Goal: Information Seeking & Learning: Compare options

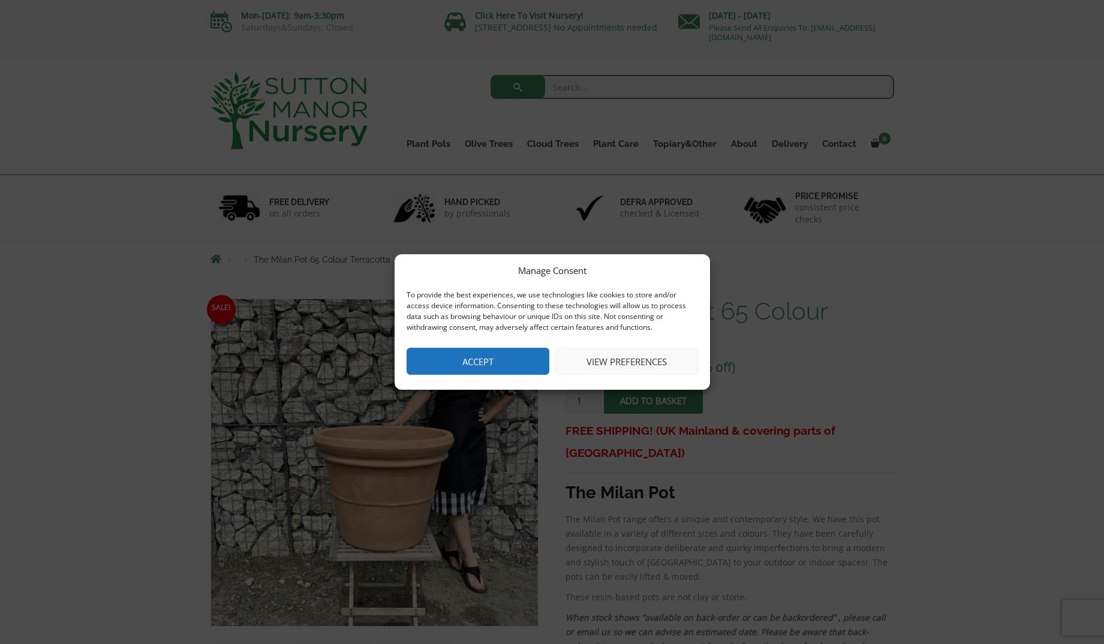
click at [463, 365] on button "Accept" at bounding box center [478, 361] width 143 height 27
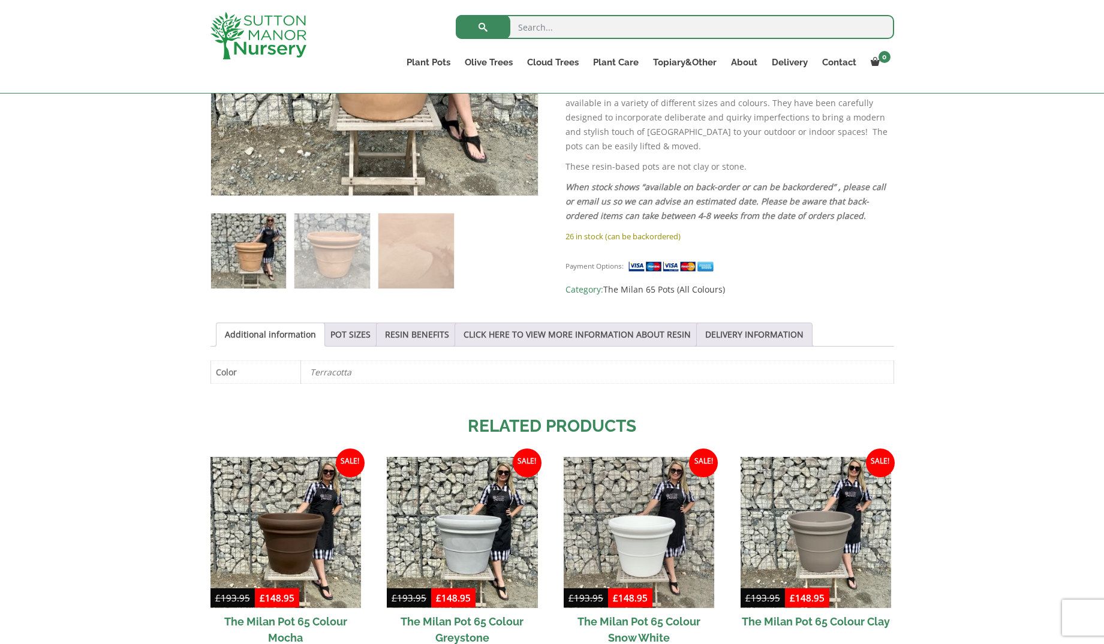
scroll to position [412, 0]
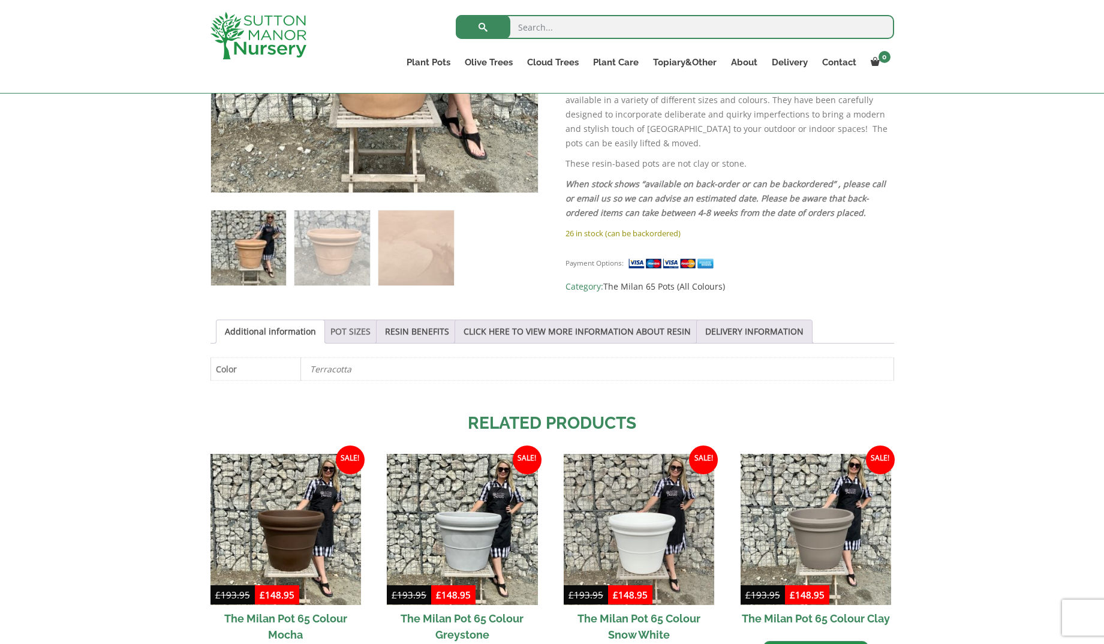
click at [342, 335] on link "POT SIZES" at bounding box center [350, 331] width 40 height 23
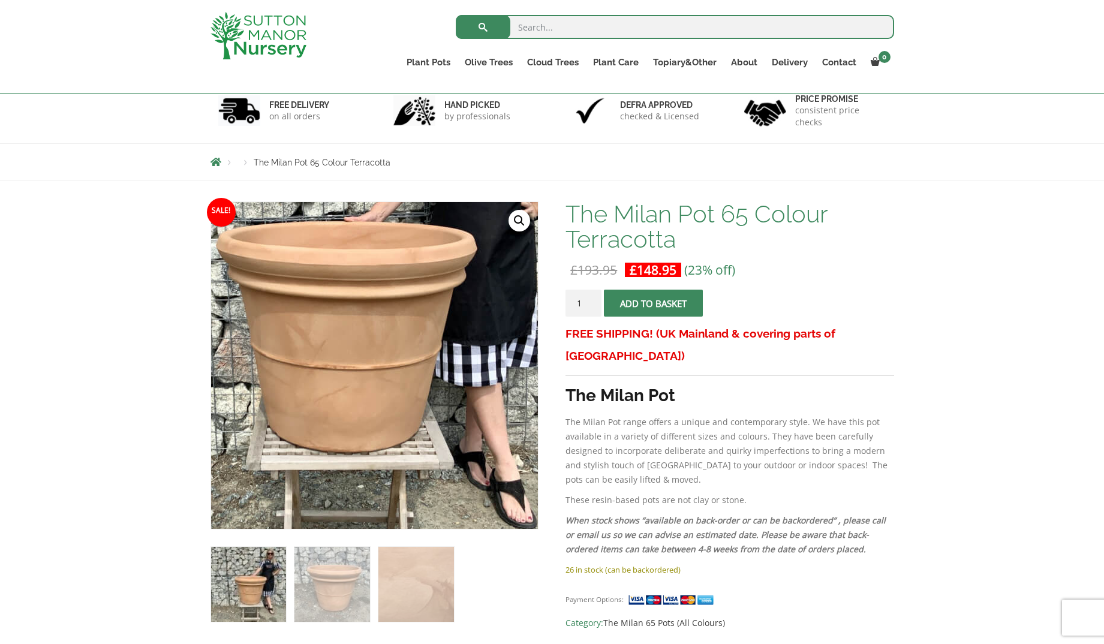
scroll to position [0, 0]
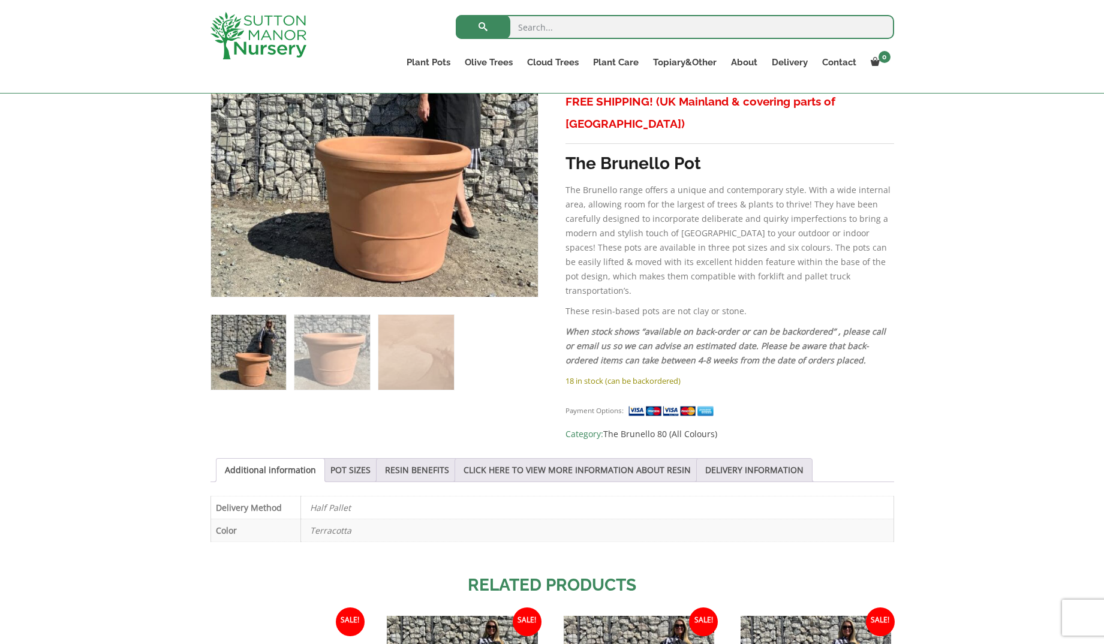
scroll to position [313, 0]
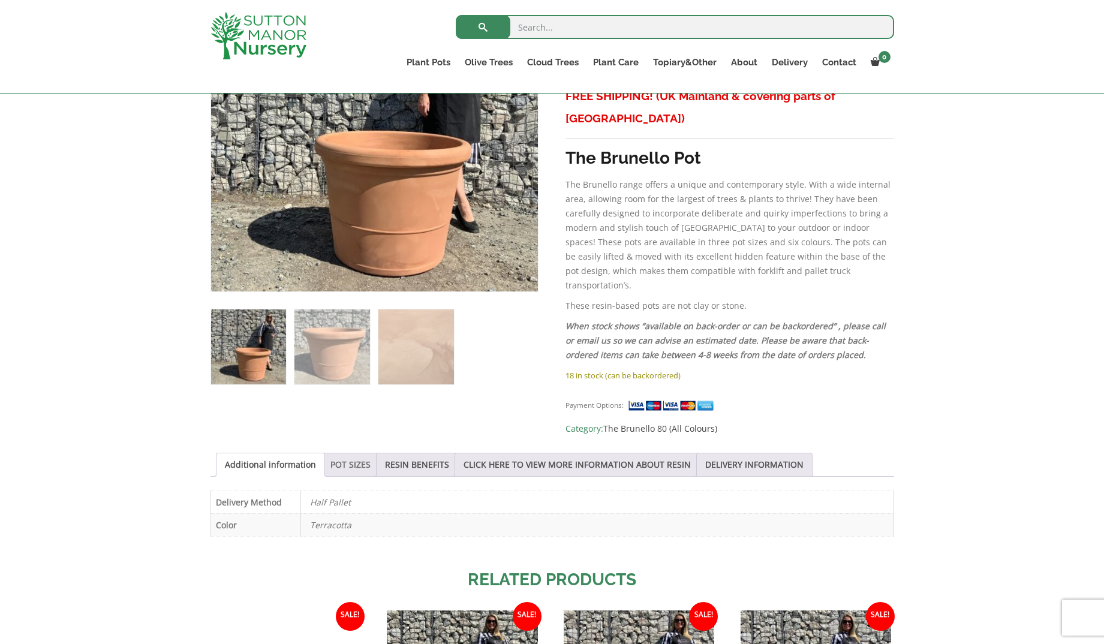
click at [349, 453] on link "POT SIZES" at bounding box center [350, 464] width 40 height 23
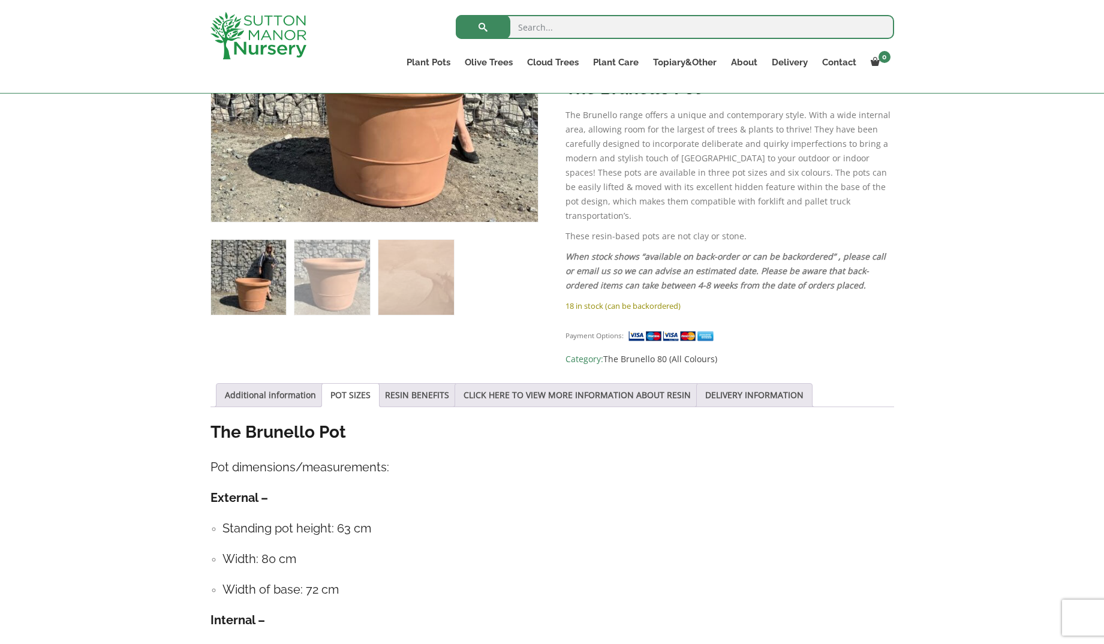
scroll to position [382, 0]
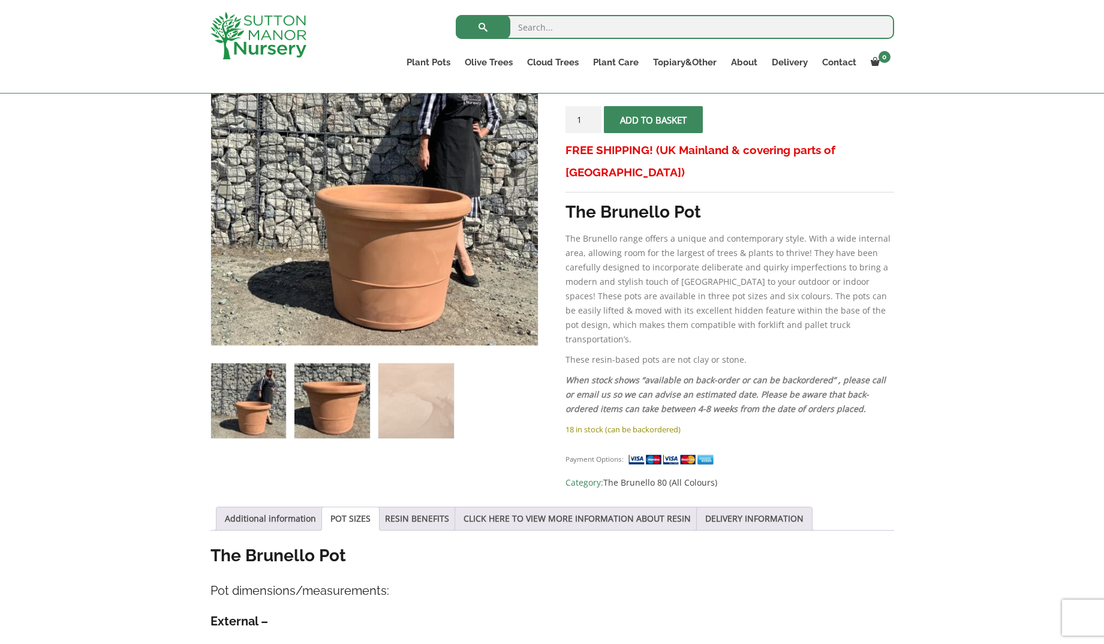
click at [349, 413] on img at bounding box center [331, 400] width 75 height 75
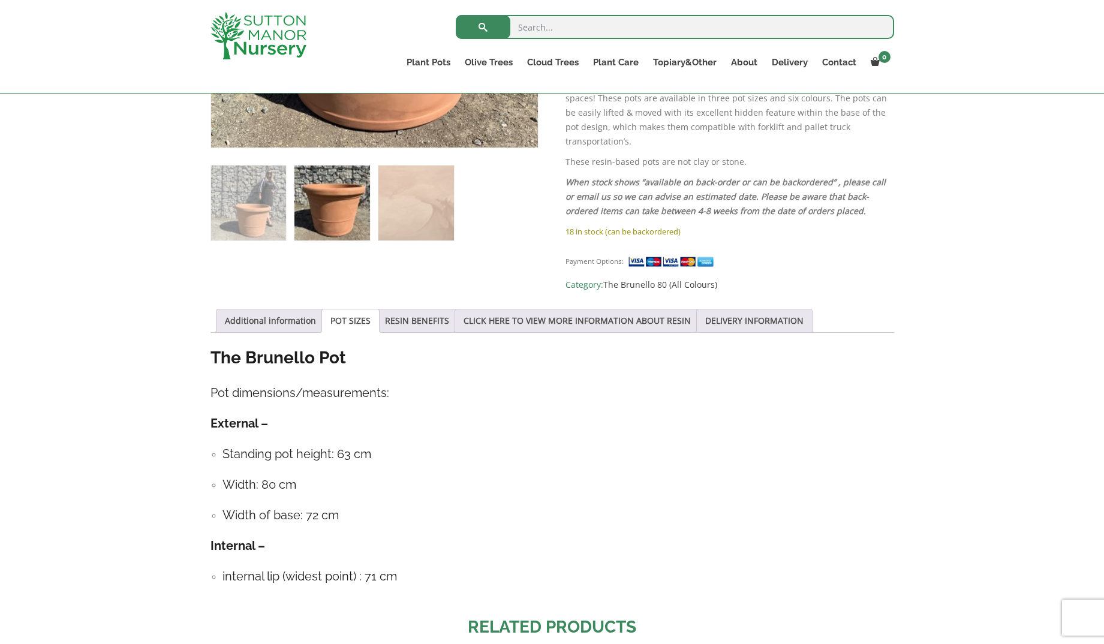
scroll to position [462, 0]
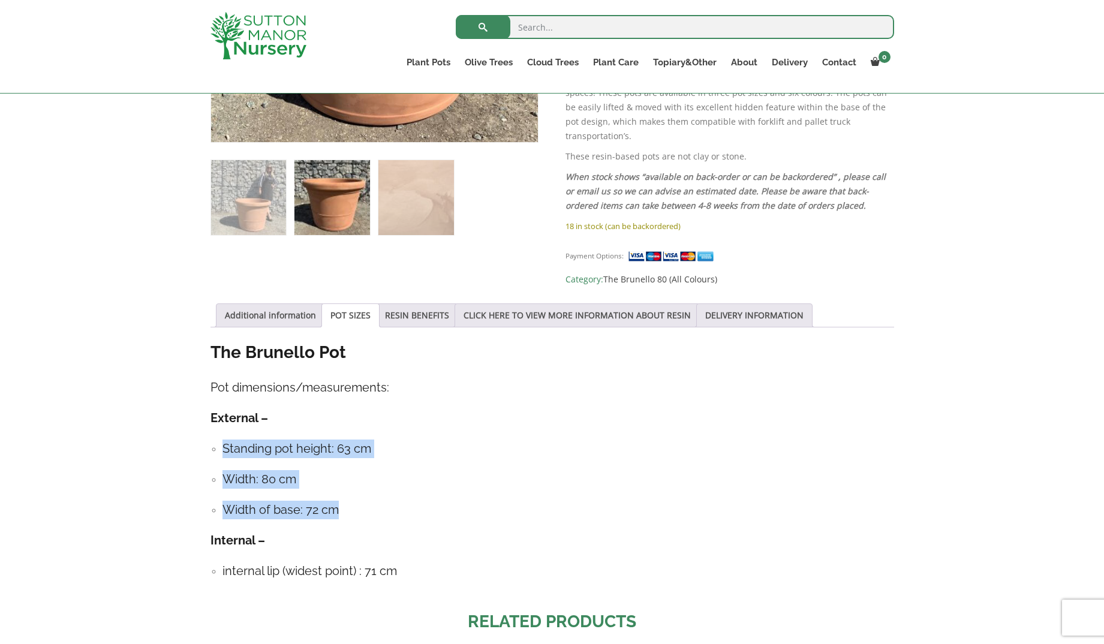
drag, startPoint x: 223, startPoint y: 418, endPoint x: 355, endPoint y: 474, distance: 143.2
click at [355, 474] on ul "Standing pot height: 63 cm Width: 80 cm Width of base: 72 cm" at bounding box center [552, 479] width 684 height 80
copy ul "Standing pot height: 63 cm Width: 80 cm Width of base: 72 cm"
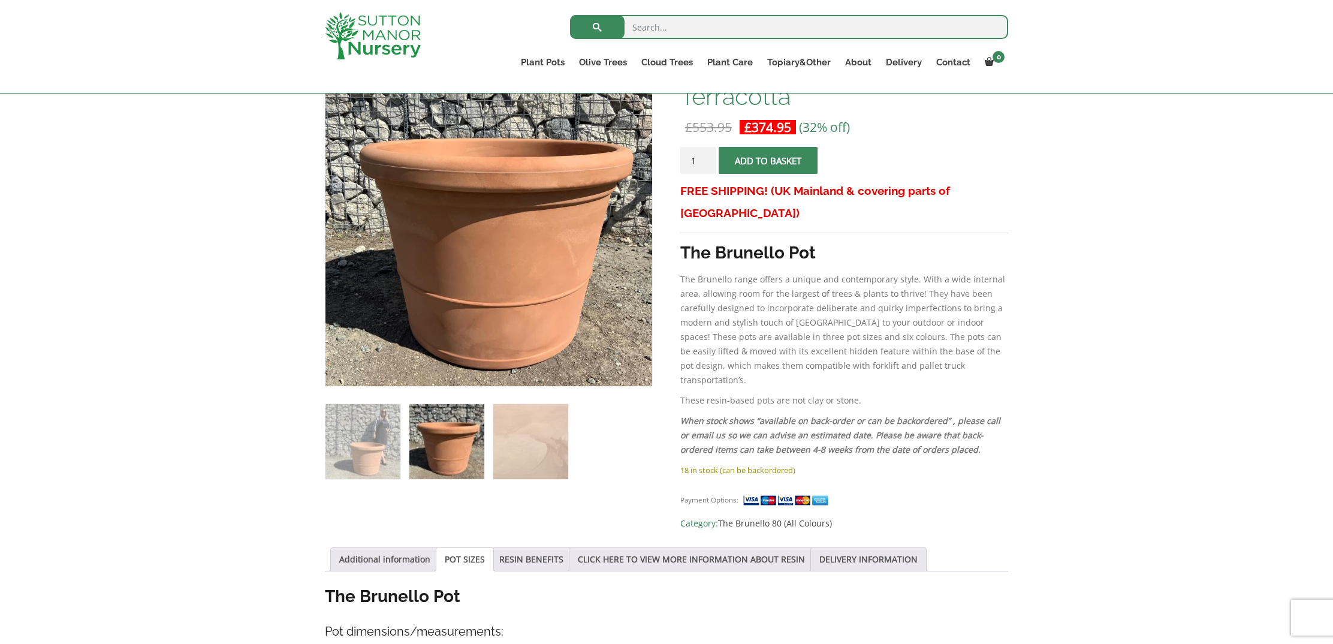
scroll to position [0, 0]
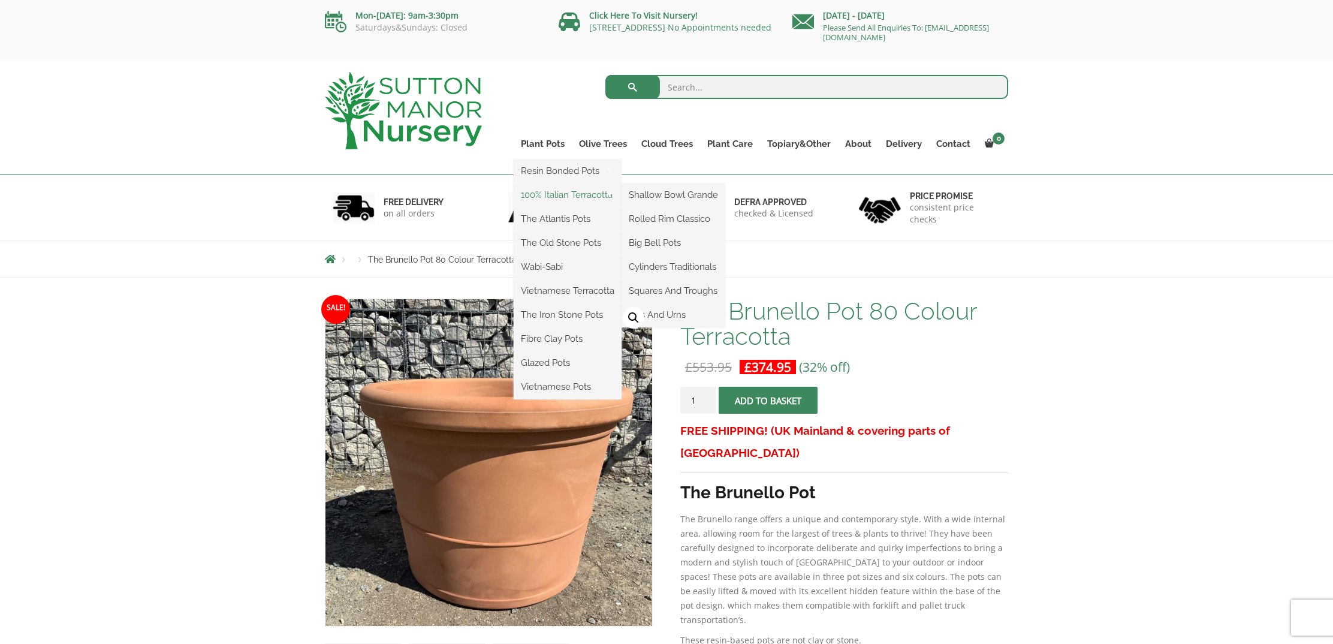
click at [552, 199] on link "100% Italian Terracotta" at bounding box center [568, 195] width 108 height 18
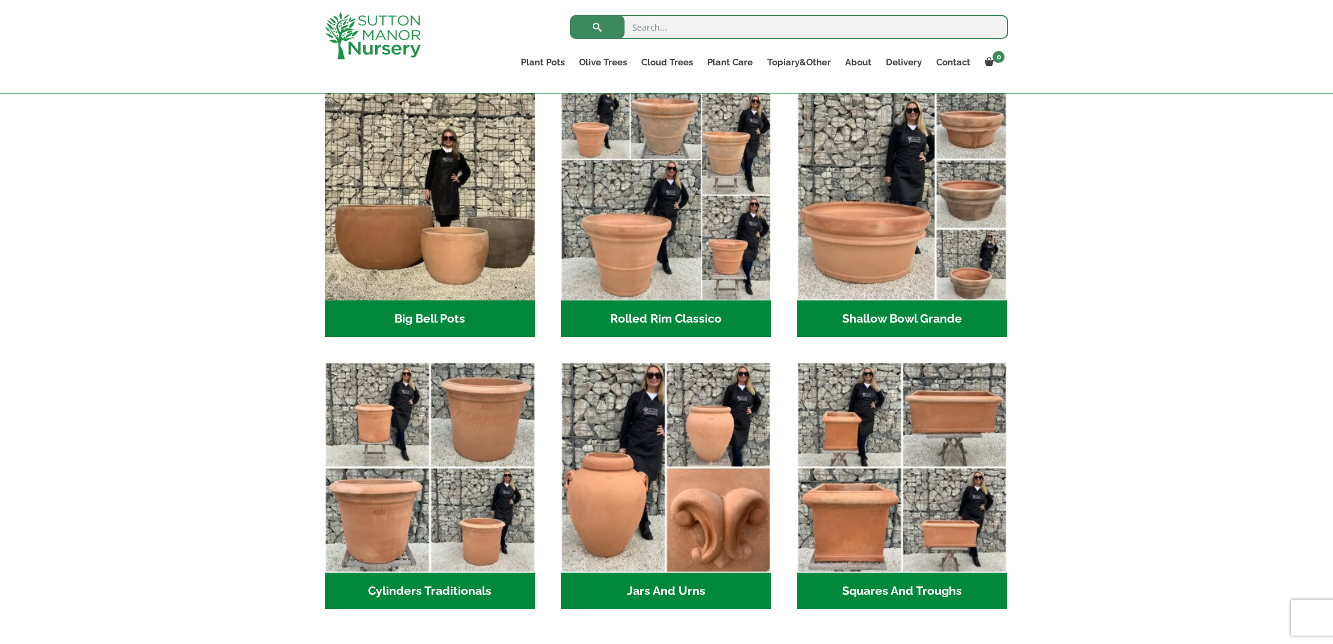
scroll to position [391, 0]
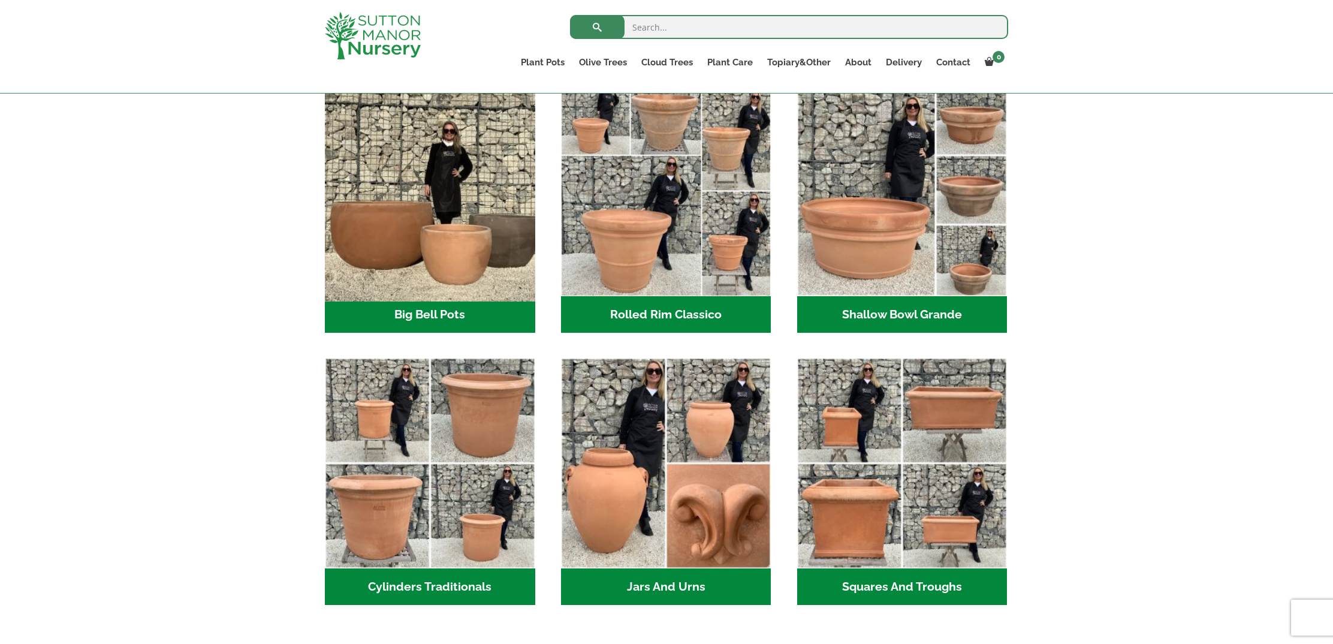
click at [448, 266] on img "Visit product category Big Bell Pots" at bounding box center [430, 190] width 221 height 221
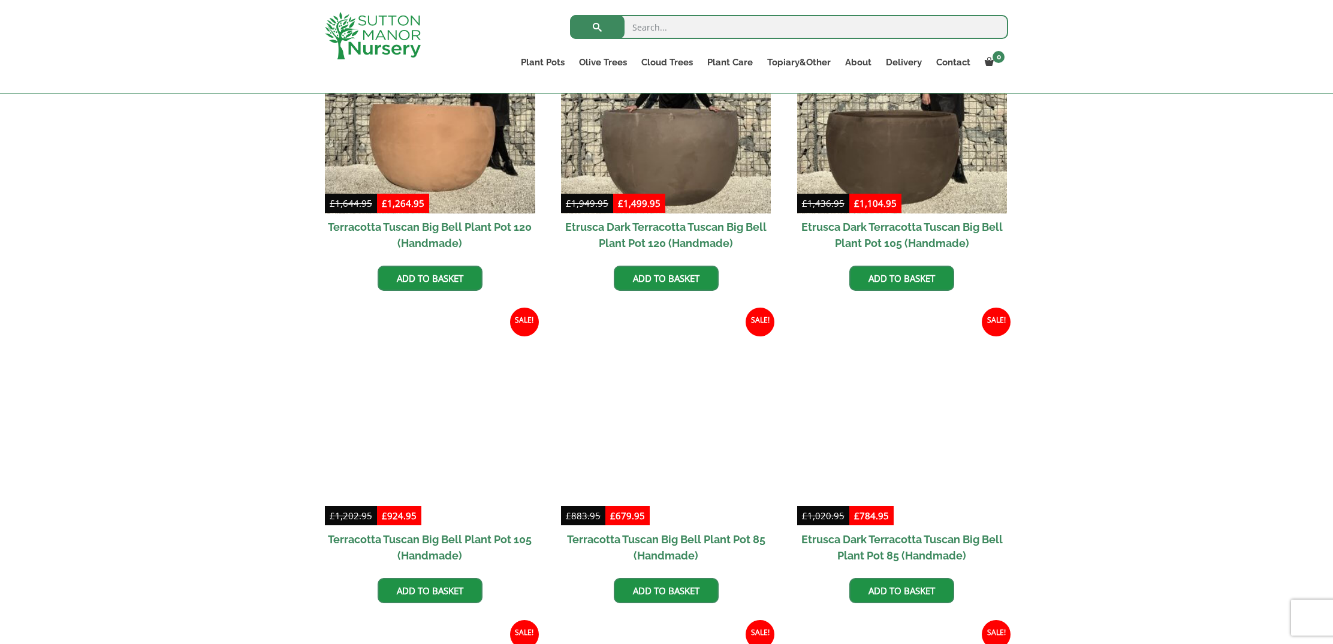
scroll to position [406, 0]
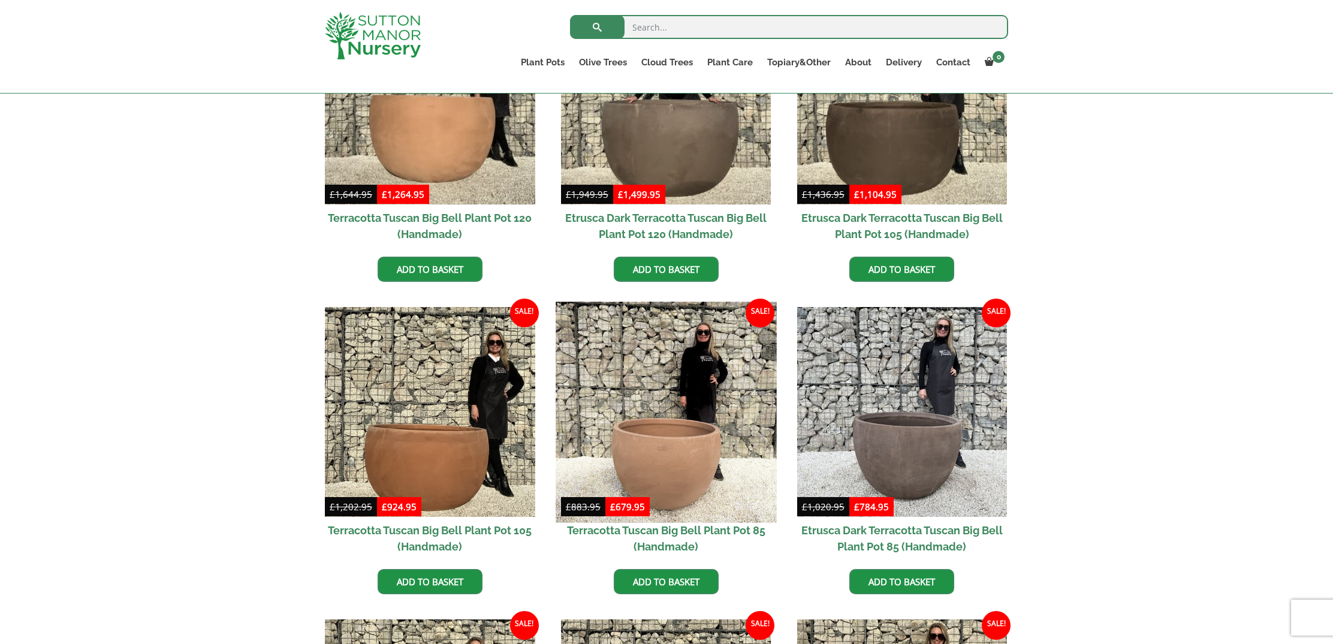
click at [673, 460] on img at bounding box center [666, 412] width 221 height 221
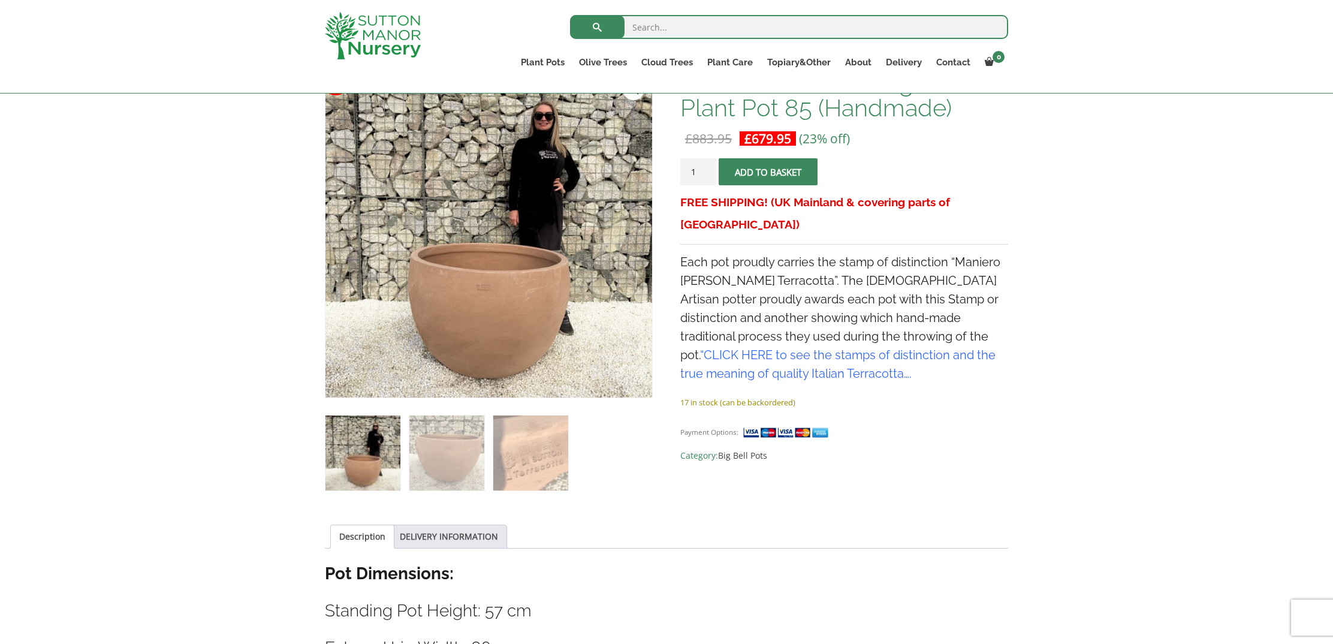
scroll to position [204, 0]
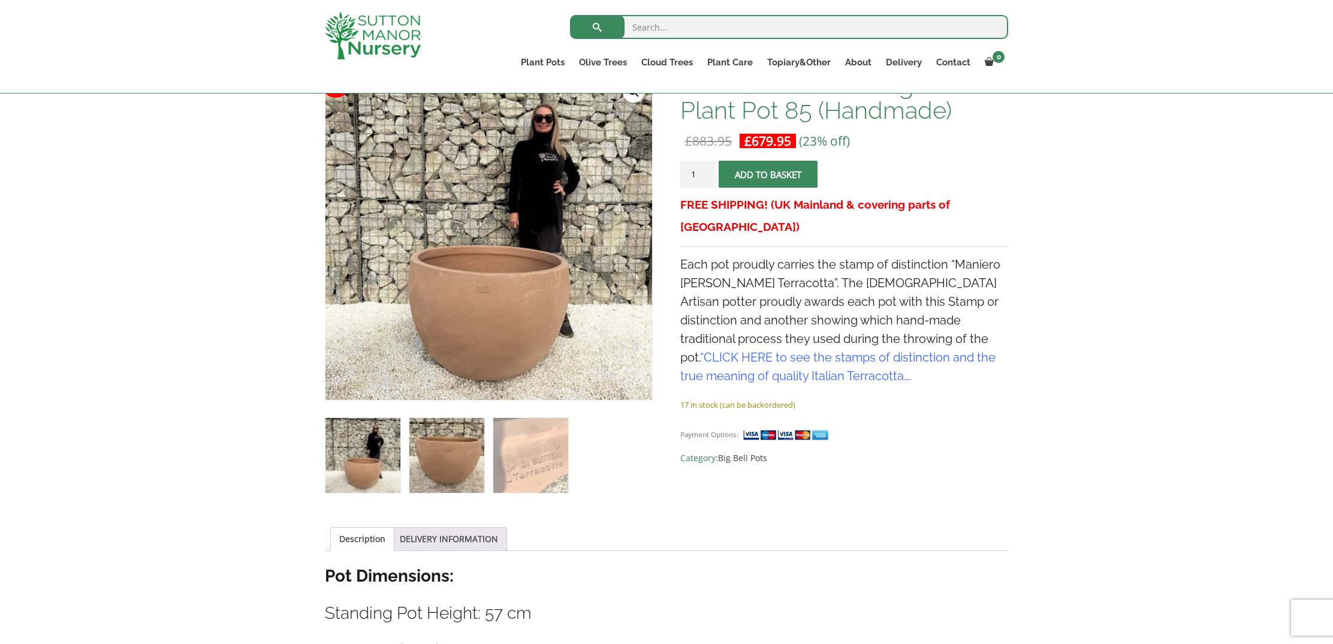
click at [451, 446] on img at bounding box center [447, 455] width 75 height 75
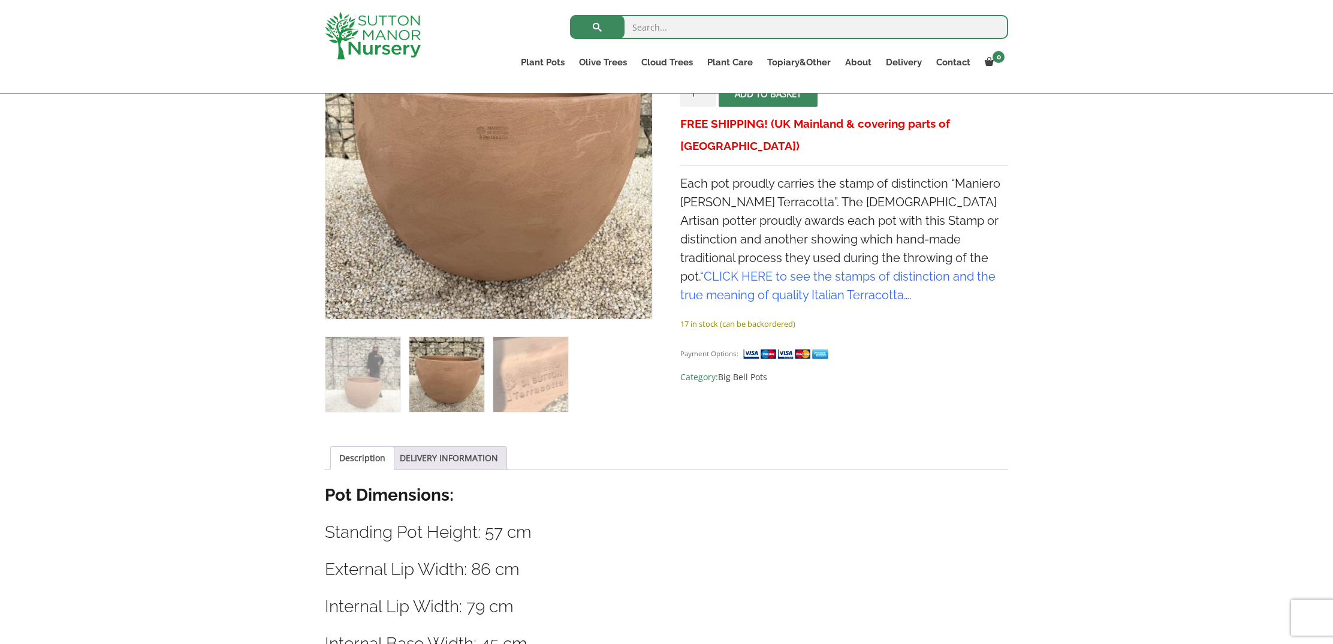
scroll to position [378, 0]
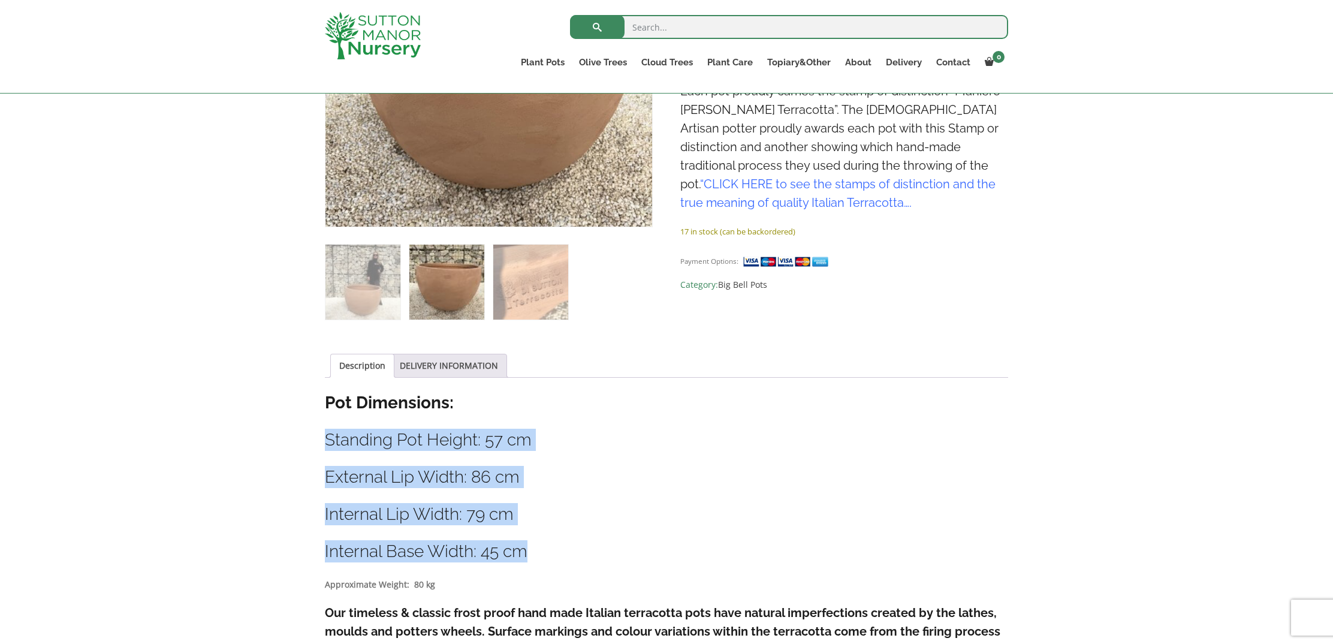
drag, startPoint x: 326, startPoint y: 440, endPoint x: 556, endPoint y: 554, distance: 257.4
click at [556, 554] on div "Description Pot Dimensions: Standing Pot Height: 57 cm External Lip Width: 86 c…" at bounding box center [667, 578] width 684 height 372
copy div "Standing Pot Height: 57 cm External Lip Width: 86 cm Internal Lip Width: 79 cm …"
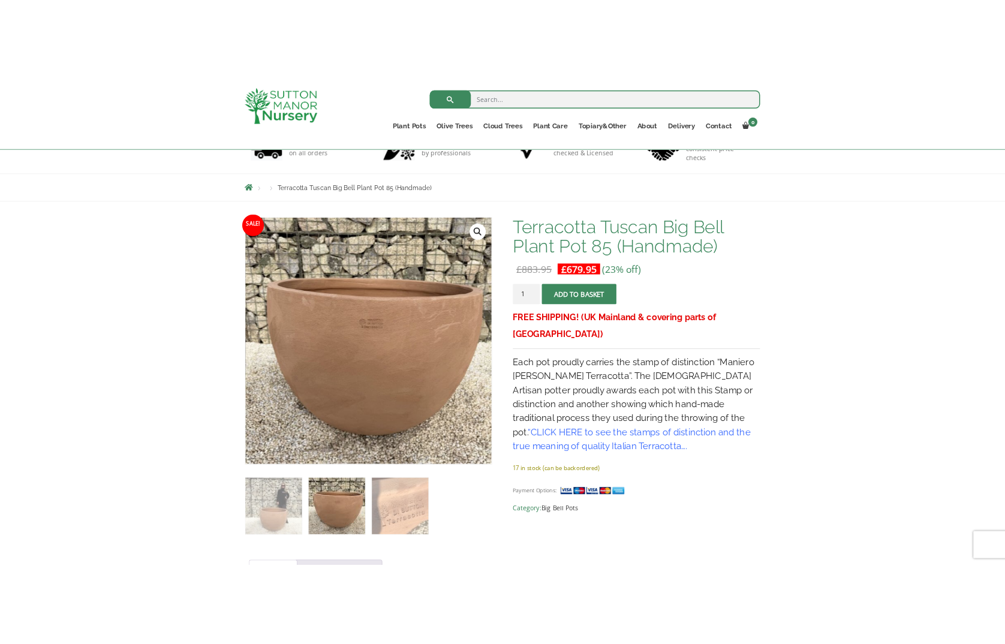
scroll to position [95, 0]
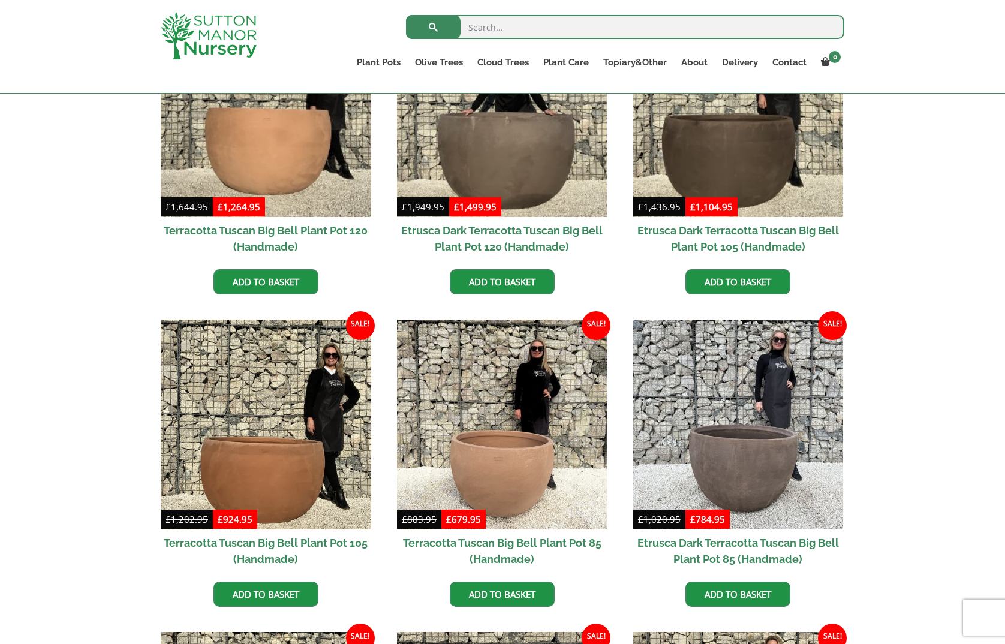
scroll to position [392, 0]
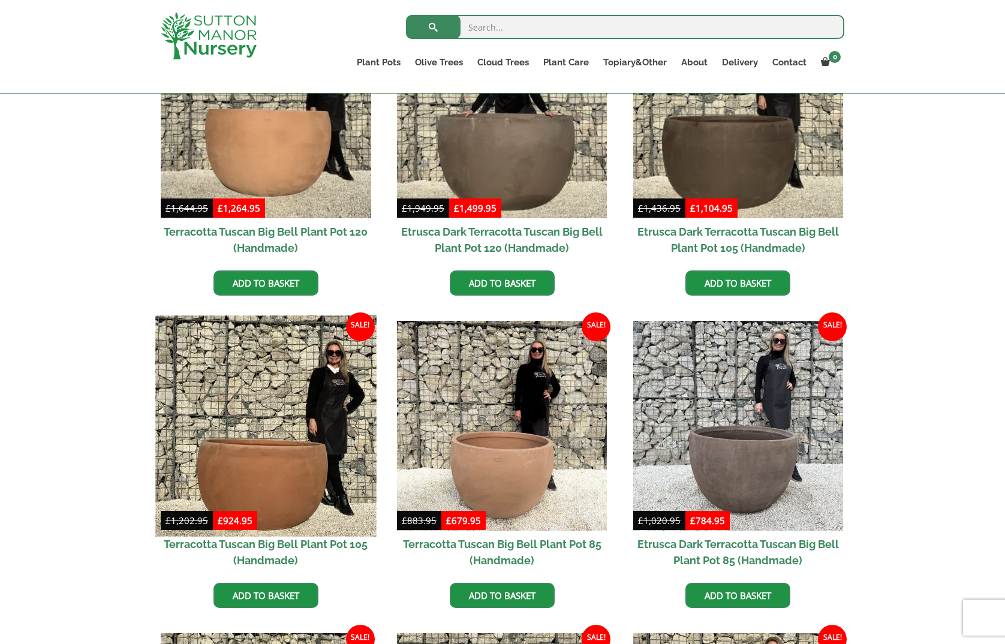
click at [295, 457] on img at bounding box center [265, 425] width 221 height 221
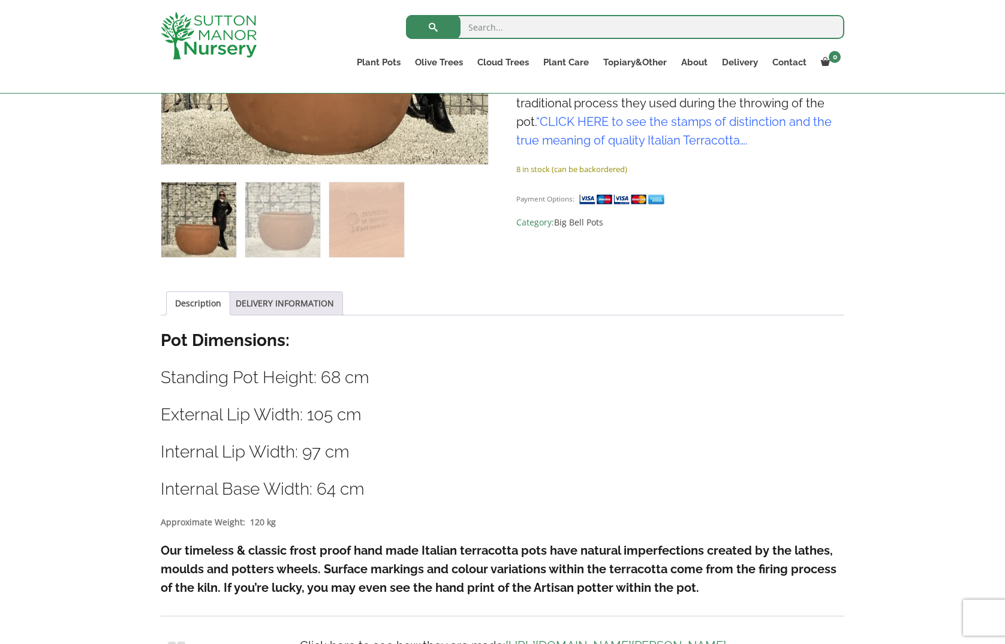
scroll to position [444, 0]
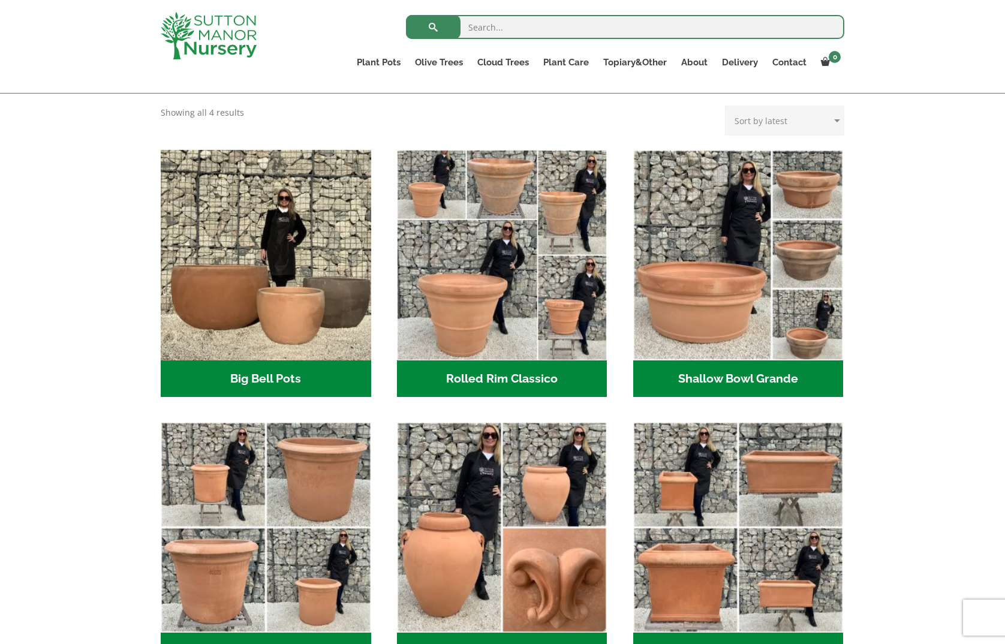
scroll to position [328, 0]
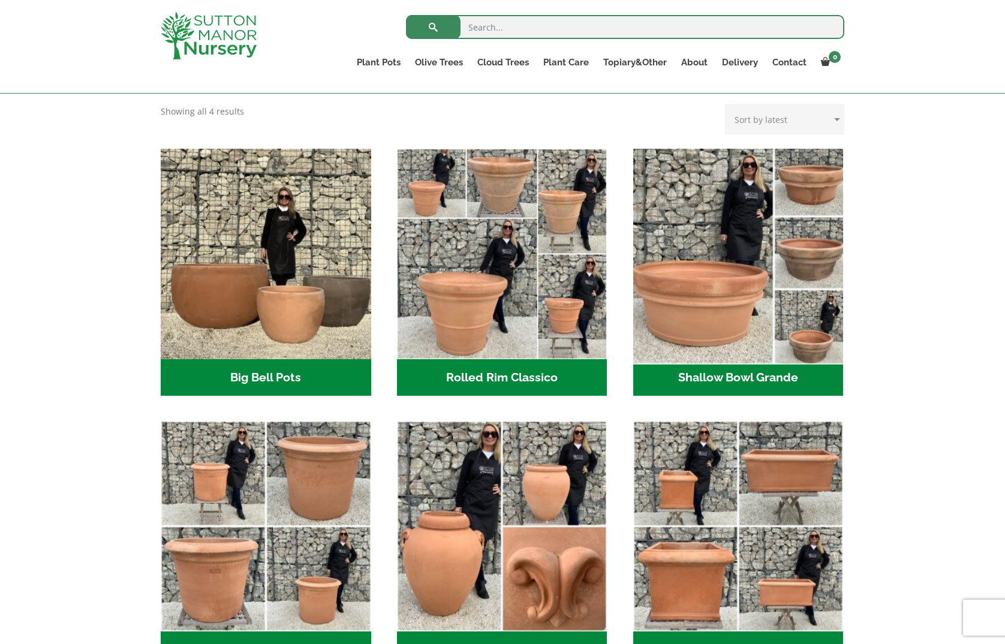
click at [706, 305] on img "Visit product category Shallow Bowl Grande" at bounding box center [738, 253] width 221 height 221
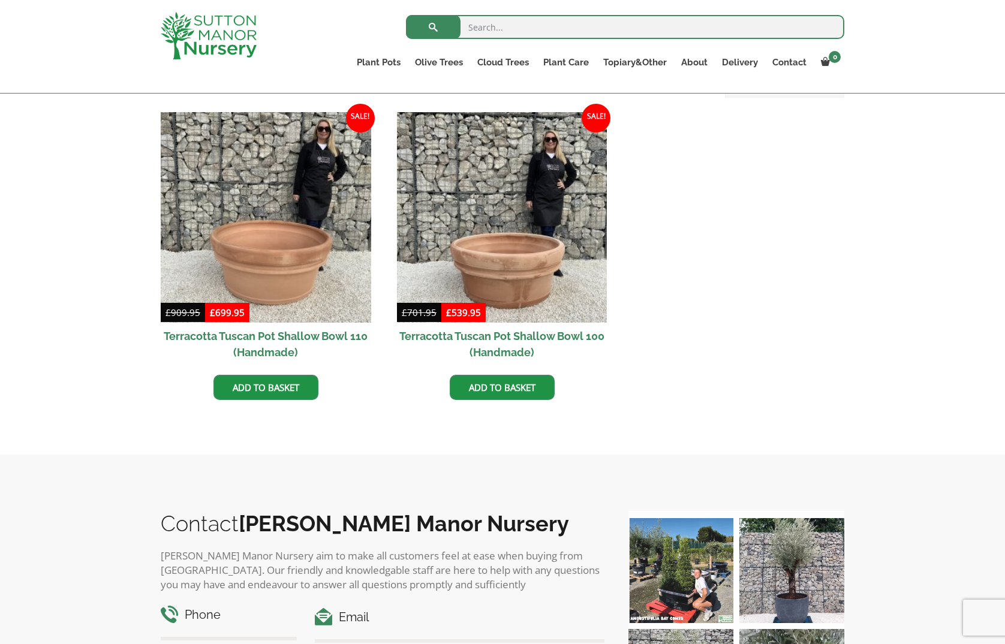
scroll to position [528, 0]
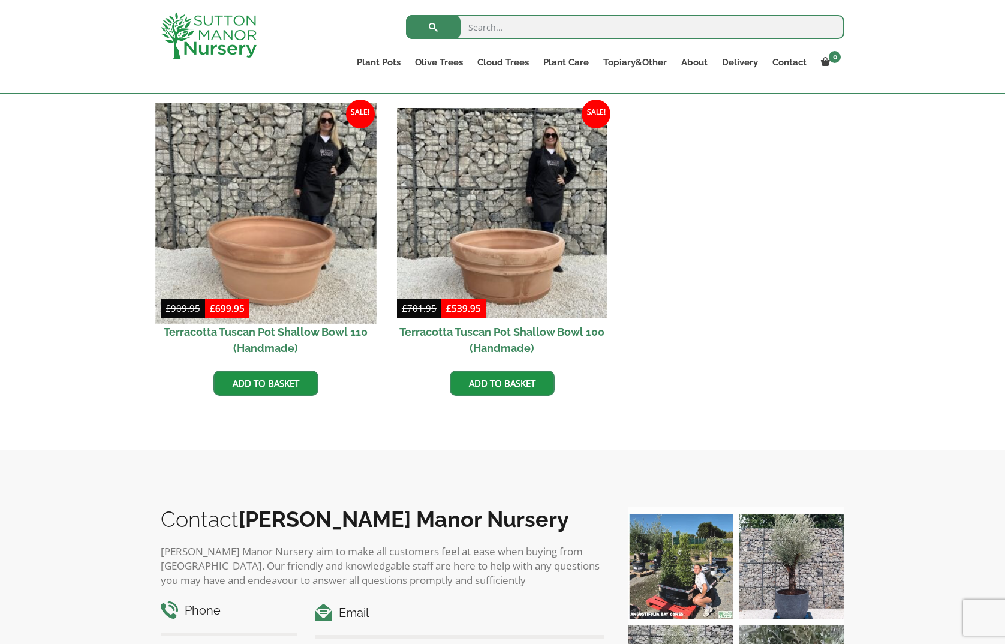
click at [278, 263] on img at bounding box center [265, 213] width 221 height 221
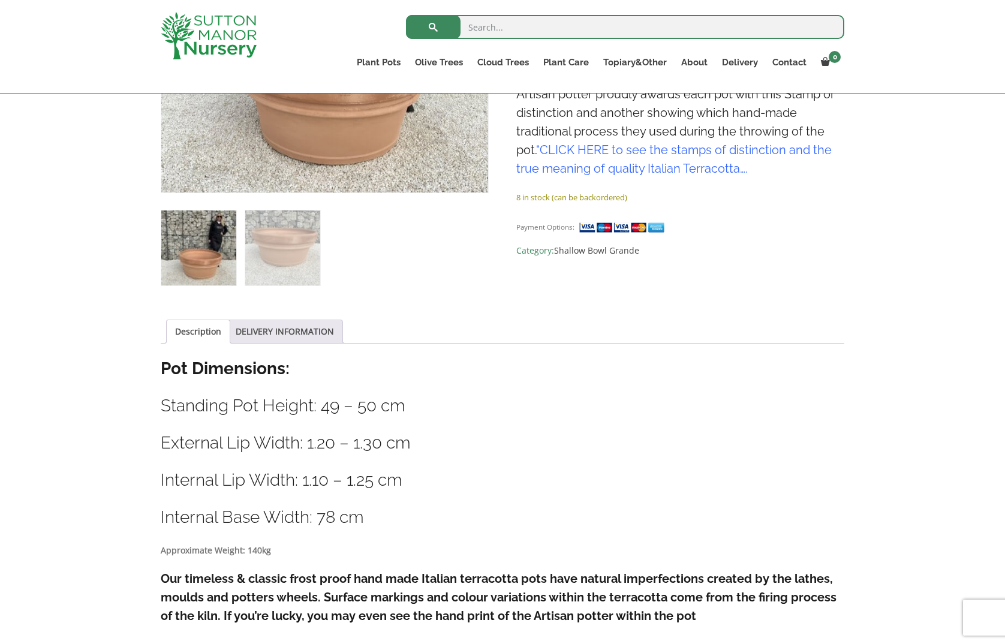
scroll to position [413, 0]
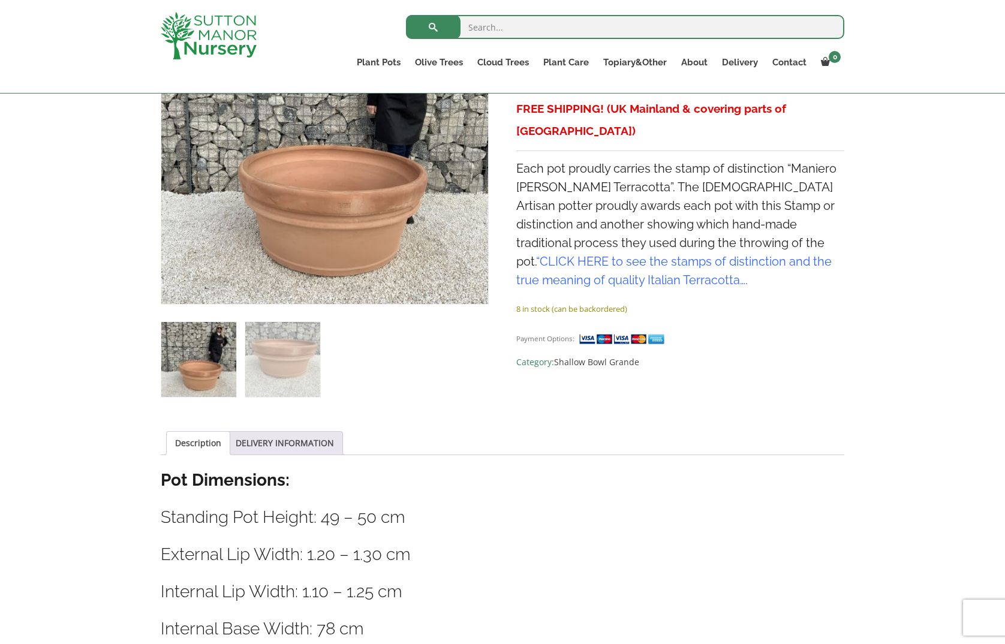
scroll to position [304, 0]
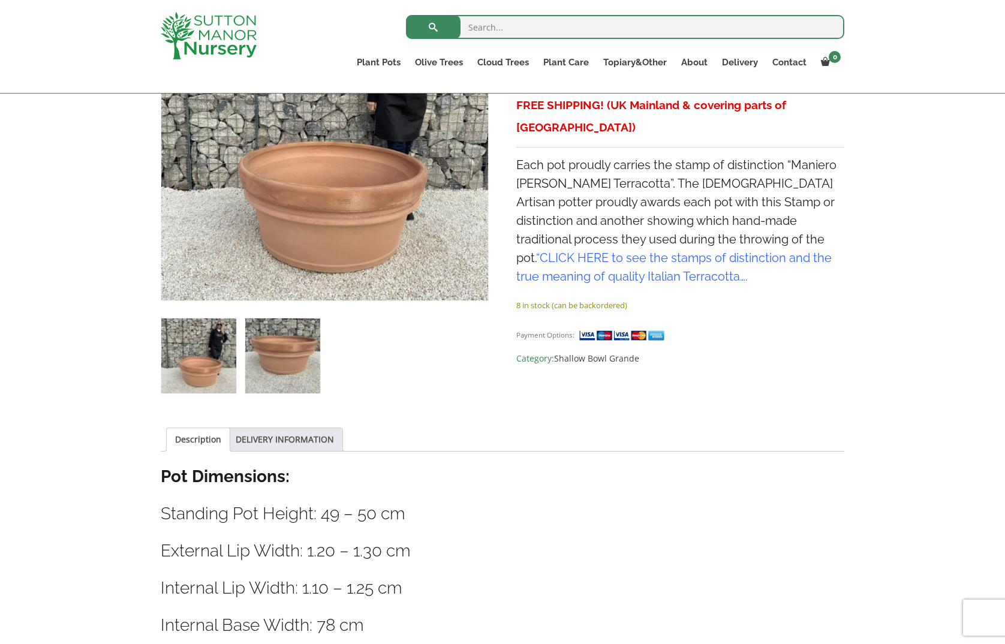
click at [279, 335] on img at bounding box center [282, 355] width 75 height 75
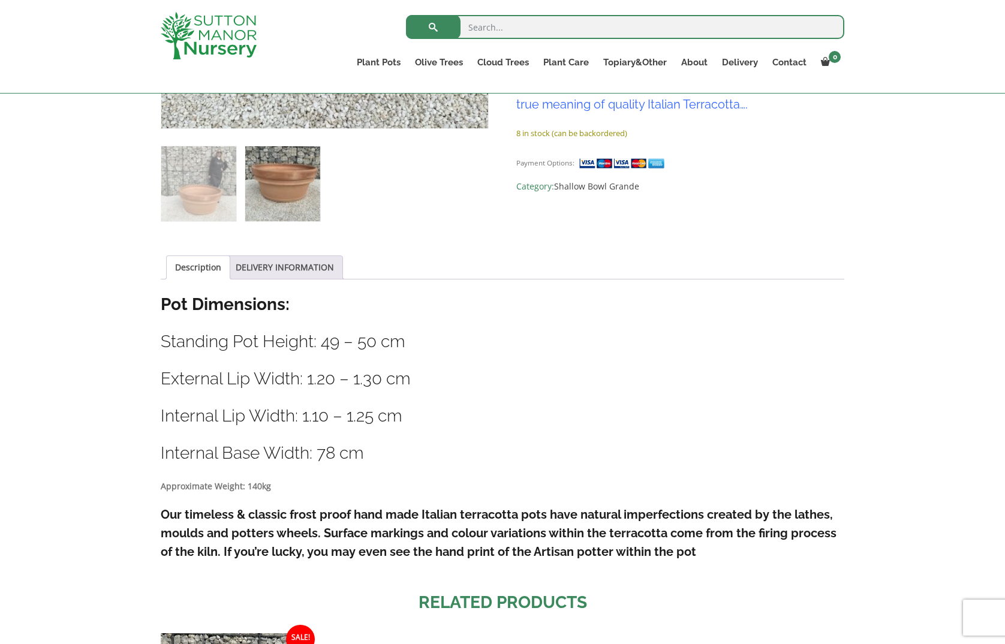
scroll to position [480, 0]
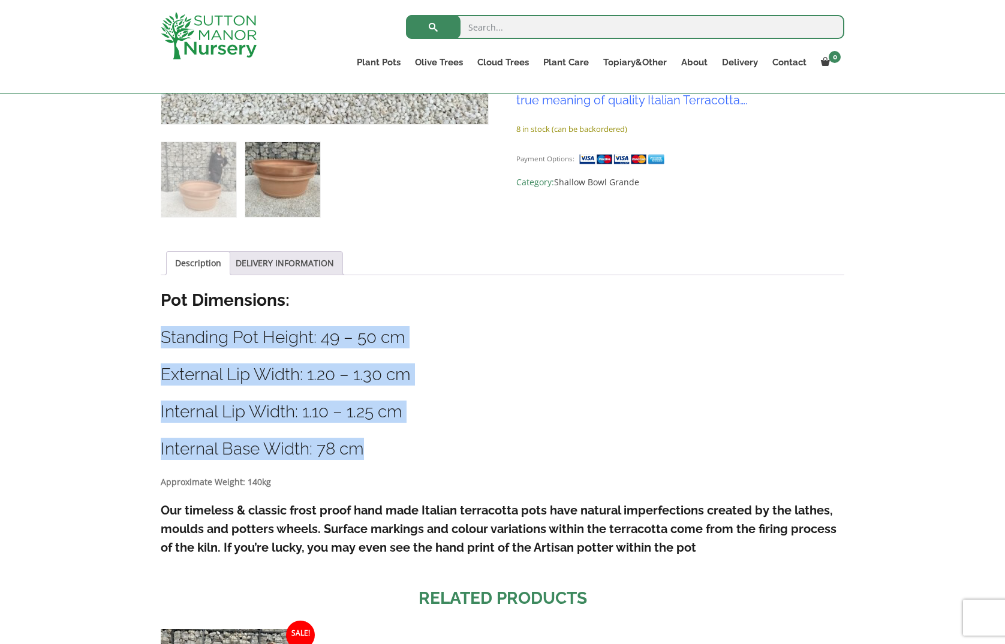
drag, startPoint x: 396, startPoint y: 454, endPoint x: 189, endPoint y: 339, distance: 237.2
click at [159, 328] on div "Sale! 🔍 Terracotta Tuscan Pot Shallow Bowl 110 (Handmade) £ 909.95 Original pri…" at bounding box center [502, 370] width 701 height 1165
copy div "Standing Pot Height: 49 – 50 cm External Lip Width: 1.20 – 1.30 cm Internal Lip…"
click at [493, 350] on div "Description Pot Dimensions: Standing Pot Height: 49 – 50 cm External Lip Width:…" at bounding box center [503, 429] width 684 height 280
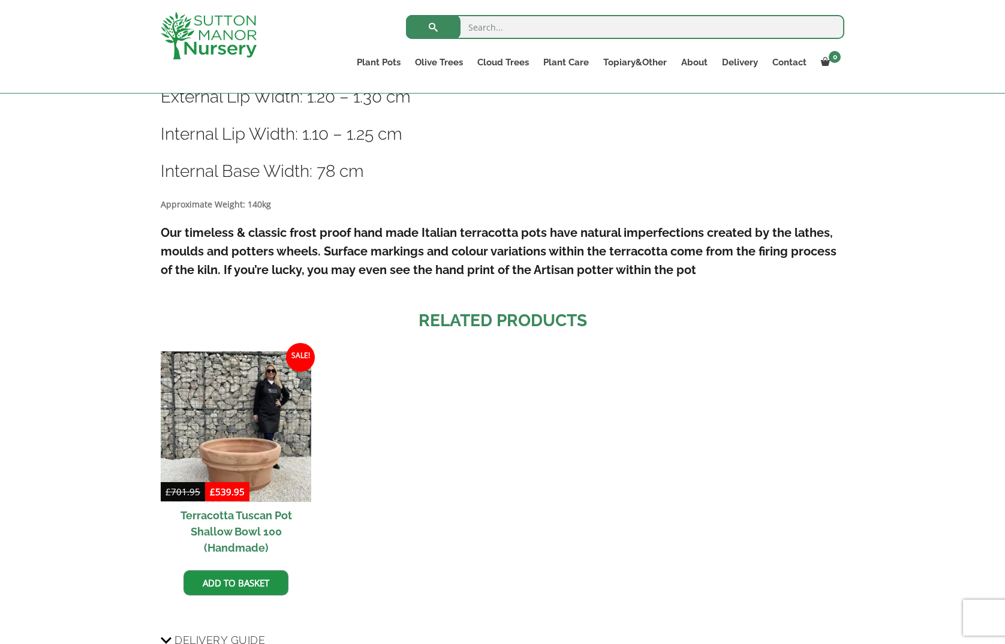
scroll to position [767, 0]
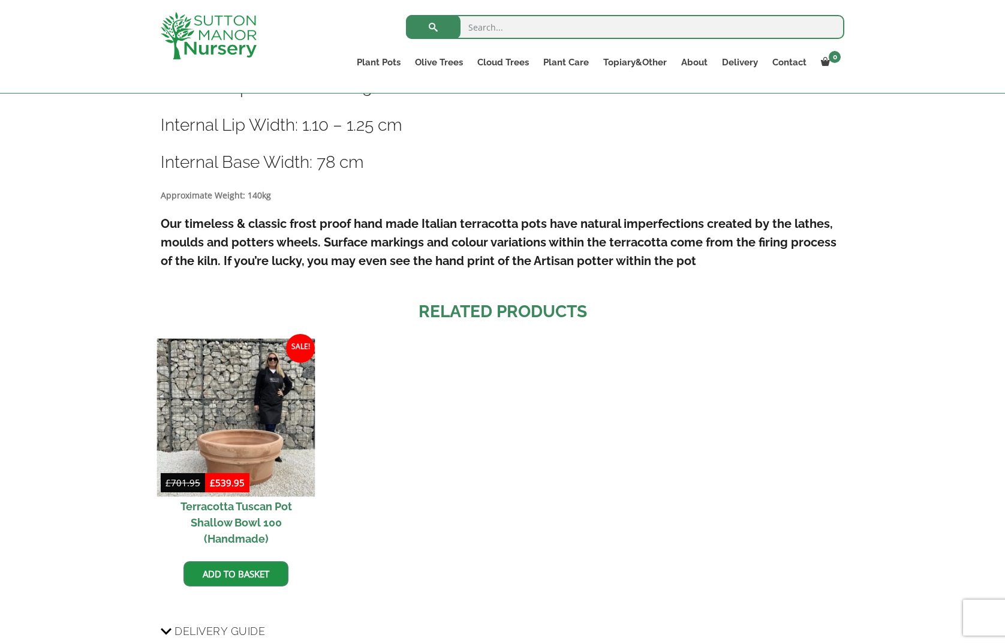
click at [245, 399] on img at bounding box center [236, 417] width 158 height 158
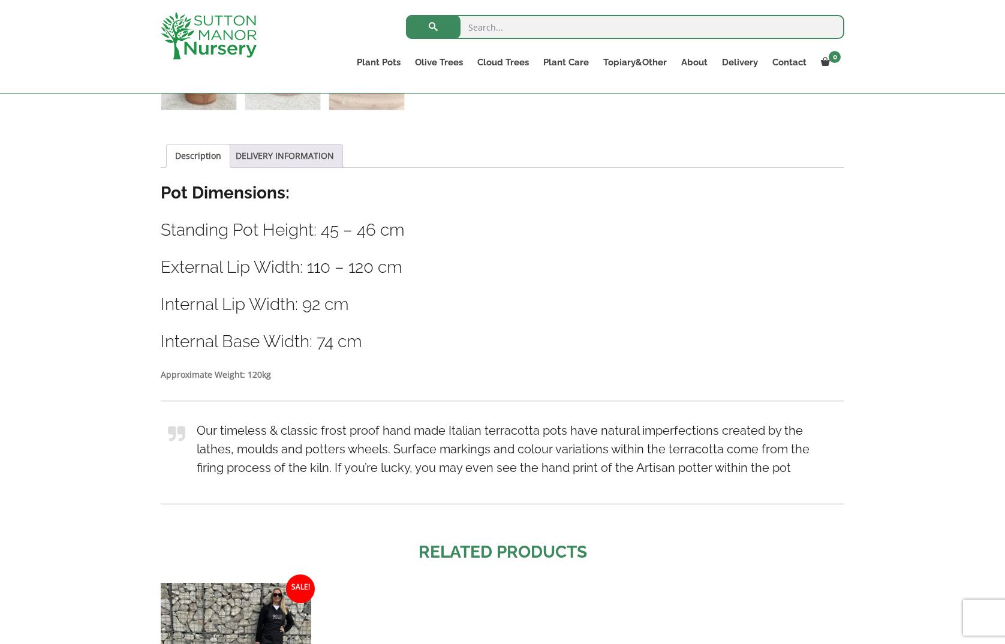
scroll to position [590, 0]
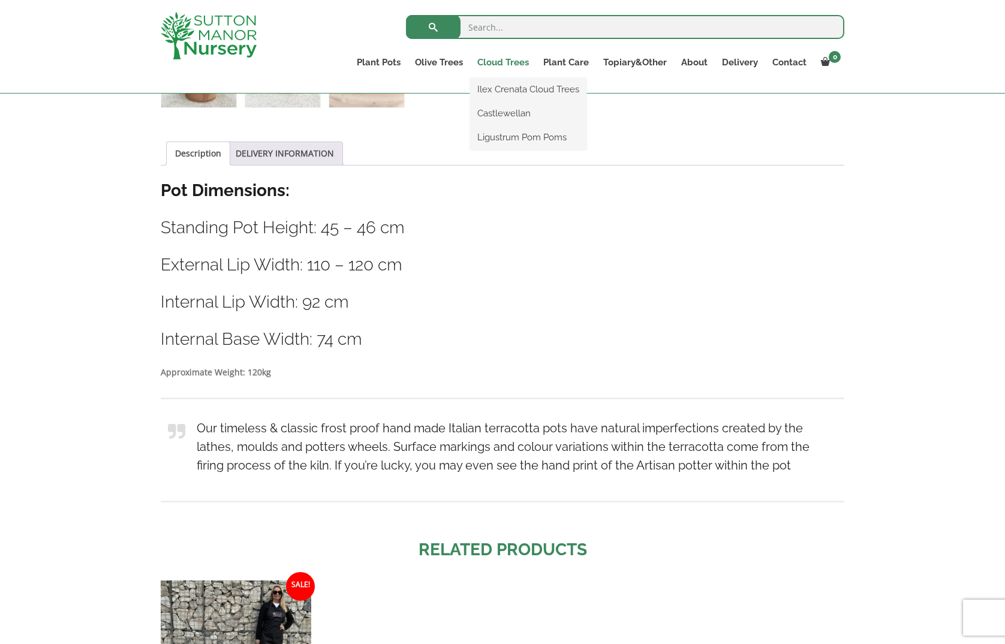
click at [493, 62] on link "Cloud Trees" at bounding box center [503, 62] width 66 height 17
click at [498, 63] on link "Cloud Trees" at bounding box center [503, 62] width 66 height 17
click at [501, 87] on link "Ilex Crenata Cloud Trees" at bounding box center [528, 89] width 116 height 18
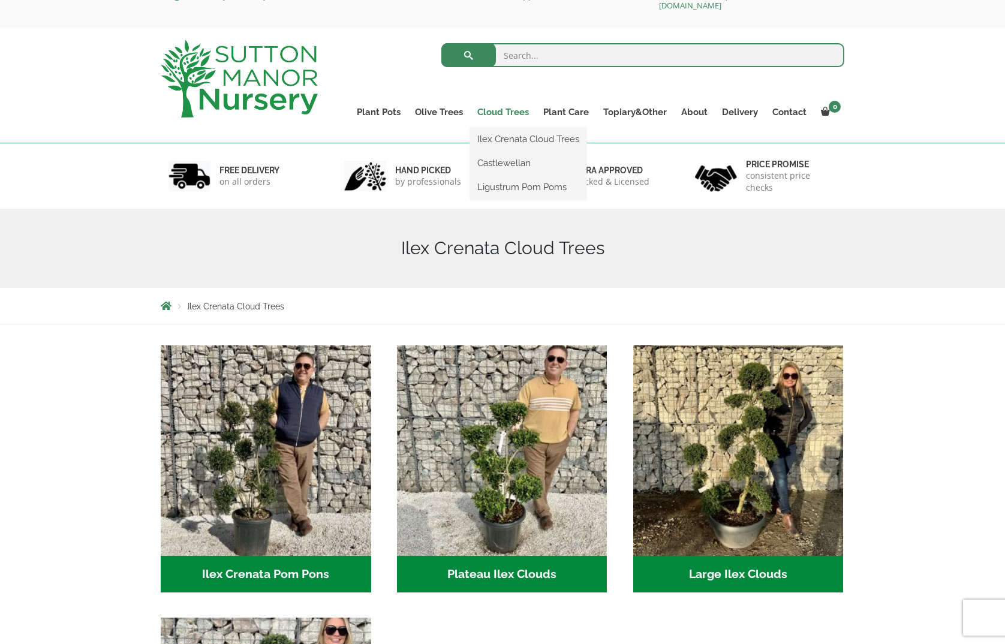
scroll to position [33, 0]
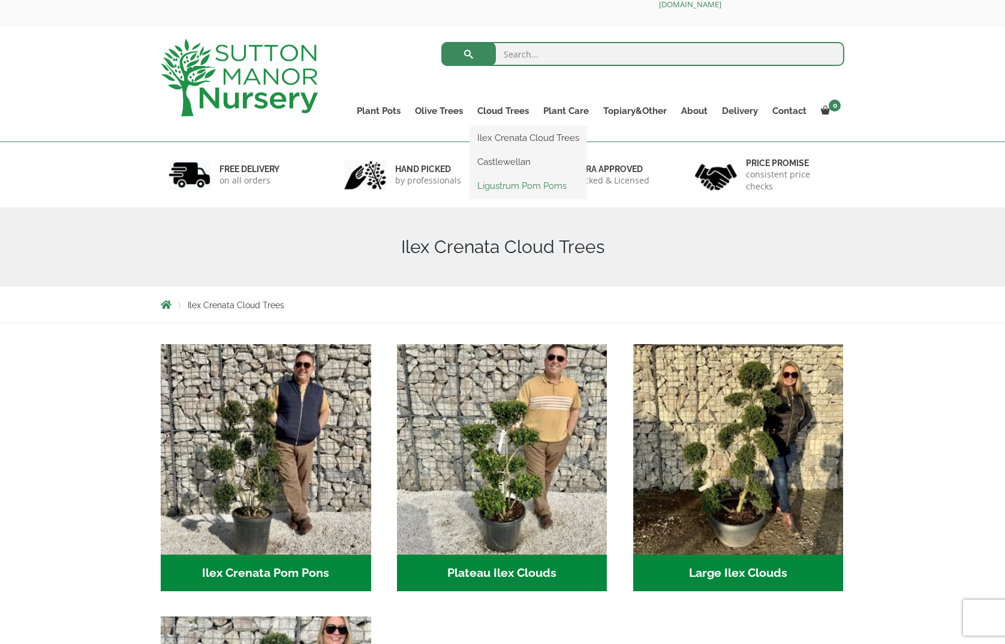
click at [499, 188] on link "Ligustrum Pom Poms" at bounding box center [528, 186] width 116 height 18
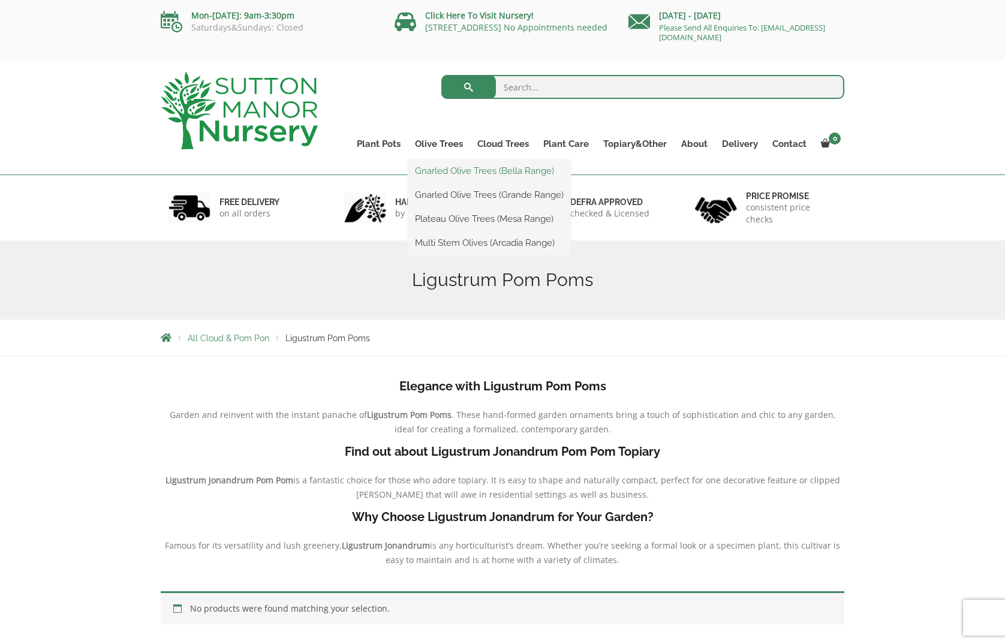
click at [450, 170] on link "Gnarled Olive Trees (Bella Range)" at bounding box center [489, 171] width 163 height 18
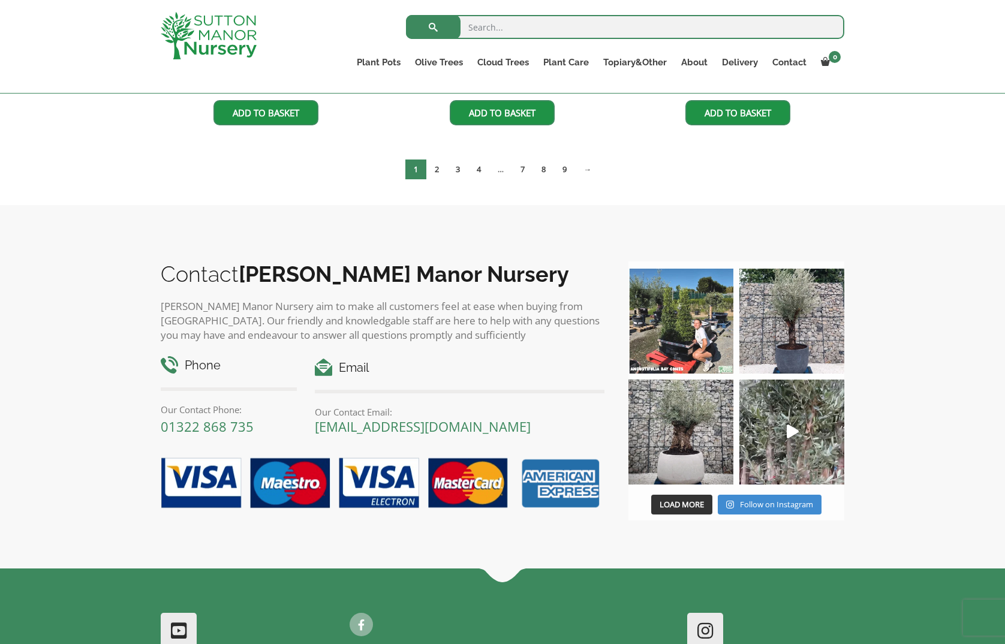
scroll to position [556, 0]
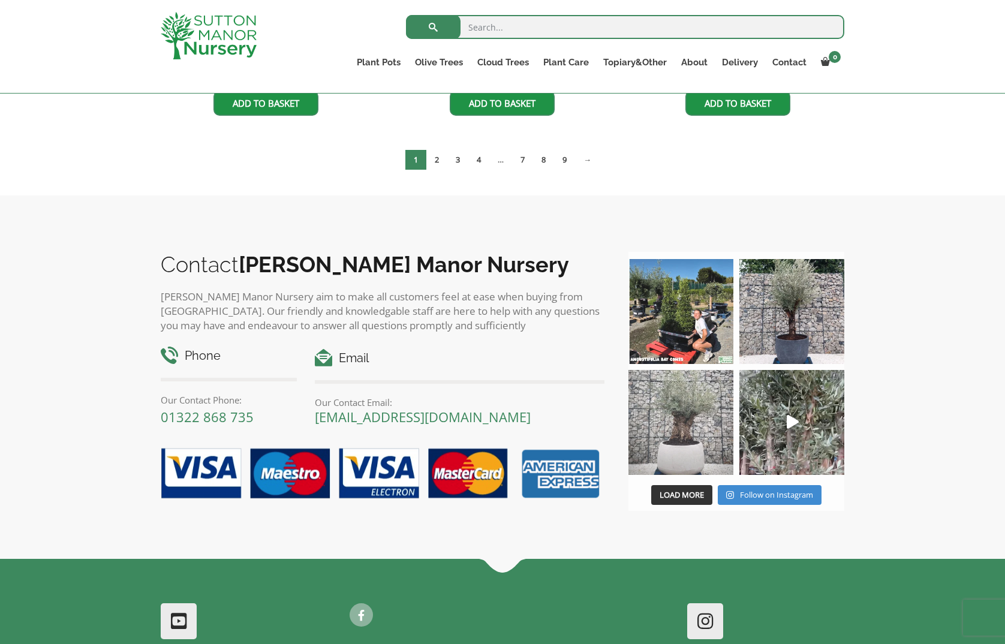
click at [670, 427] on img at bounding box center [680, 422] width 105 height 105
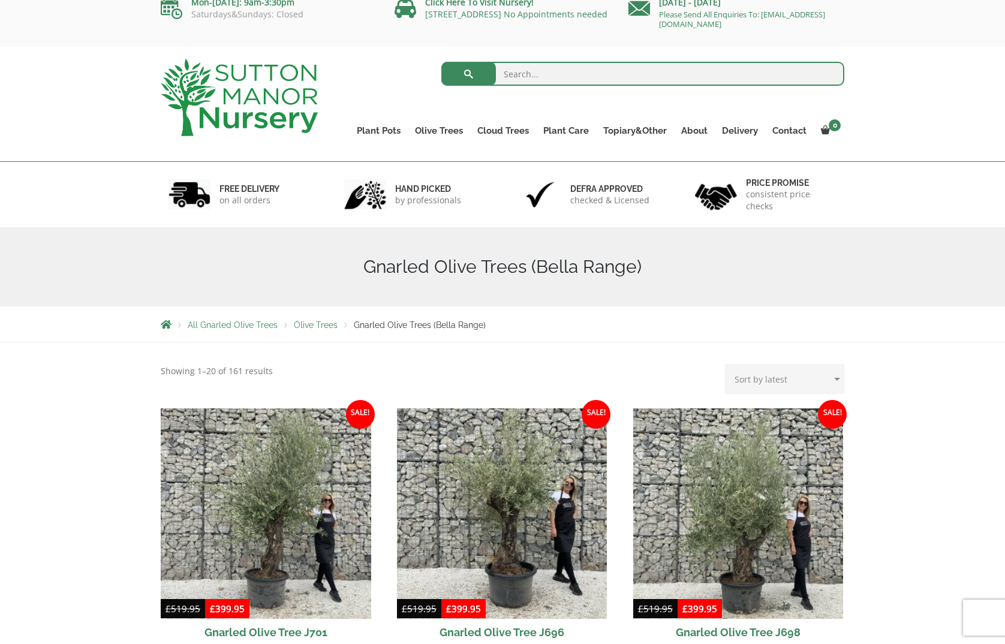
scroll to position [0, 0]
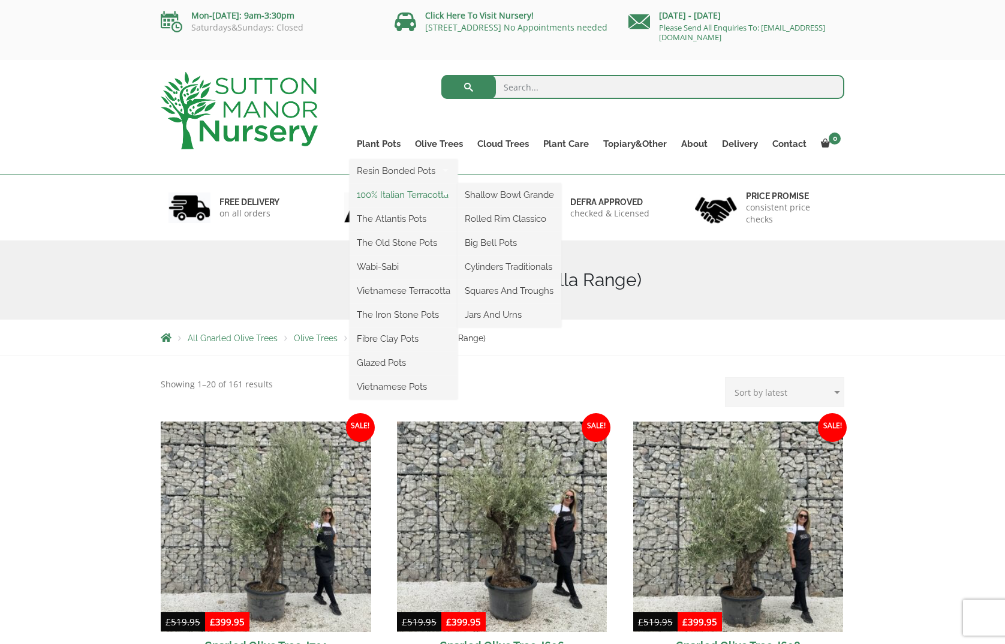
click at [395, 193] on link "100% Italian Terracotta" at bounding box center [404, 195] width 108 height 18
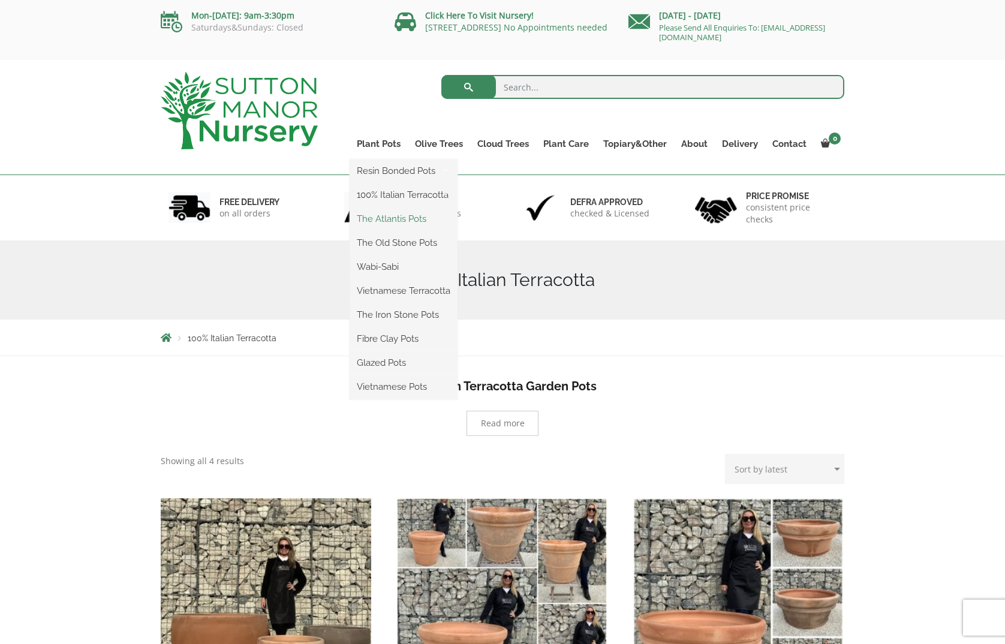
click at [392, 216] on link "The Atlantis Pots" at bounding box center [404, 219] width 108 height 18
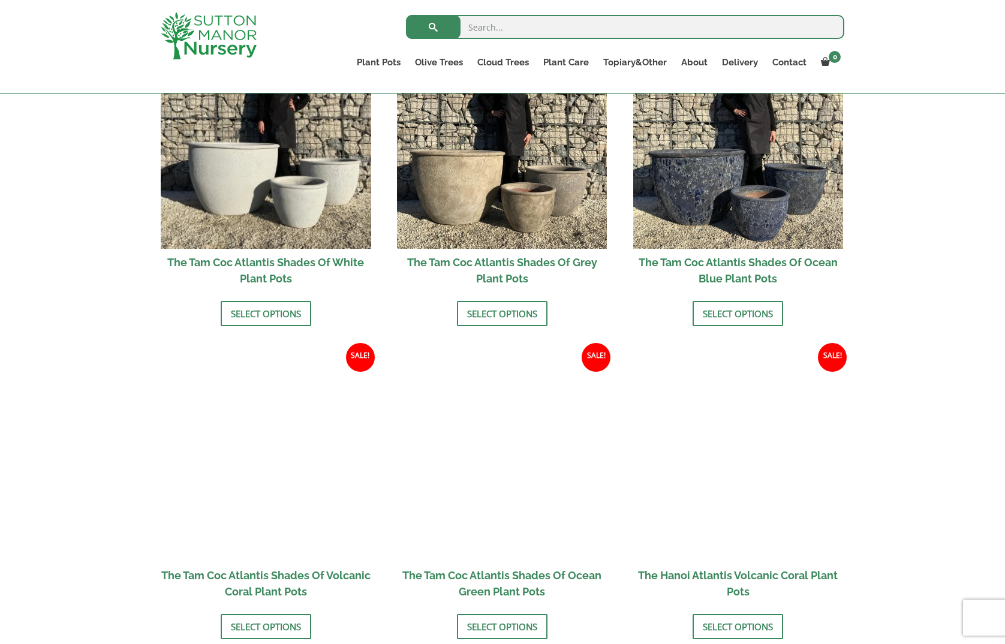
scroll to position [790, 0]
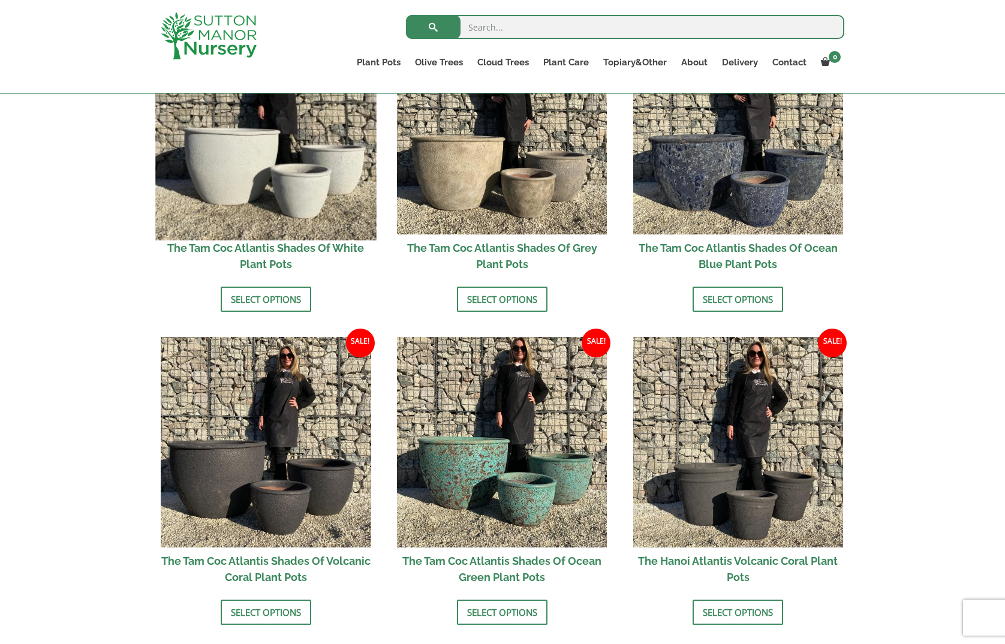
click at [221, 198] on img at bounding box center [265, 129] width 221 height 221
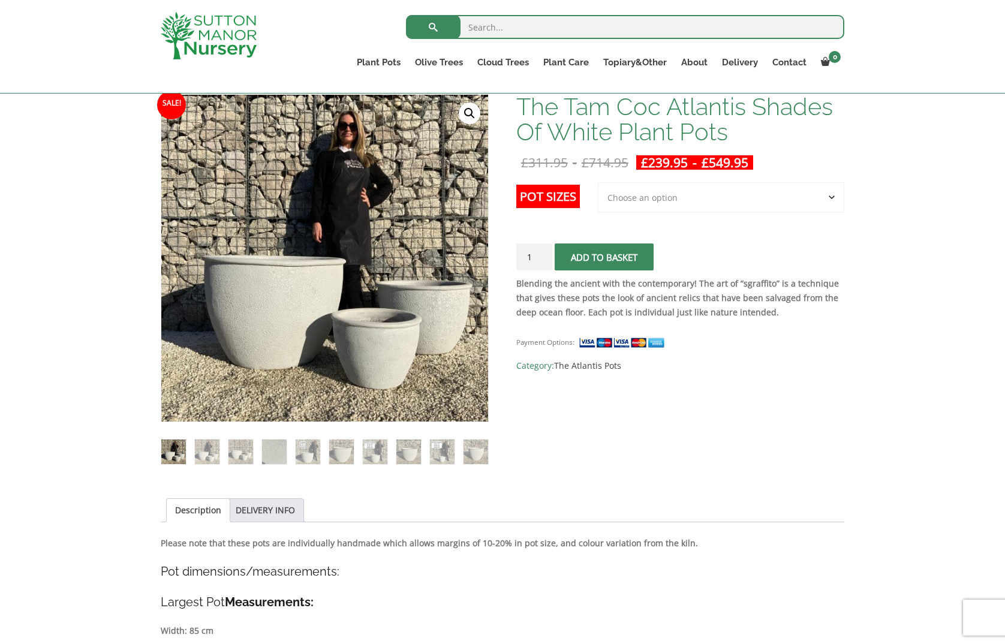
scroll to position [186, 0]
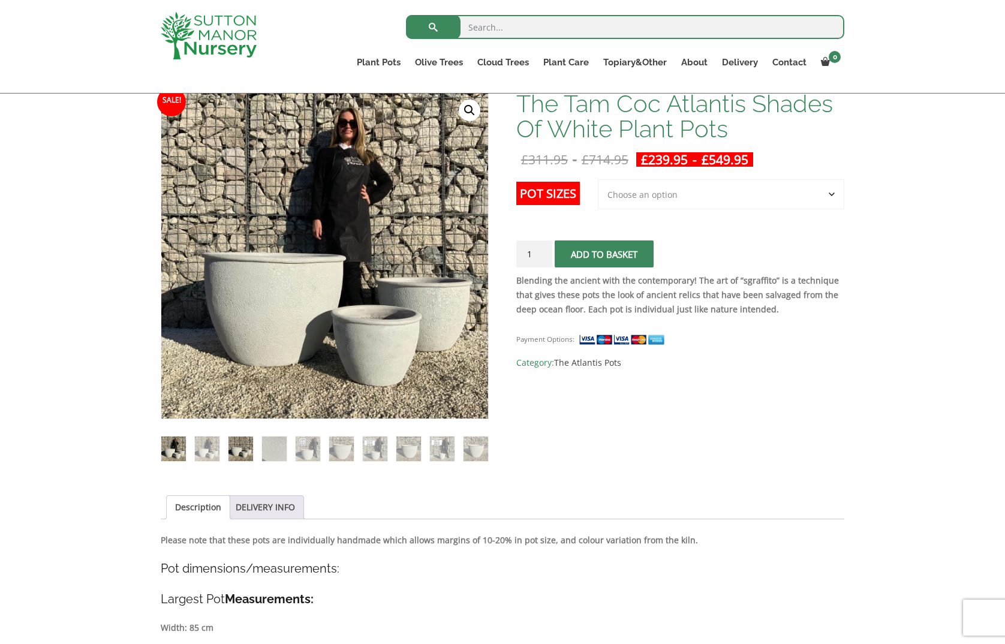
click at [239, 449] on img at bounding box center [240, 448] width 25 height 25
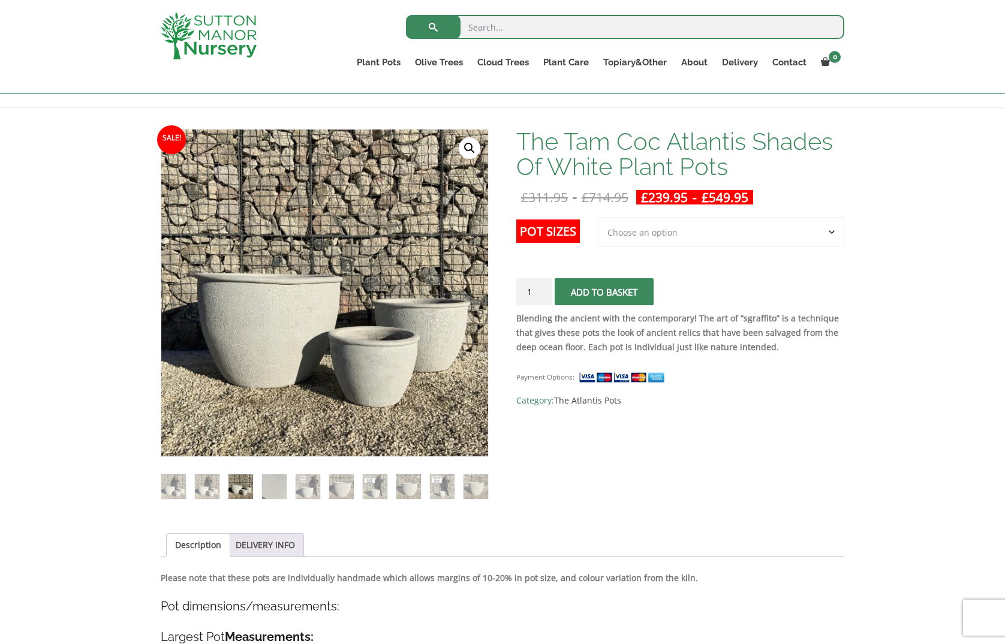
scroll to position [141, 0]
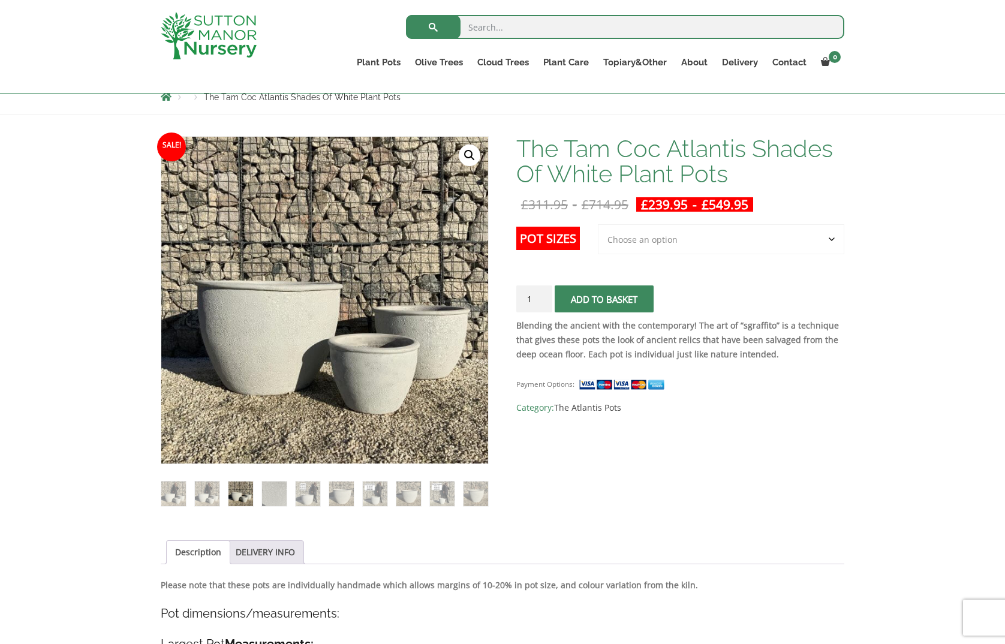
click at [832, 240] on select "Choose an option 3rd to Largest Pot In The Picture 2nd to Largest Pot In The Pi…" at bounding box center [721, 239] width 246 height 30
select select "Largest pot In The Picture"
click at [598, 224] on select "Choose an option 3rd to Largest Pot In The Picture 2nd to Largest Pot In The Pi…" at bounding box center [721, 239] width 246 height 30
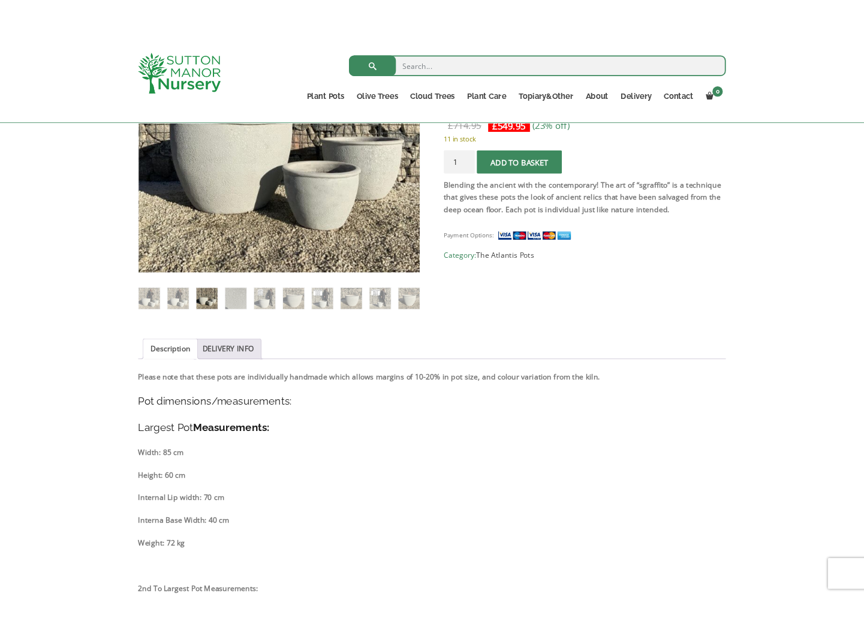
scroll to position [338, 0]
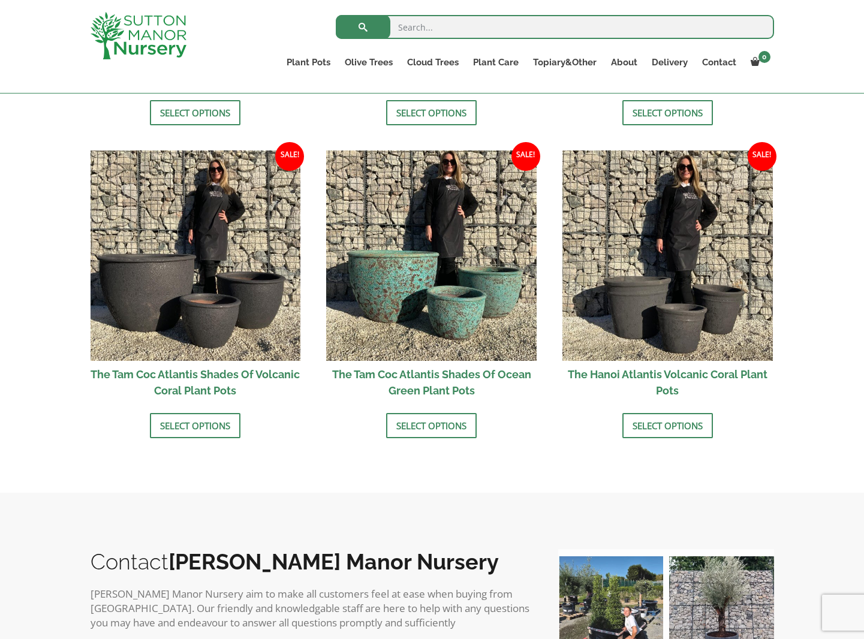
scroll to position [977, 0]
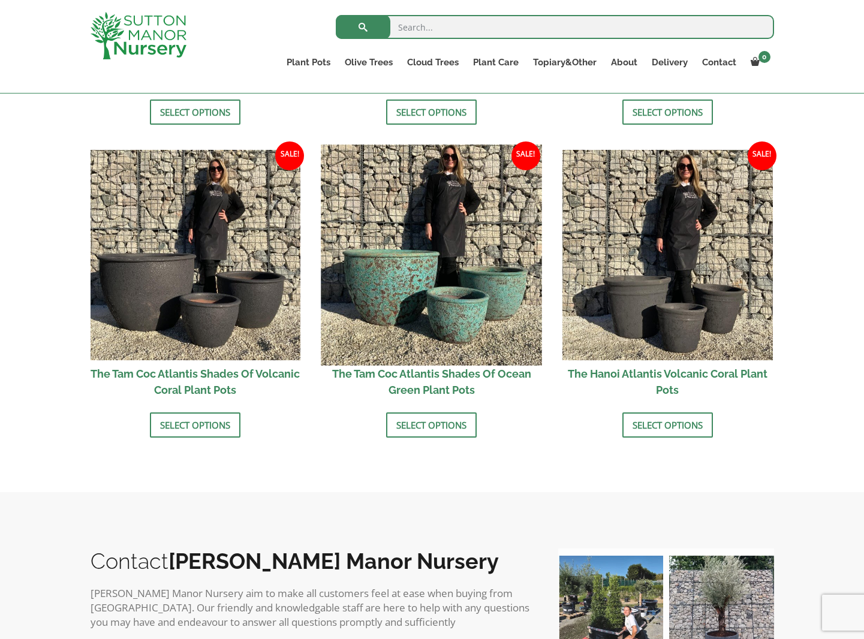
click at [455, 322] on img at bounding box center [431, 254] width 221 height 221
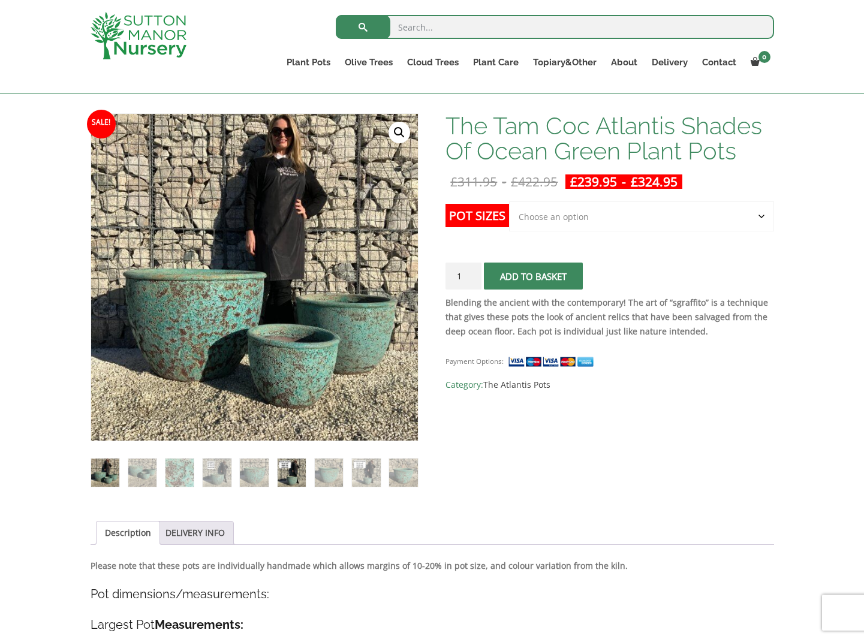
scroll to position [166, 0]
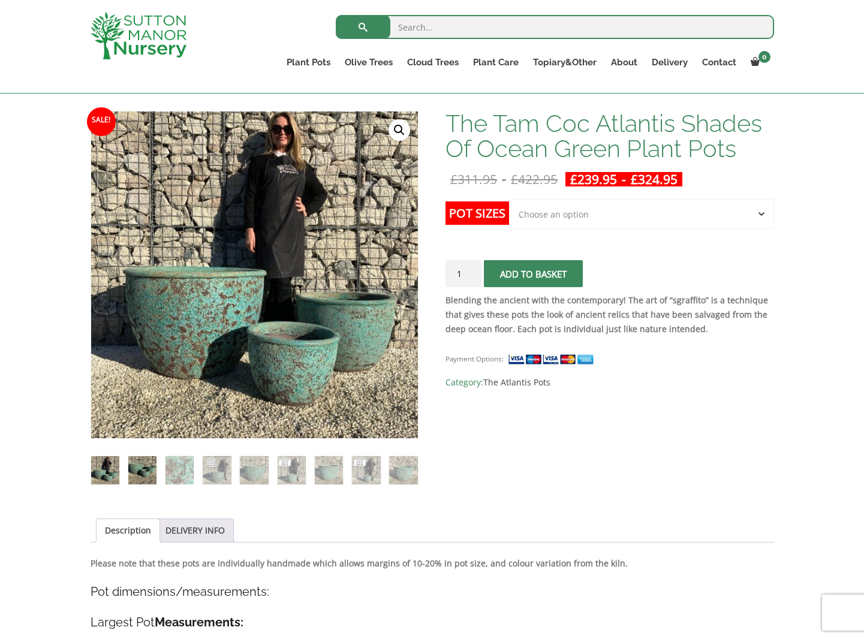
click at [146, 473] on img at bounding box center [142, 470] width 28 height 28
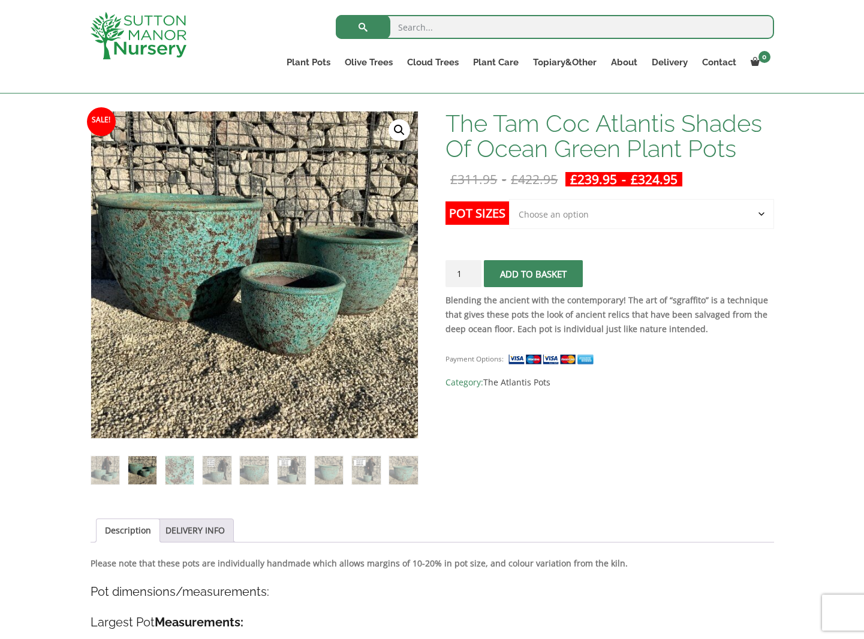
click at [763, 215] on select "Choose an option Click here to buy the 3rd to Largest Pot In The Picture Click …" at bounding box center [641, 214] width 264 height 30
select select "Click here to buy the 2nd to Largest Pot In The Picture"
click at [509, 199] on select "Choose an option Click here to buy the 3rd to Largest Pot In The Picture Click …" at bounding box center [641, 214] width 264 height 30
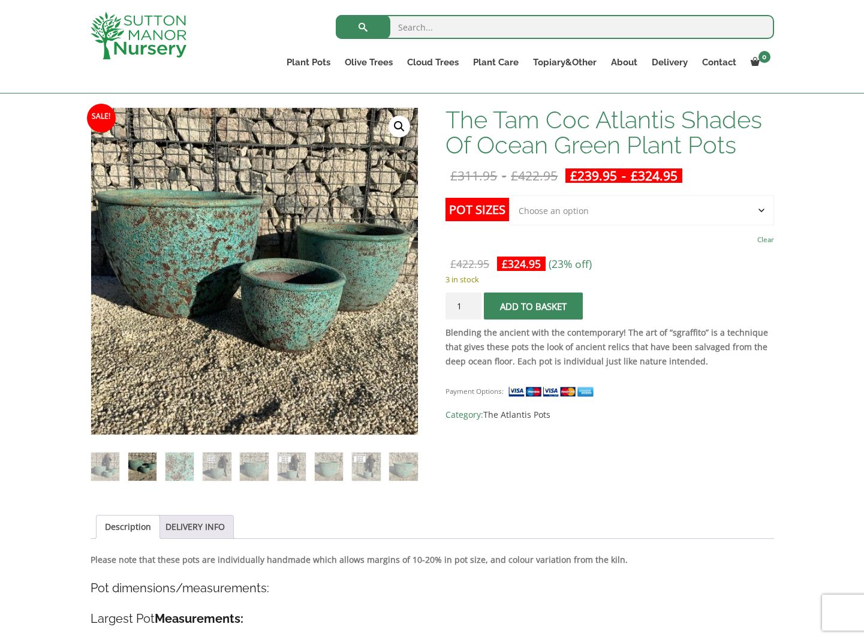
scroll to position [173, 0]
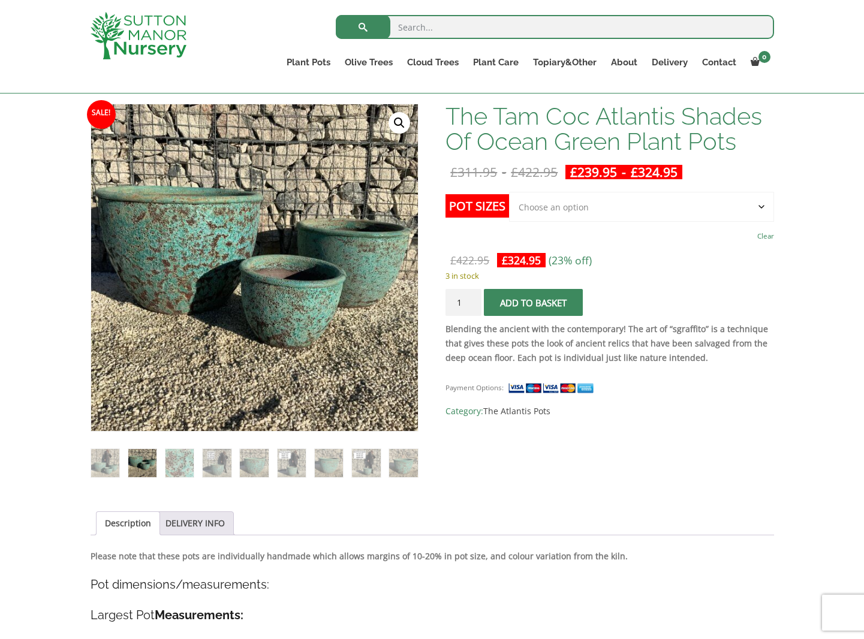
click at [762, 208] on select "Choose an option Click here to buy the 3rd to Largest Pot In The Picture Click …" at bounding box center [641, 207] width 264 height 30
click at [509, 192] on select "Choose an option Click here to buy the 3rd to Largest Pot In The Picture Click …" at bounding box center [641, 207] width 264 height 30
click at [605, 209] on select "Choose an option Click here to buy the 3rd to Largest Pot In The Picture Click …" at bounding box center [641, 207] width 264 height 30
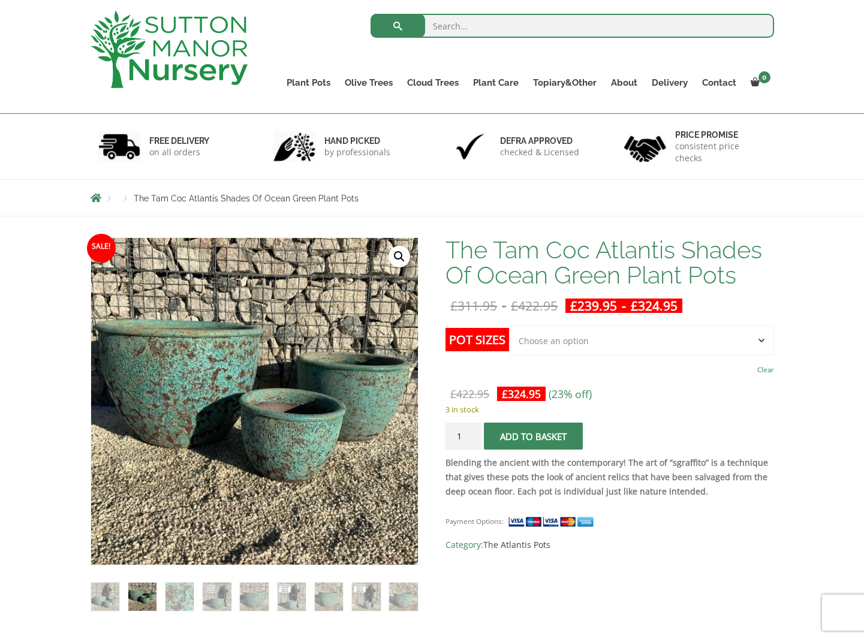
scroll to position [0, 0]
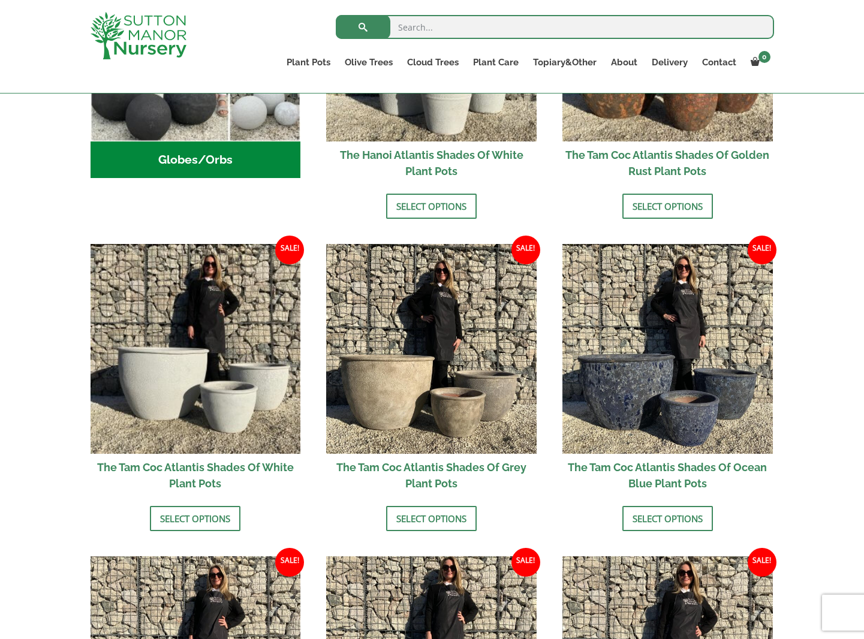
scroll to position [573, 0]
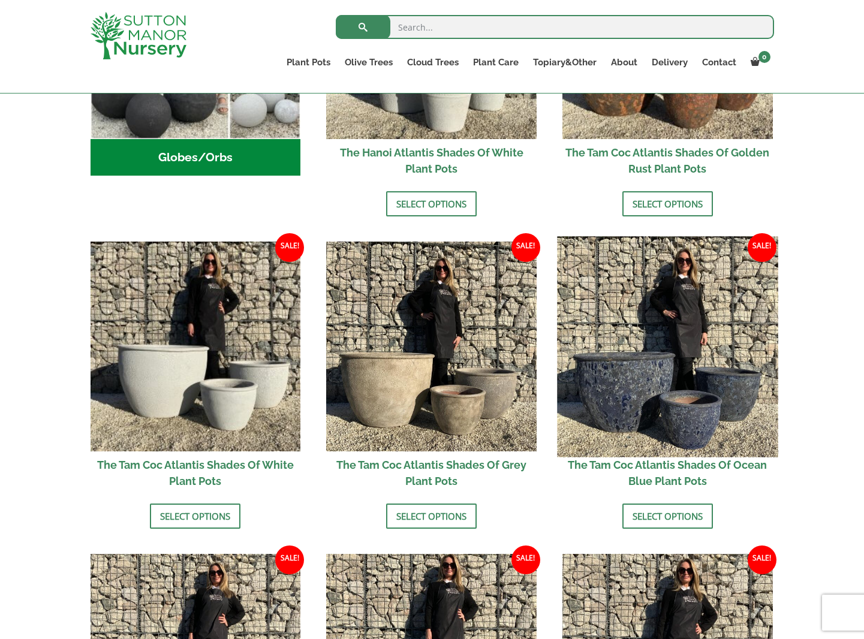
click at [634, 348] on img at bounding box center [667, 346] width 221 height 221
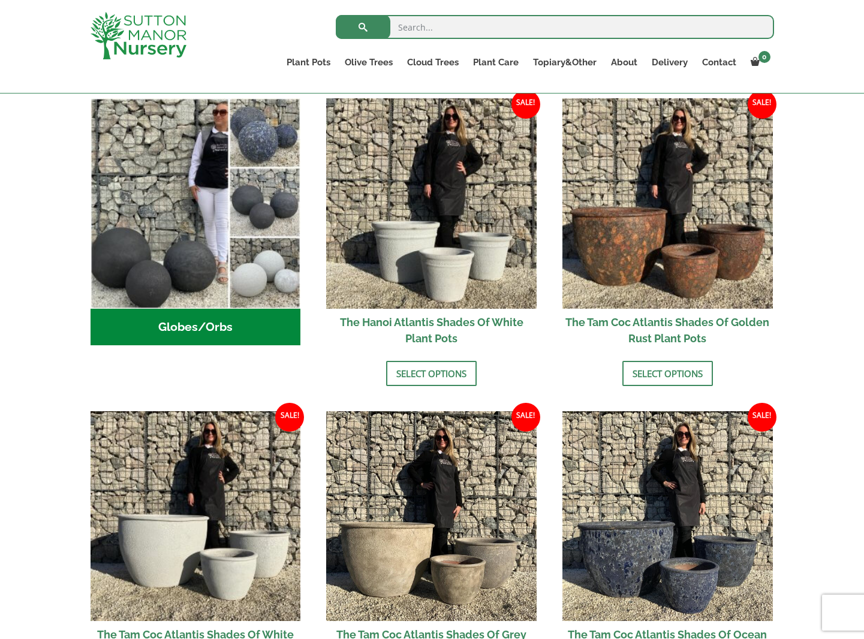
scroll to position [404, 0]
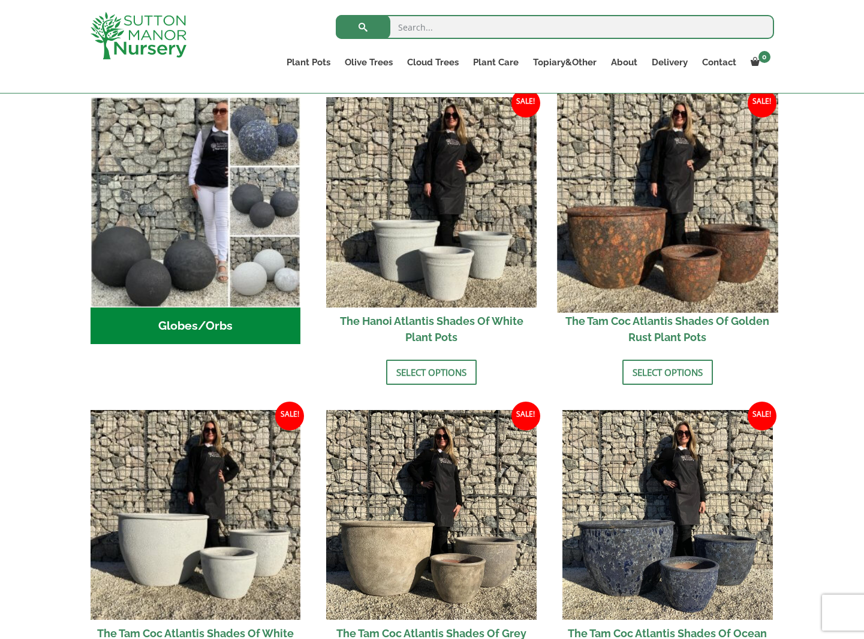
click at [634, 267] on img at bounding box center [667, 202] width 221 height 221
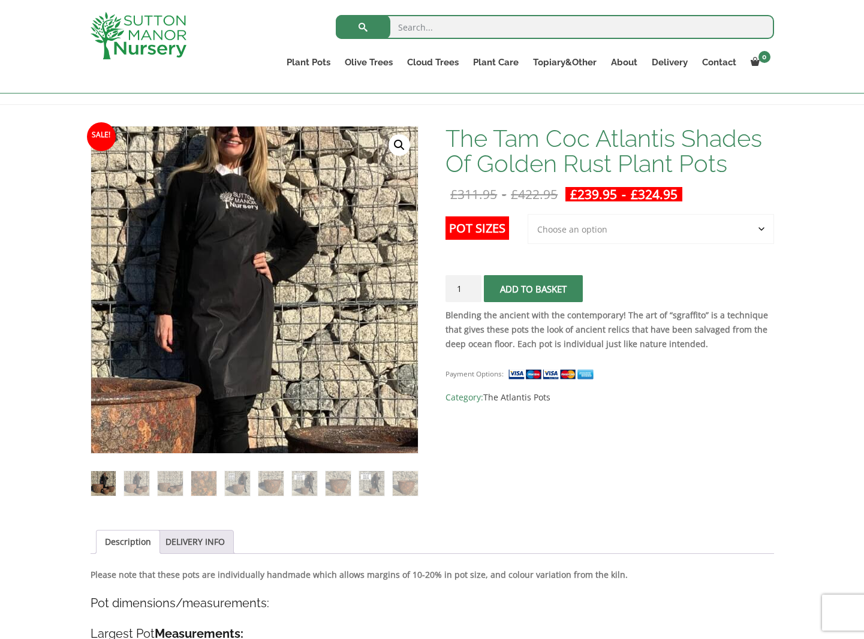
scroll to position [152, 0]
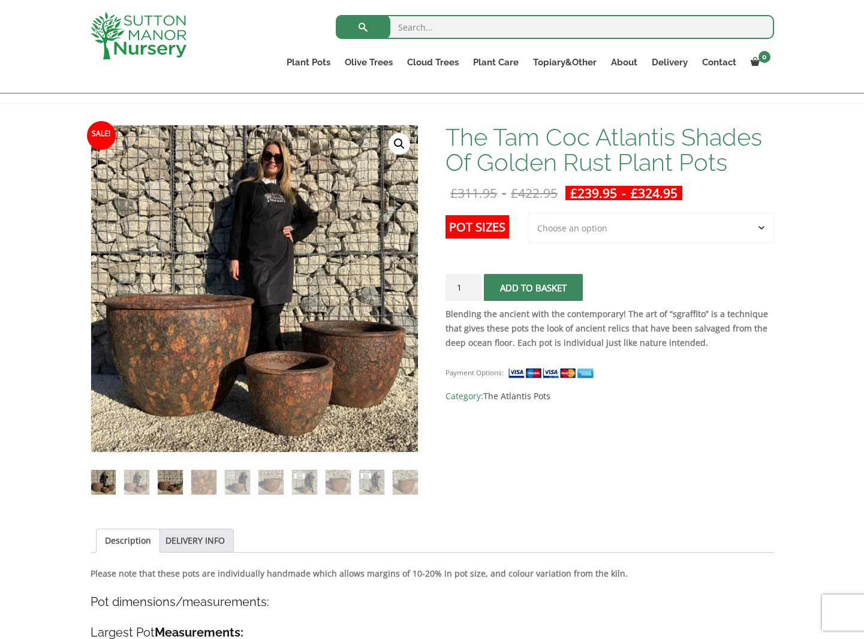
click at [174, 480] on img at bounding box center [170, 482] width 25 height 25
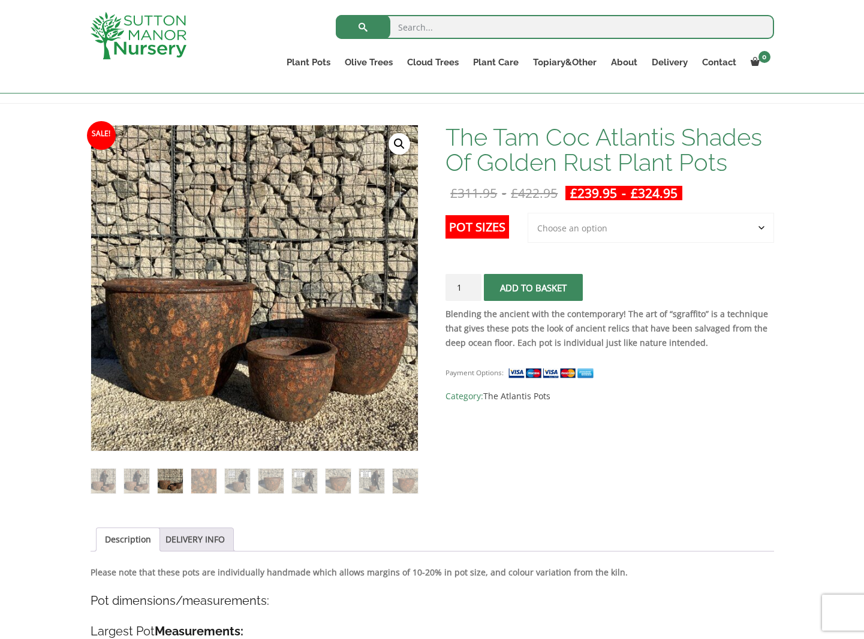
click at [637, 229] on select "Choose an option 3rd to Largest Pot In The Picture 2nd to Largest Pot In The Pi…" at bounding box center [651, 228] width 246 height 30
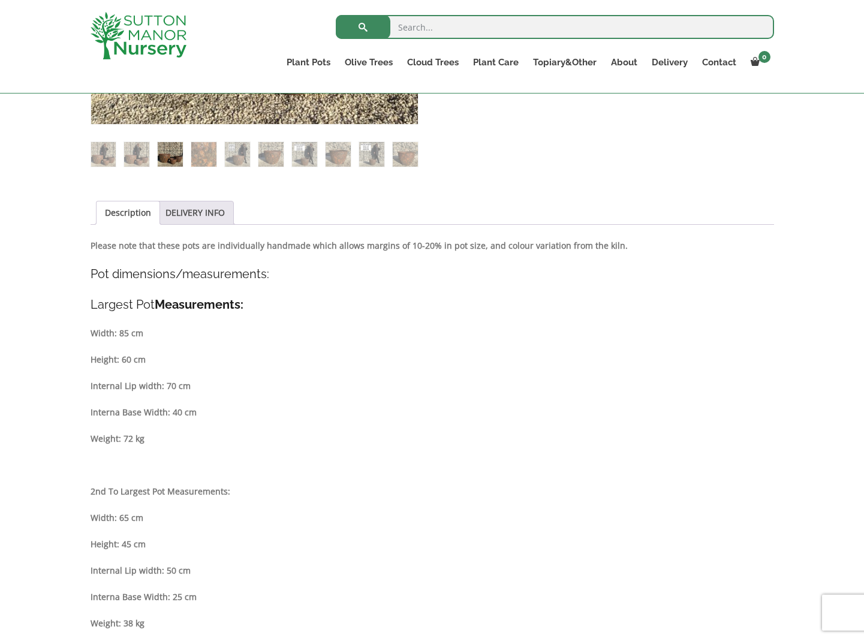
scroll to position [469, 0]
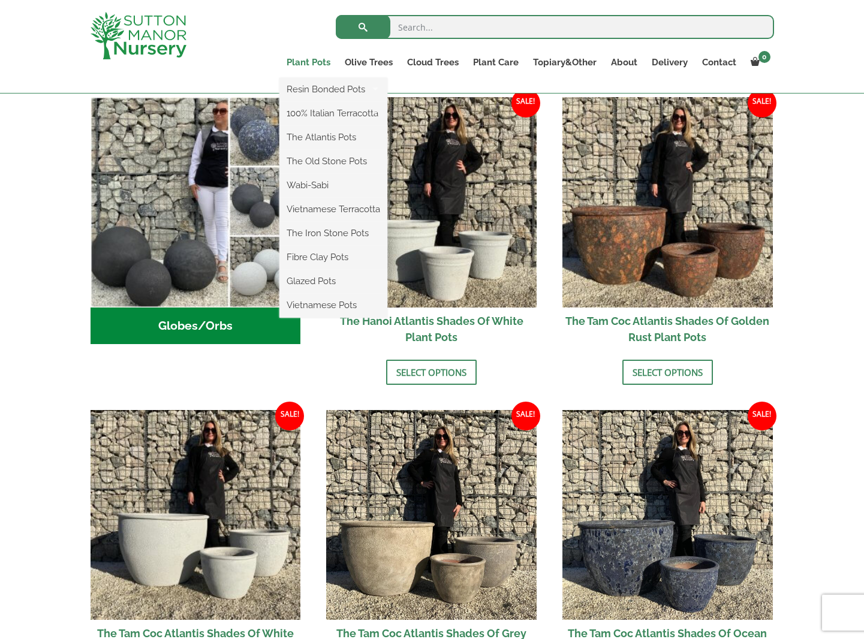
click at [311, 65] on link "Plant Pots" at bounding box center [308, 62] width 58 height 17
click at [316, 183] on link "Wabi-Sabi" at bounding box center [333, 185] width 108 height 18
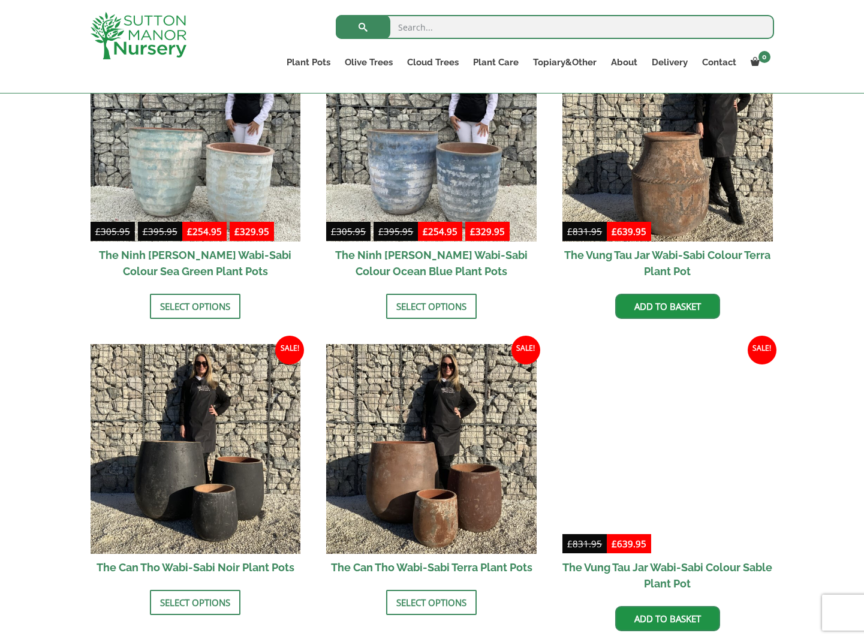
scroll to position [996, 0]
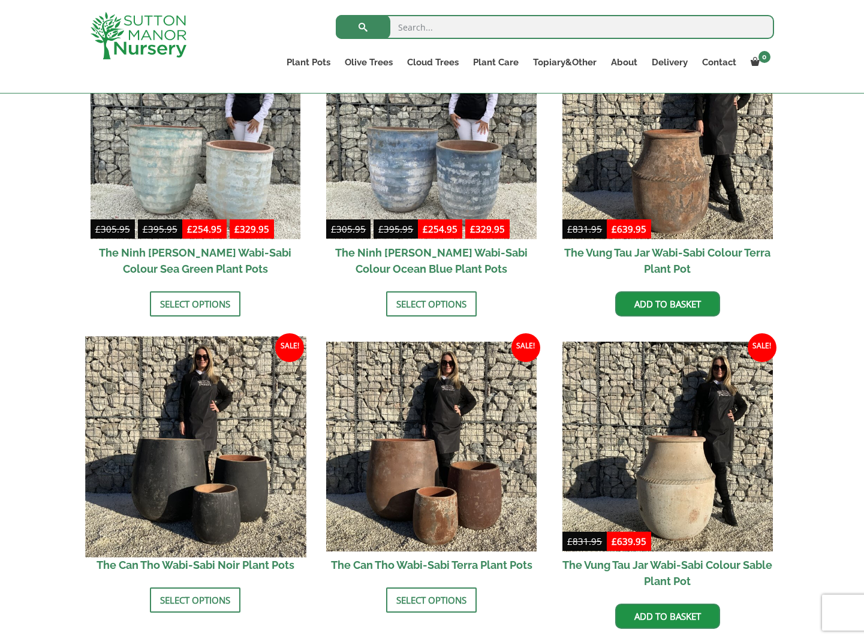
click at [219, 470] on img at bounding box center [195, 446] width 221 height 221
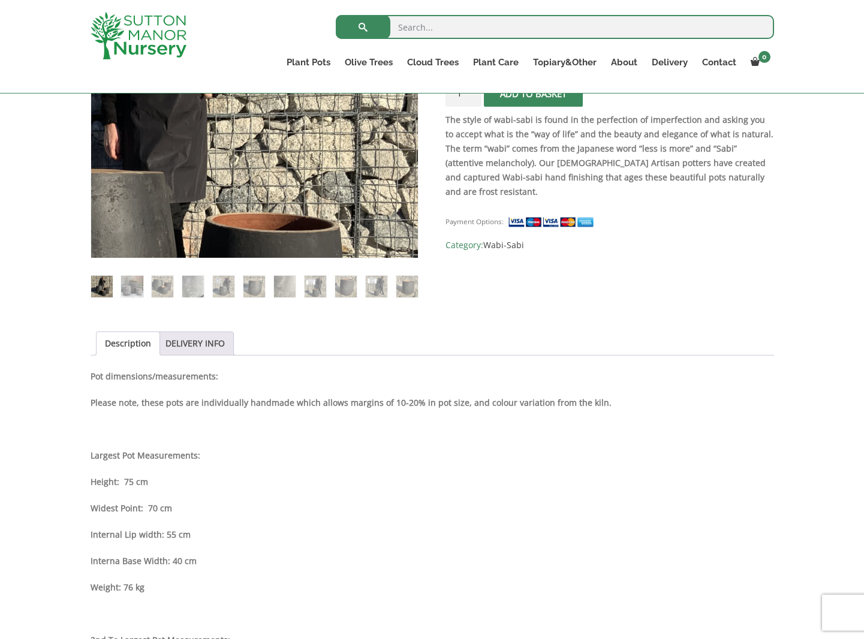
scroll to position [354, 0]
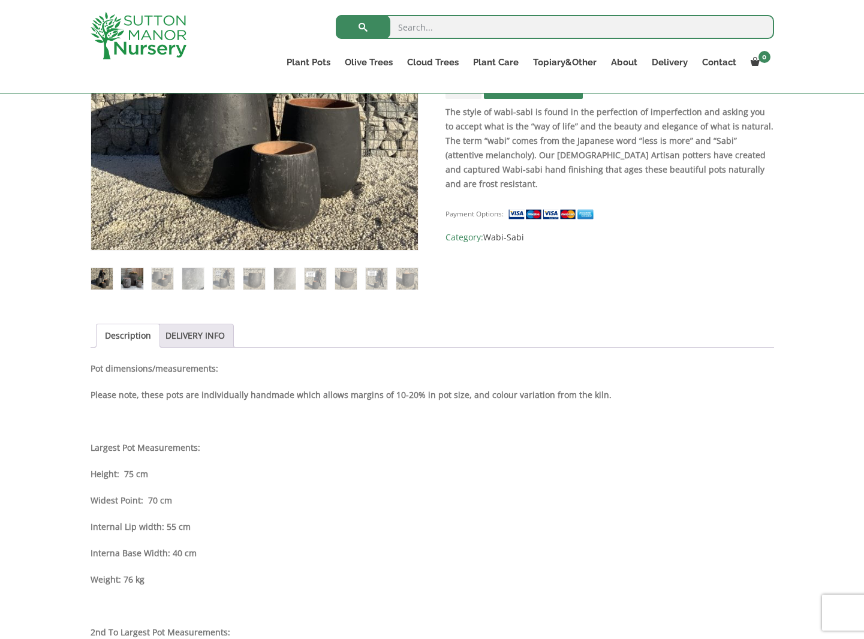
click at [137, 279] on img at bounding box center [132, 279] width 22 height 22
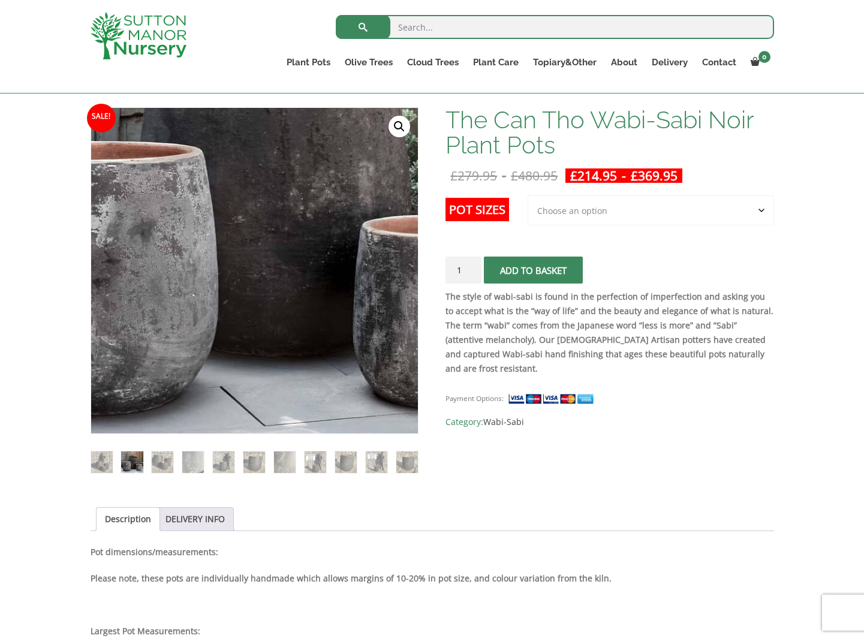
scroll to position [171, 0]
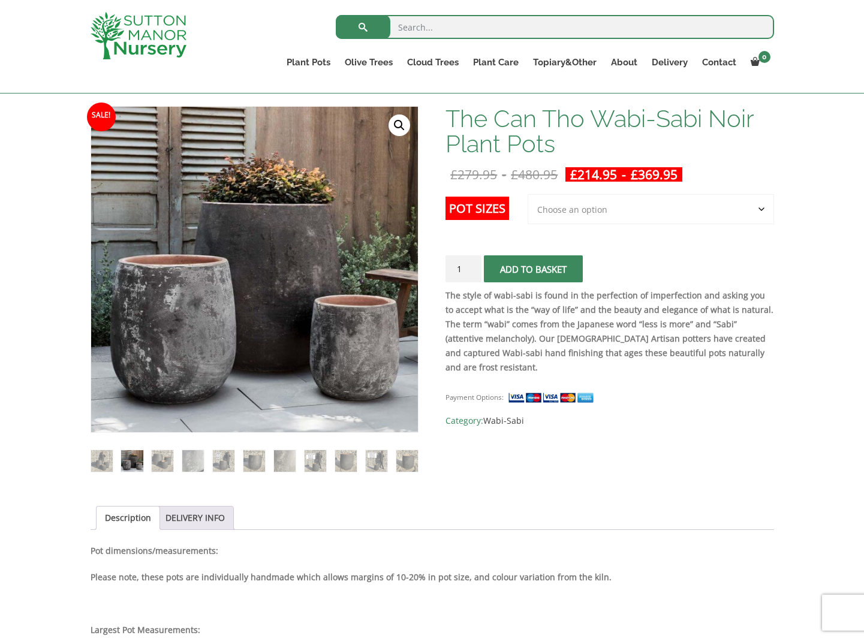
click at [641, 212] on select "Choose an option 3rd to Largest Pot In The Picture 2nd to Largest Pot In The Pi…" at bounding box center [651, 209] width 246 height 30
select select "Largest pot In The Picture"
click at [528, 194] on select "Choose an option 3rd to Largest Pot In The Picture 2nd to Largest Pot In The Pi…" at bounding box center [651, 209] width 246 height 30
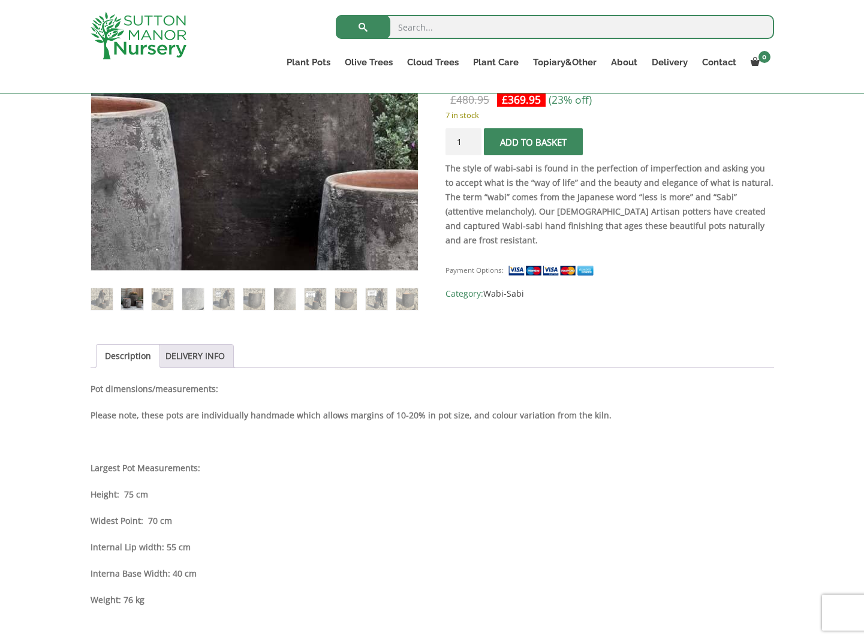
scroll to position [339, 0]
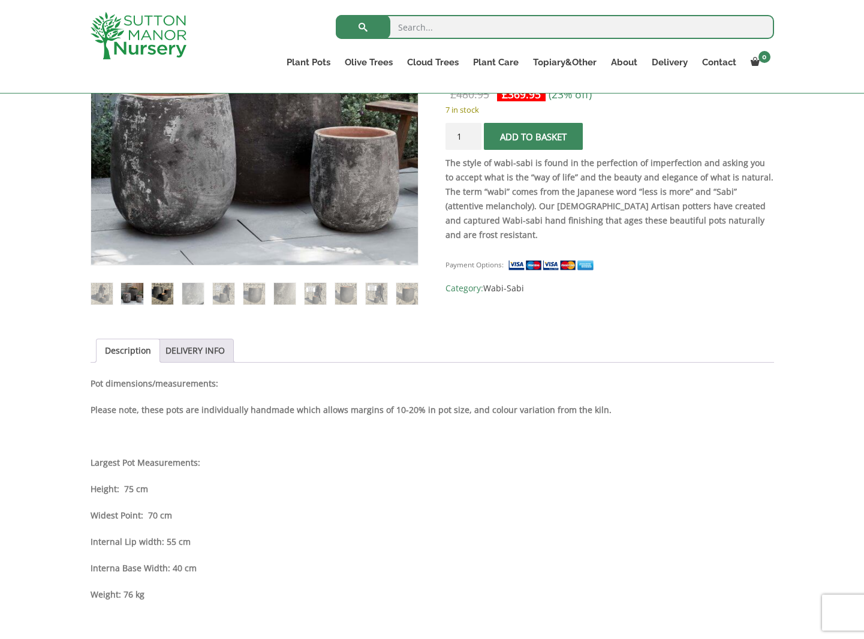
click at [168, 295] on img at bounding box center [163, 294] width 22 height 22
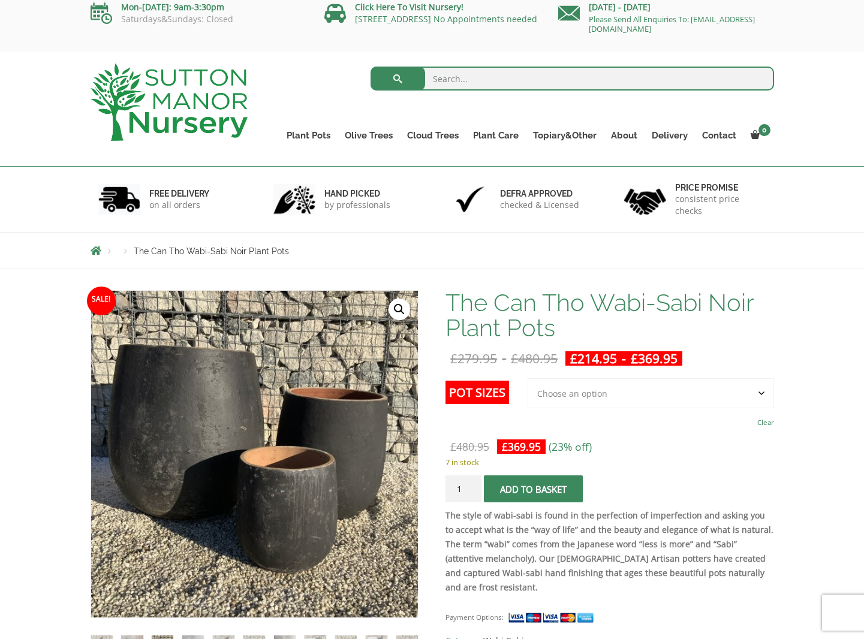
scroll to position [35, 0]
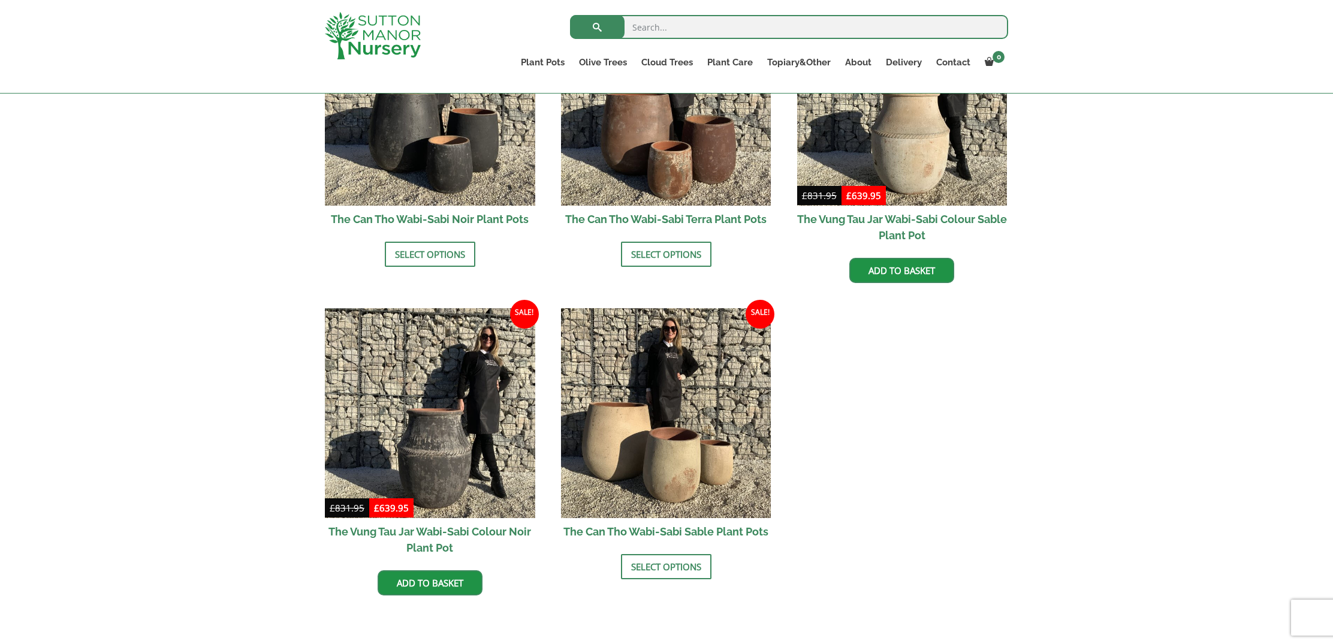
scroll to position [1343, 0]
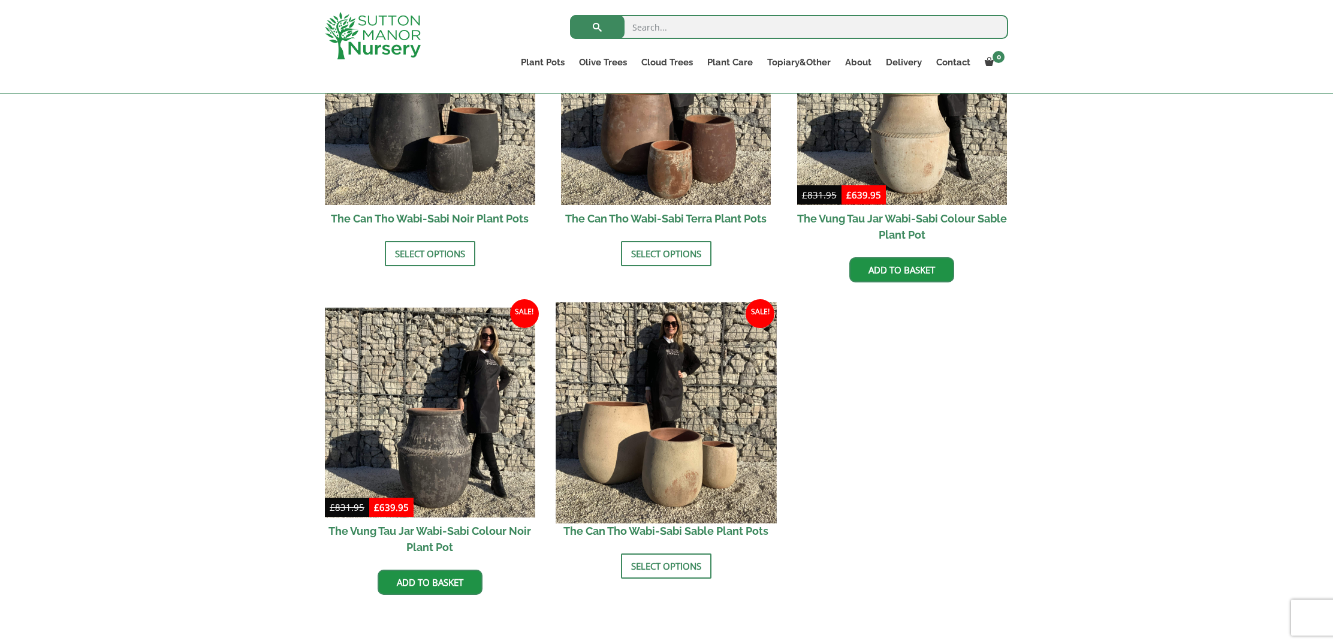
click at [658, 458] on img at bounding box center [666, 412] width 221 height 221
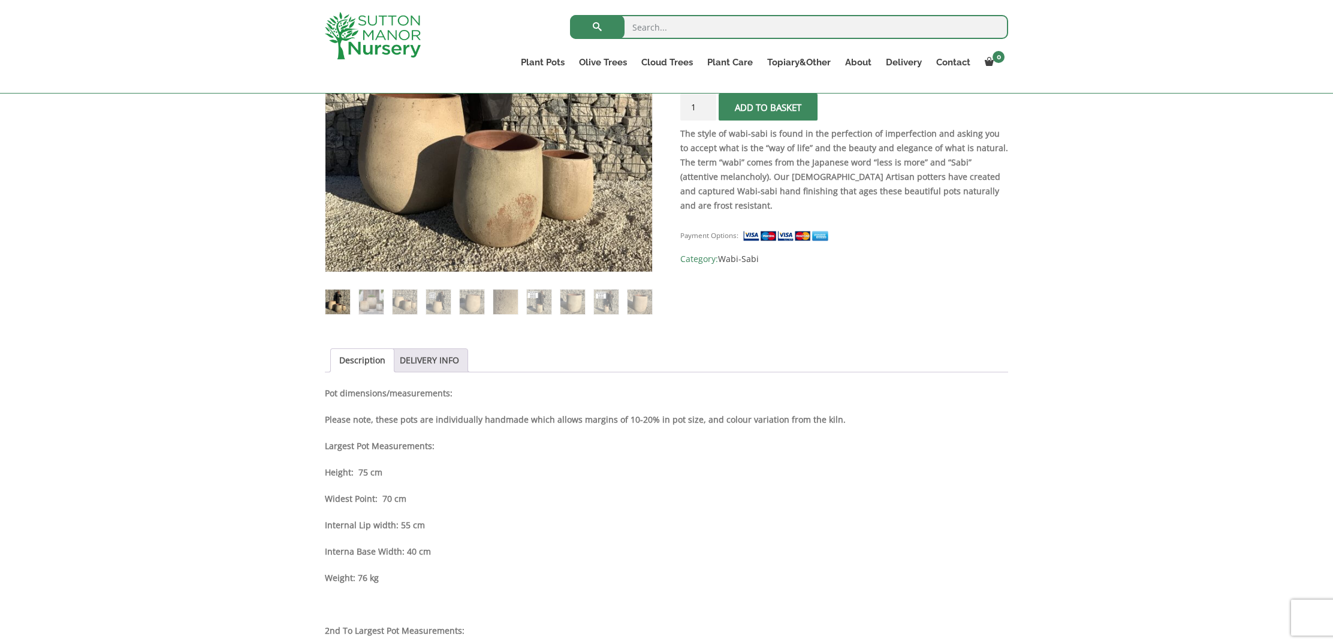
scroll to position [333, 0]
click at [411, 300] on img at bounding box center [405, 301] width 25 height 25
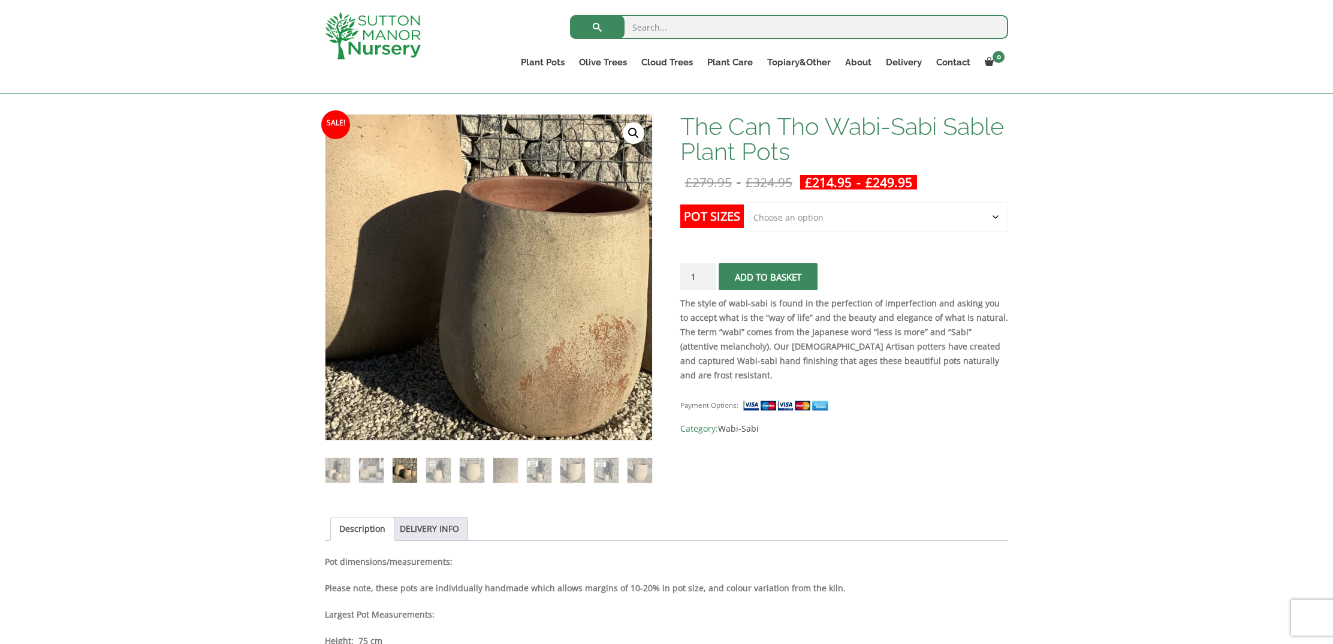
scroll to position [164, 0]
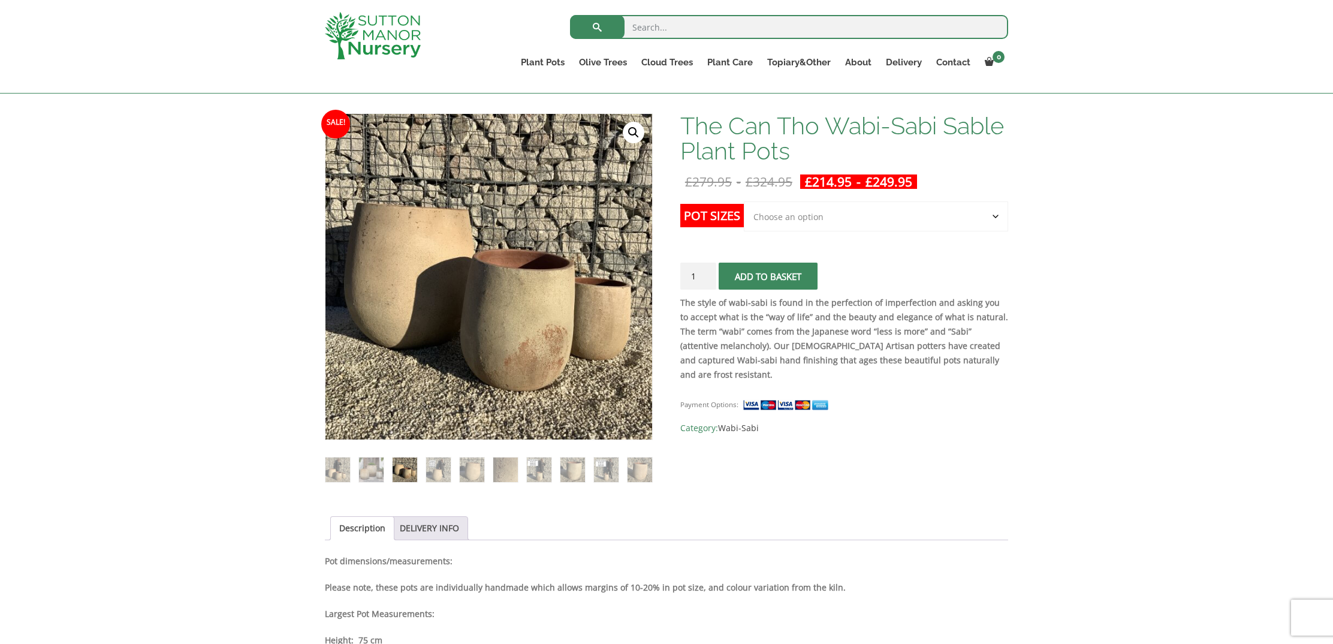
click at [908, 216] on select "Choose an option Click here to buy the 3rd to Largest Pot In The Picture Click …" at bounding box center [876, 216] width 264 height 30
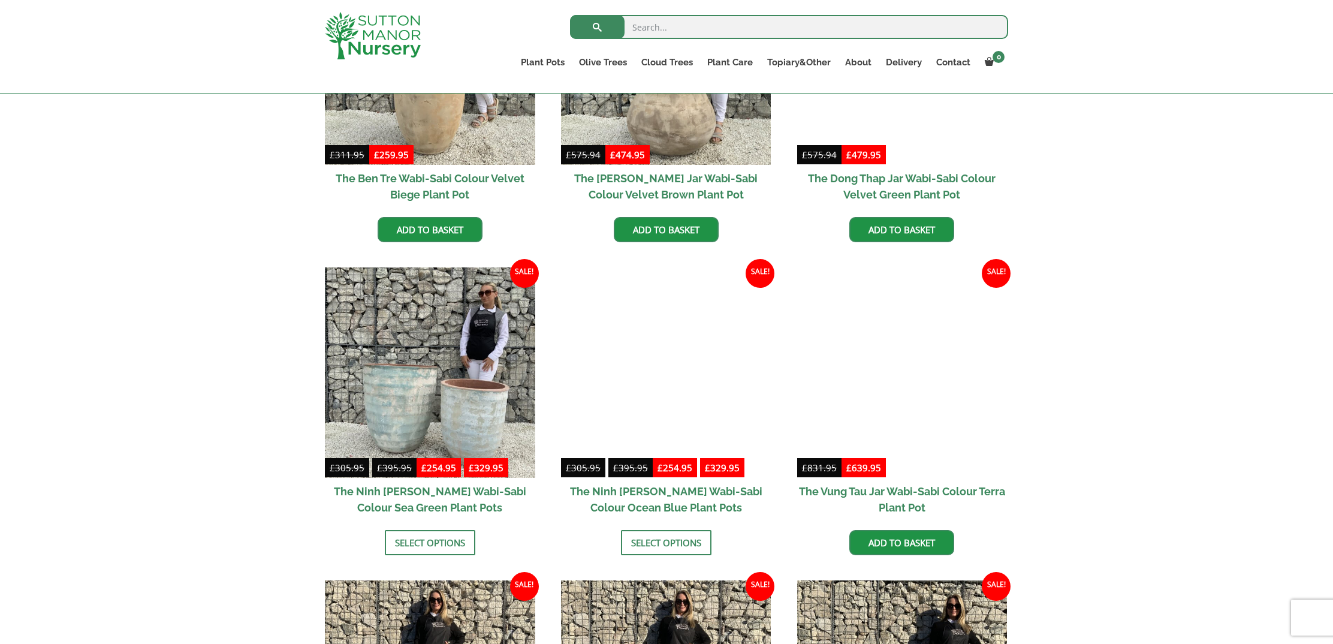
scroll to position [755, 0]
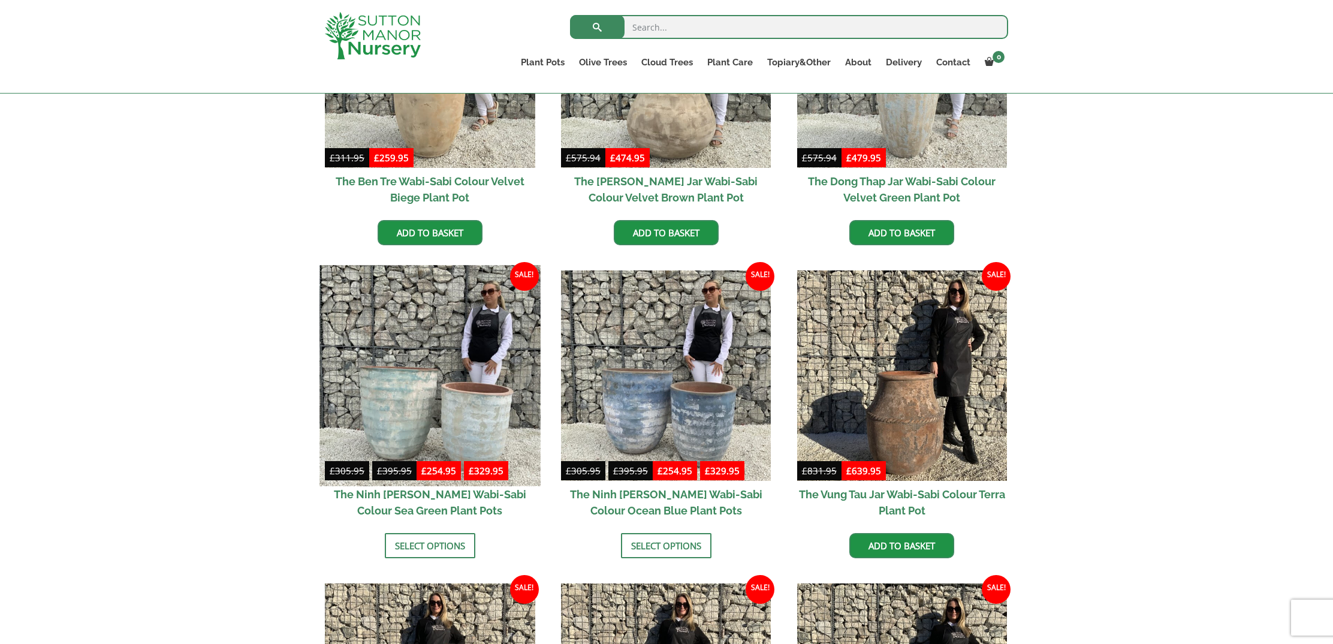
click at [459, 422] on img at bounding box center [430, 375] width 221 height 221
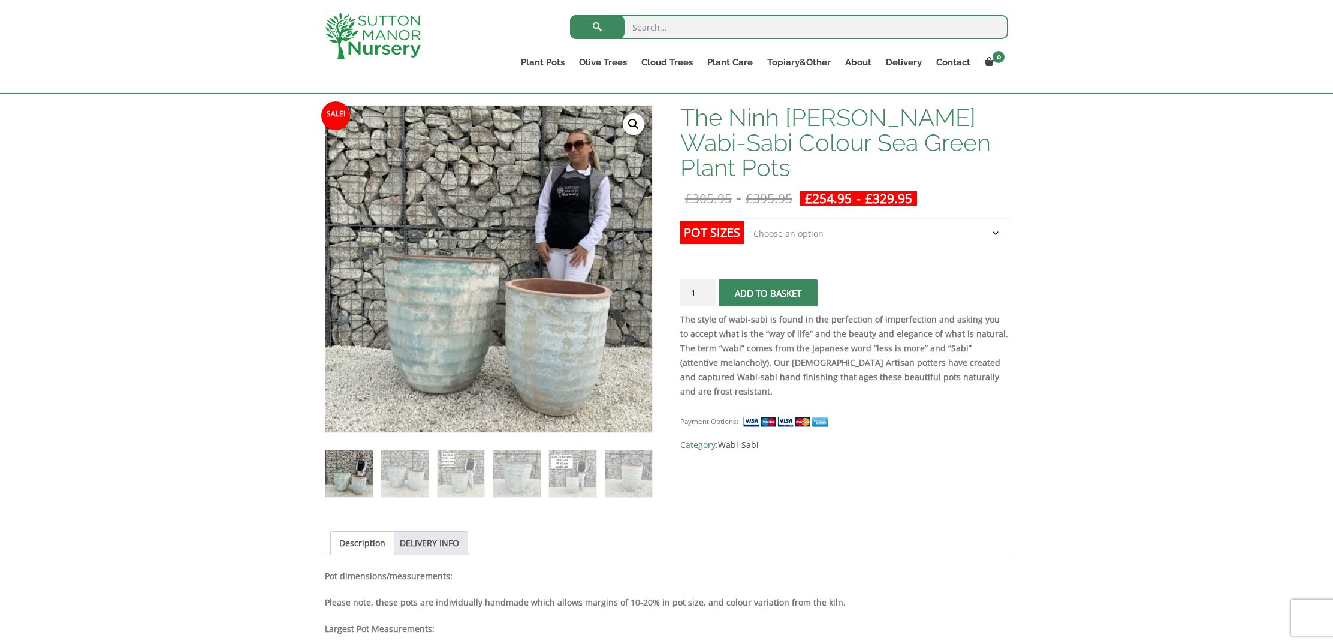
scroll to position [170, 0]
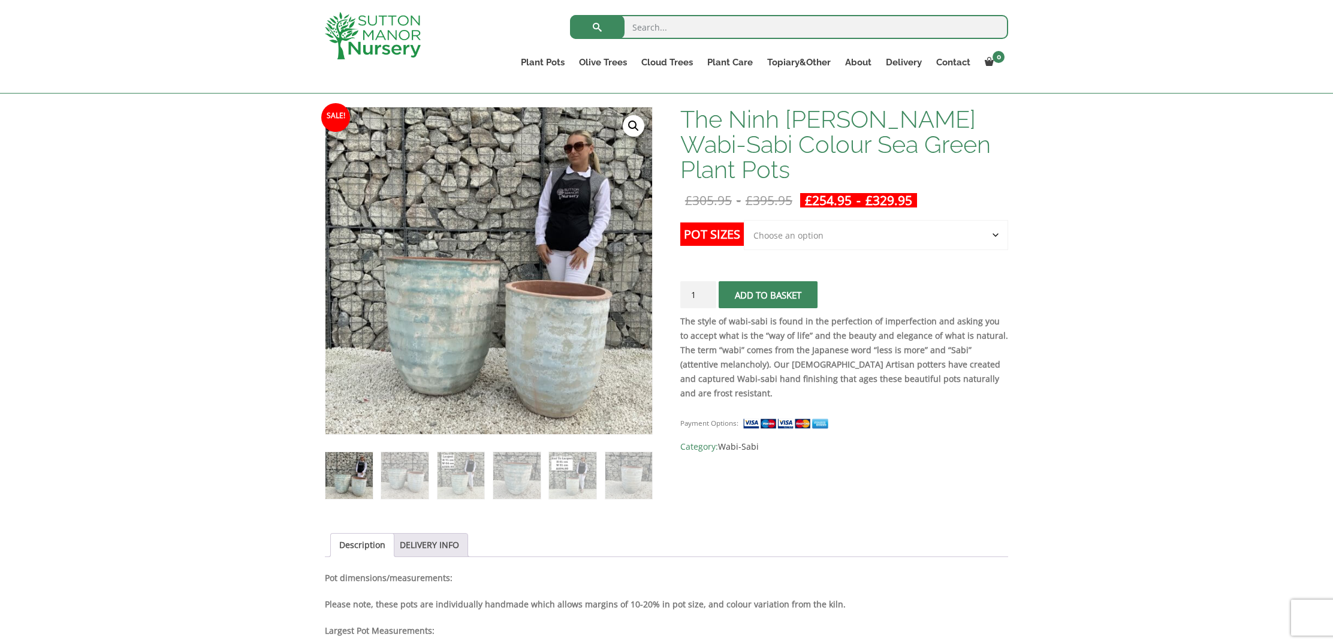
click at [829, 220] on select "Choose an option Click here to buy the 2nd to Largest Pot In The Picture Click …" at bounding box center [876, 235] width 264 height 30
select select "Click here to buy the Largest pot In The Picture"
click at [744, 220] on select "Choose an option Click here to buy the 2nd to Largest Pot In The Picture Click …" at bounding box center [876, 235] width 264 height 30
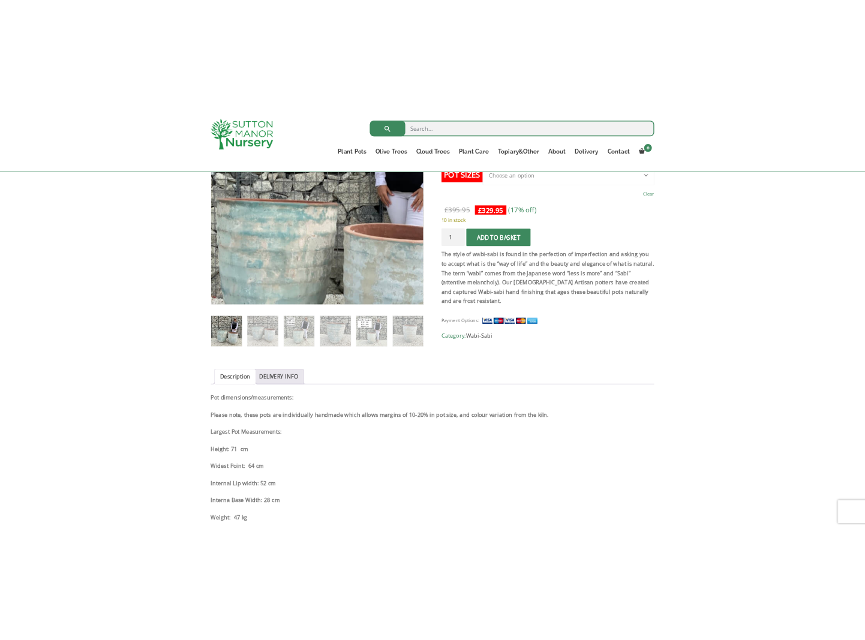
scroll to position [307, 0]
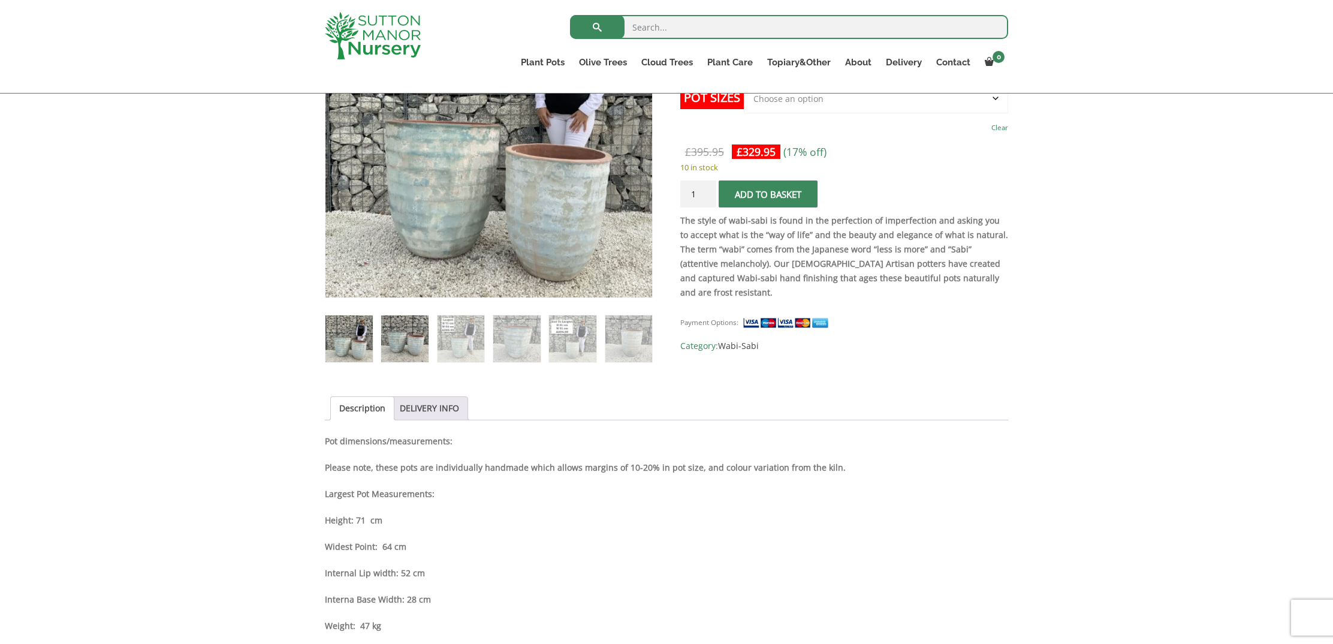
click at [411, 334] on img at bounding box center [404, 338] width 47 height 47
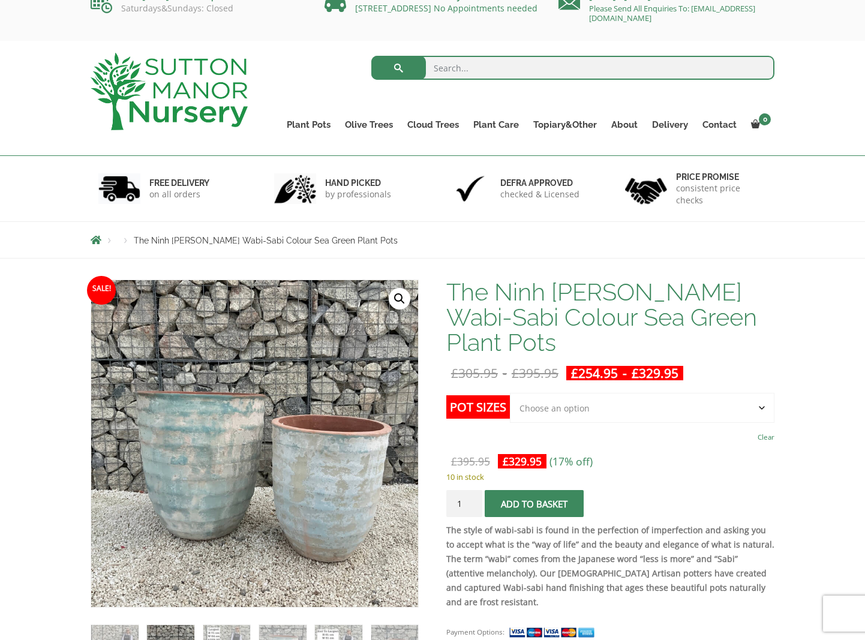
scroll to position [0, 0]
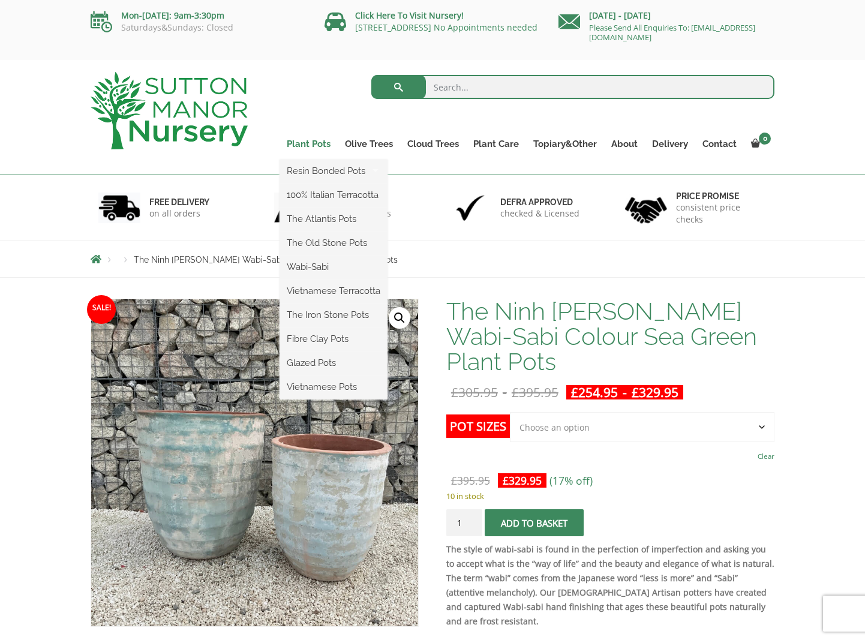
click at [326, 143] on link "Plant Pots" at bounding box center [308, 144] width 58 height 17
click at [325, 318] on link "The Iron Stone Pots" at bounding box center [333, 315] width 108 height 18
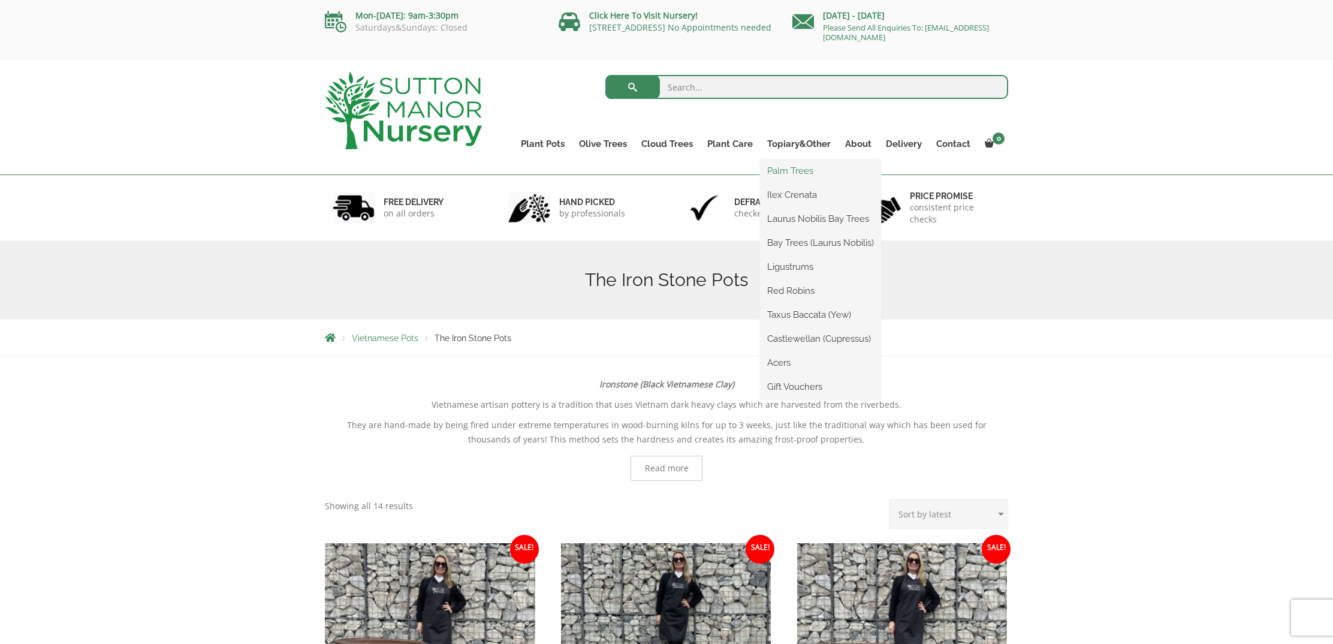
click at [797, 172] on link "Palm Trees" at bounding box center [820, 171] width 121 height 18
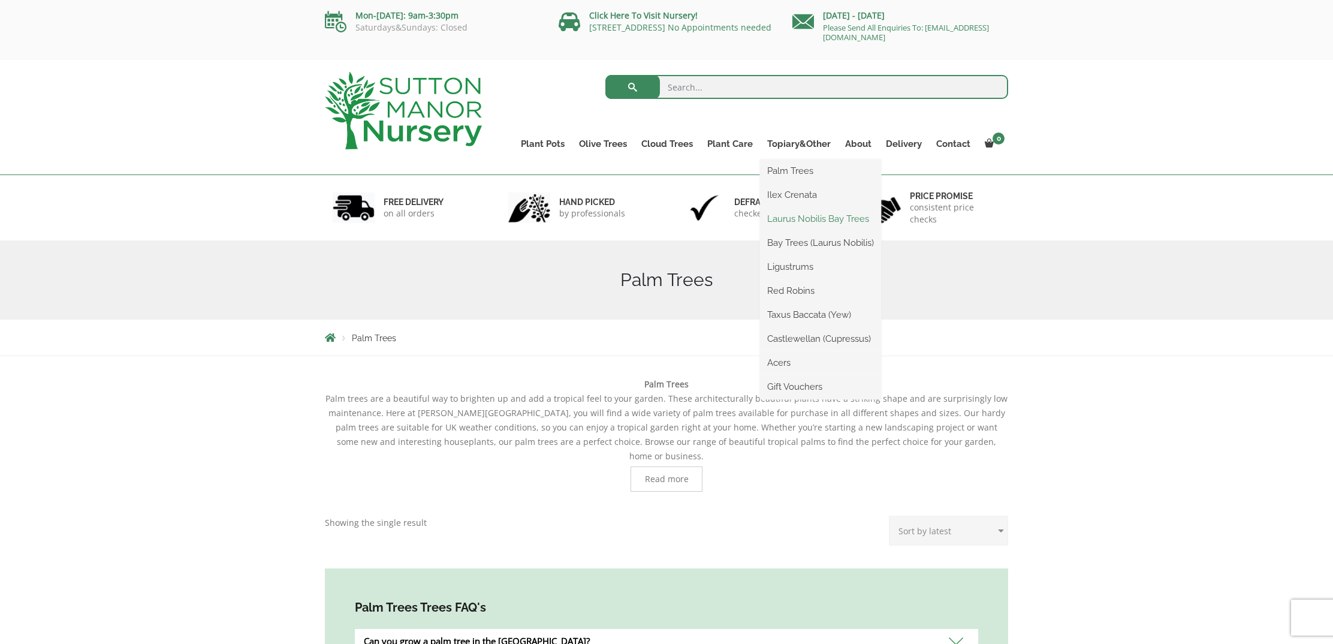
click at [803, 219] on link "Laurus Nobilis Bay Trees" at bounding box center [820, 219] width 121 height 18
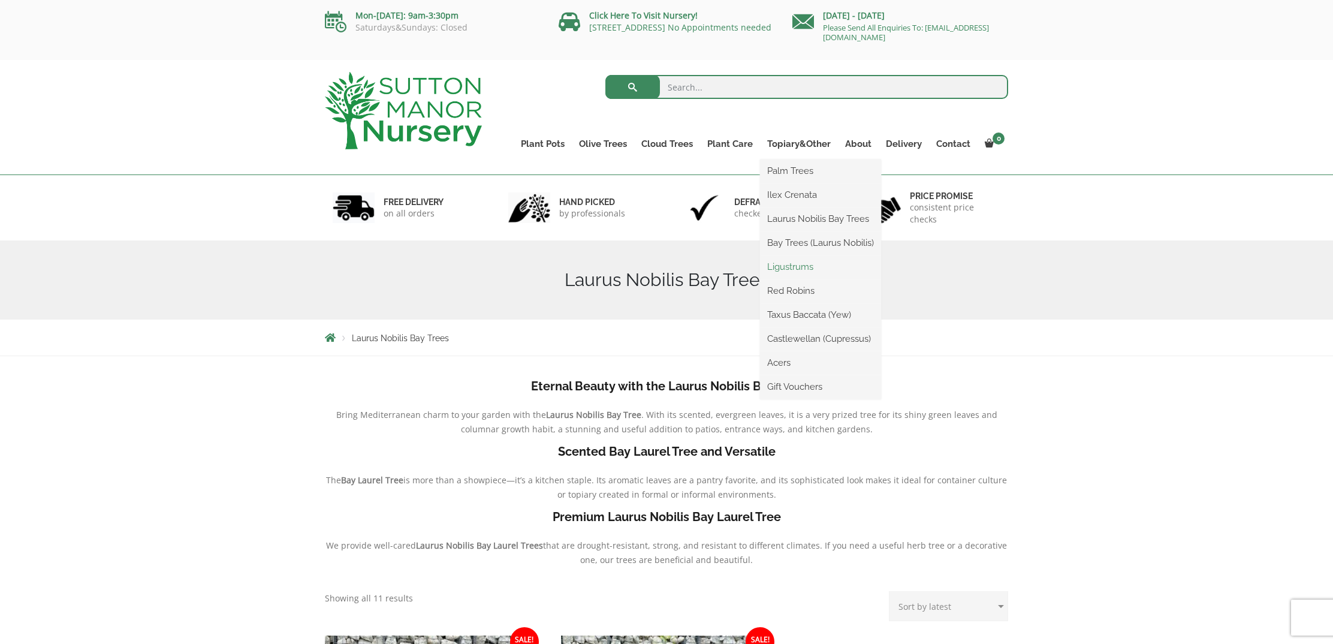
click at [788, 264] on link "Ligustrums" at bounding box center [820, 267] width 121 height 18
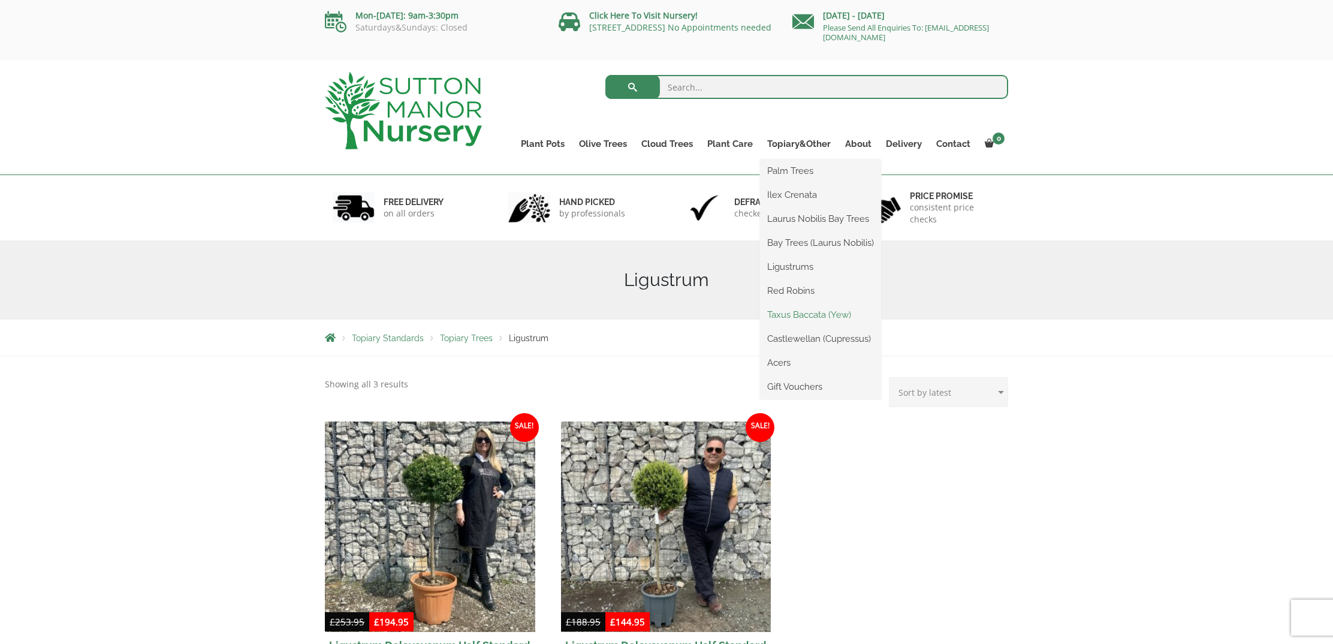
click at [812, 315] on link "Taxus Baccata (Yew)" at bounding box center [820, 315] width 121 height 18
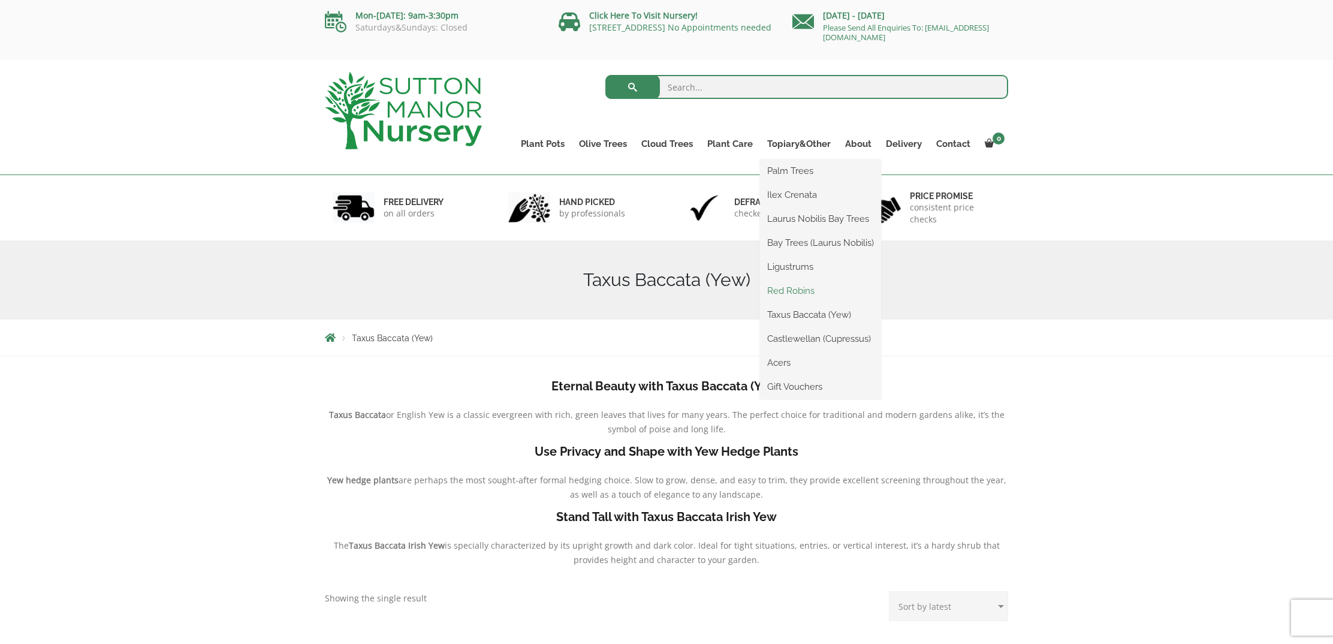
click at [805, 290] on link "Red Robins" at bounding box center [820, 291] width 121 height 18
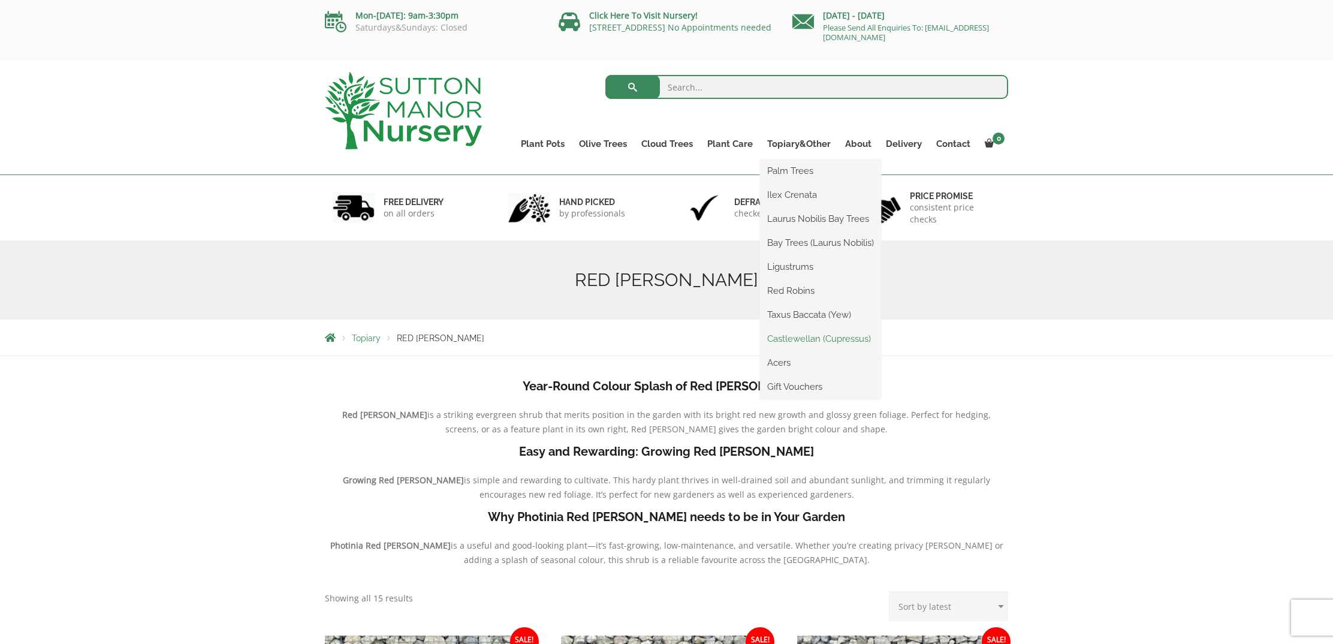
click at [806, 336] on link "Castlewellan (Cupressus)" at bounding box center [820, 339] width 121 height 18
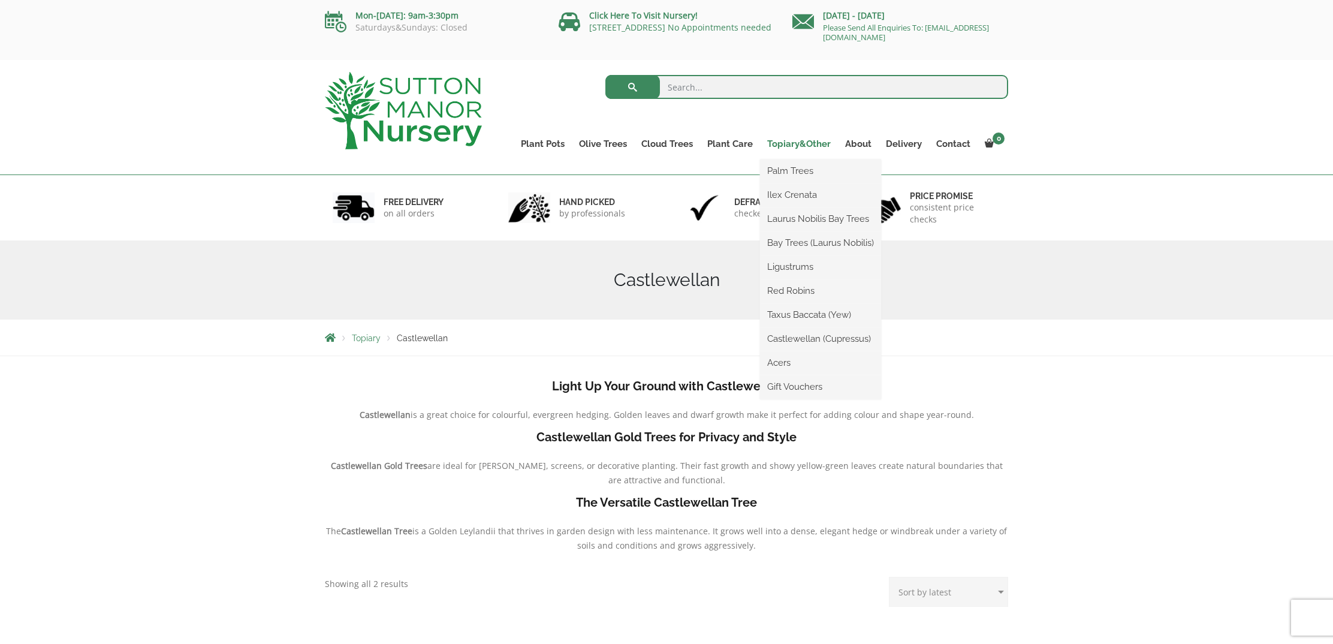
click at [799, 143] on link "Topiary&Other" at bounding box center [799, 144] width 78 height 17
click at [797, 366] on link "Acers" at bounding box center [820, 363] width 121 height 18
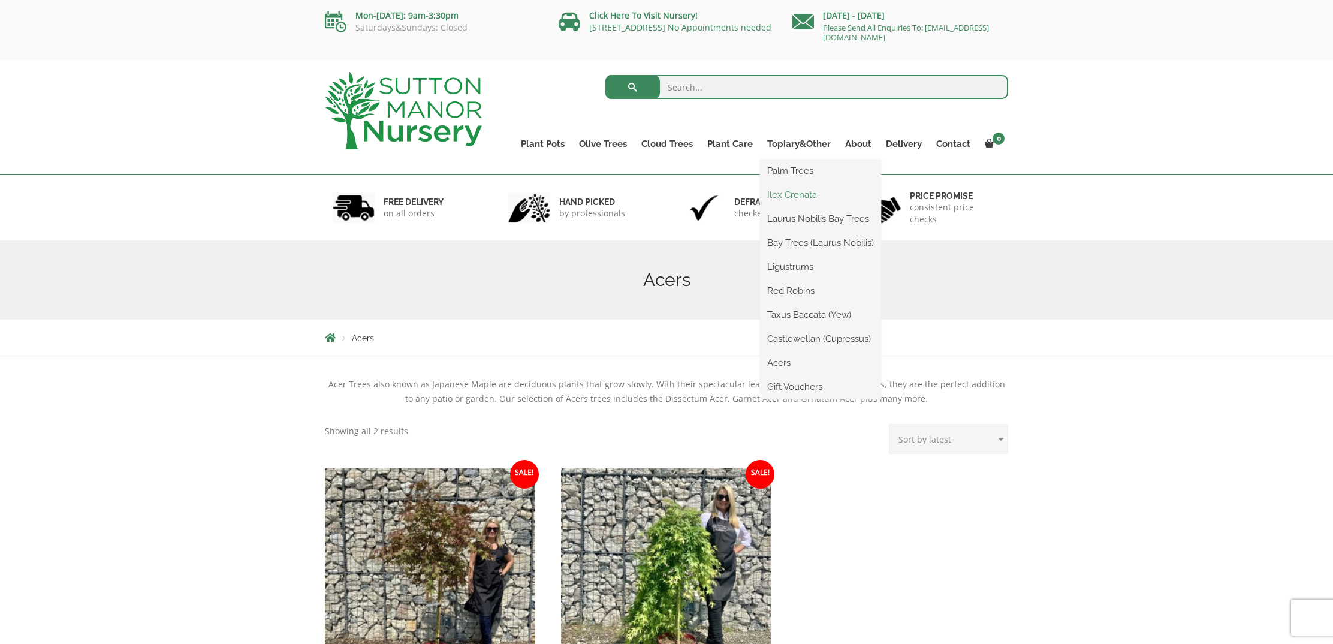
click at [799, 194] on link "Ilex Crenata" at bounding box center [820, 195] width 121 height 18
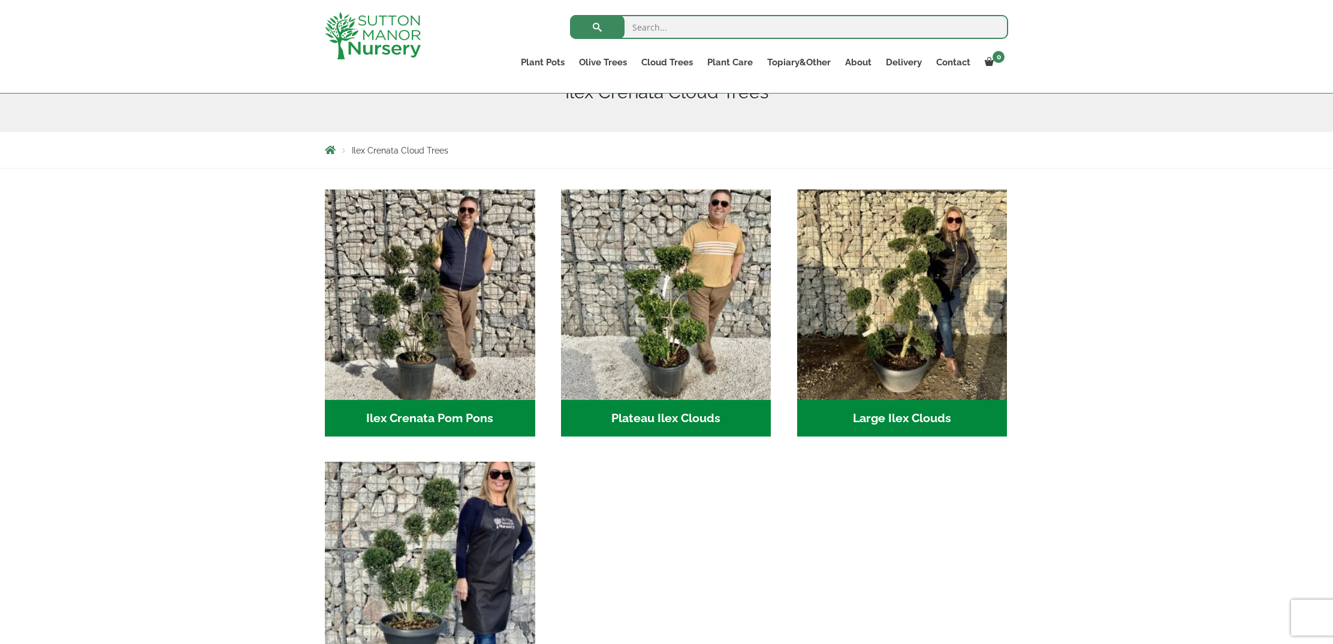
scroll to position [213, 0]
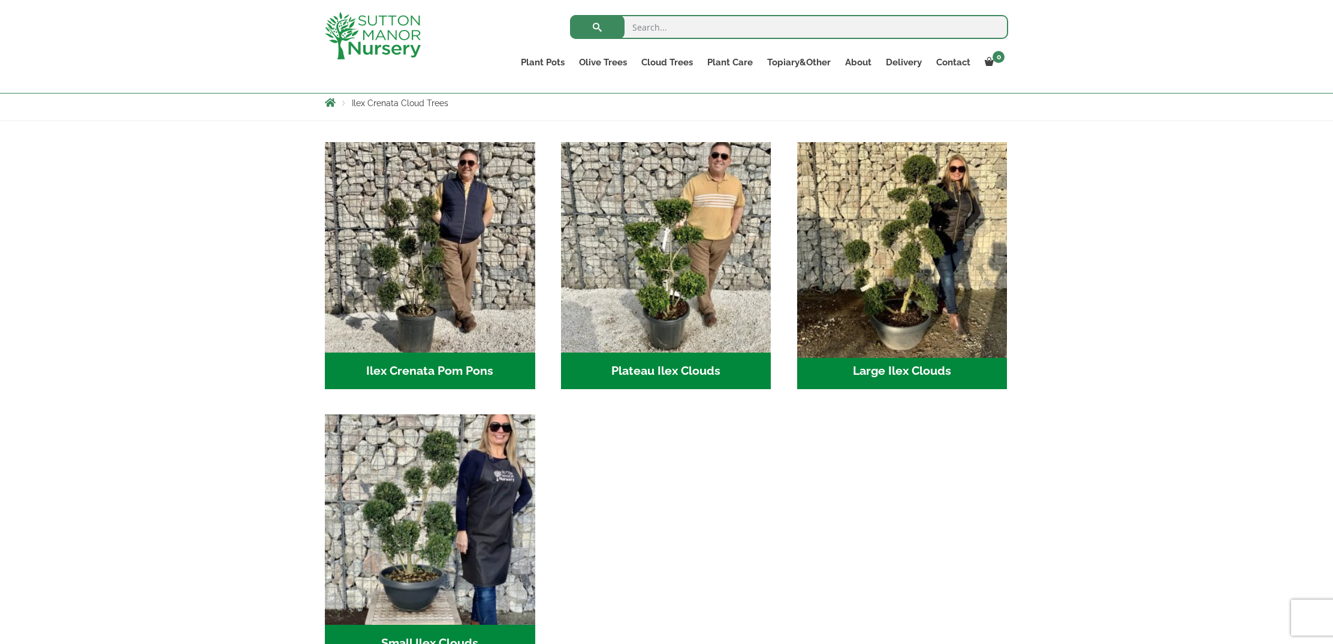
click at [890, 266] on img "Visit product category Large Ilex Clouds" at bounding box center [902, 247] width 221 height 221
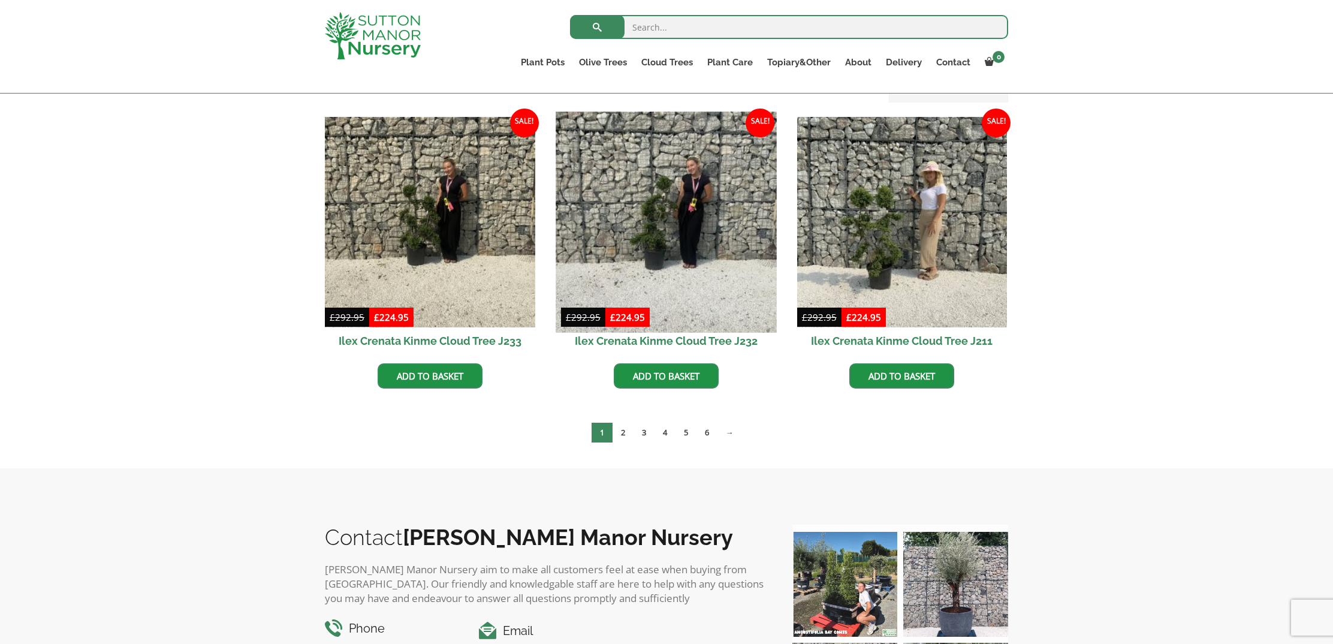
scroll to position [281, 0]
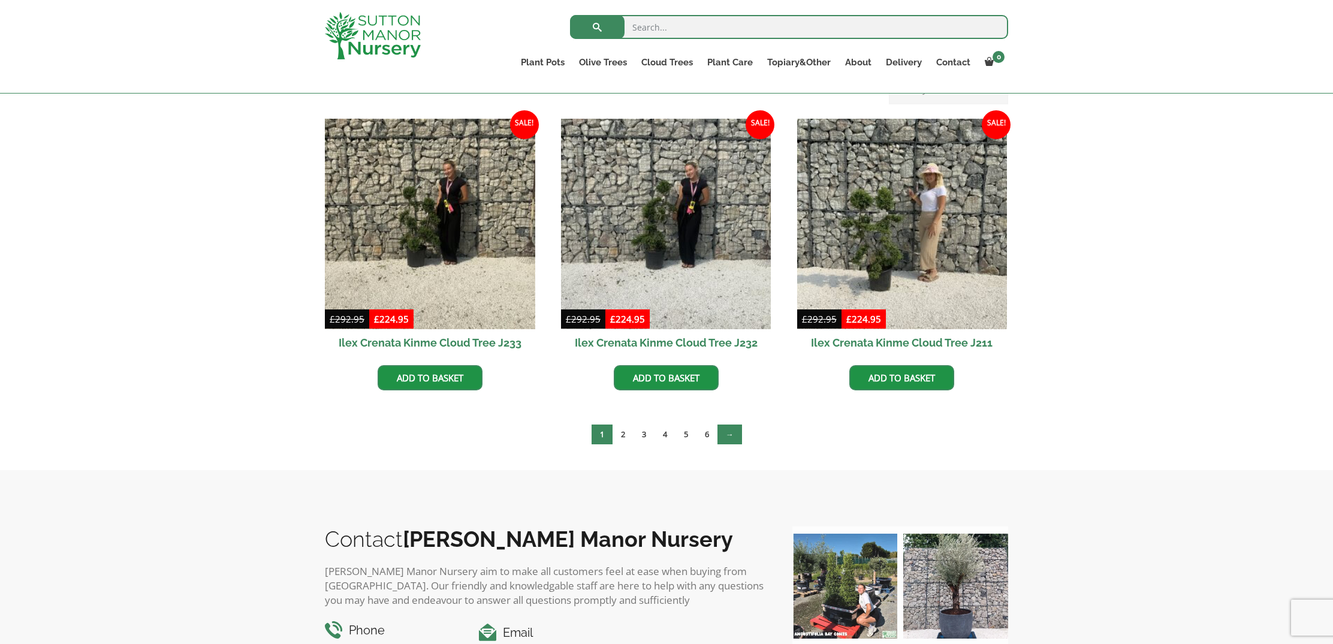
click at [734, 438] on link "→" at bounding box center [730, 434] width 25 height 20
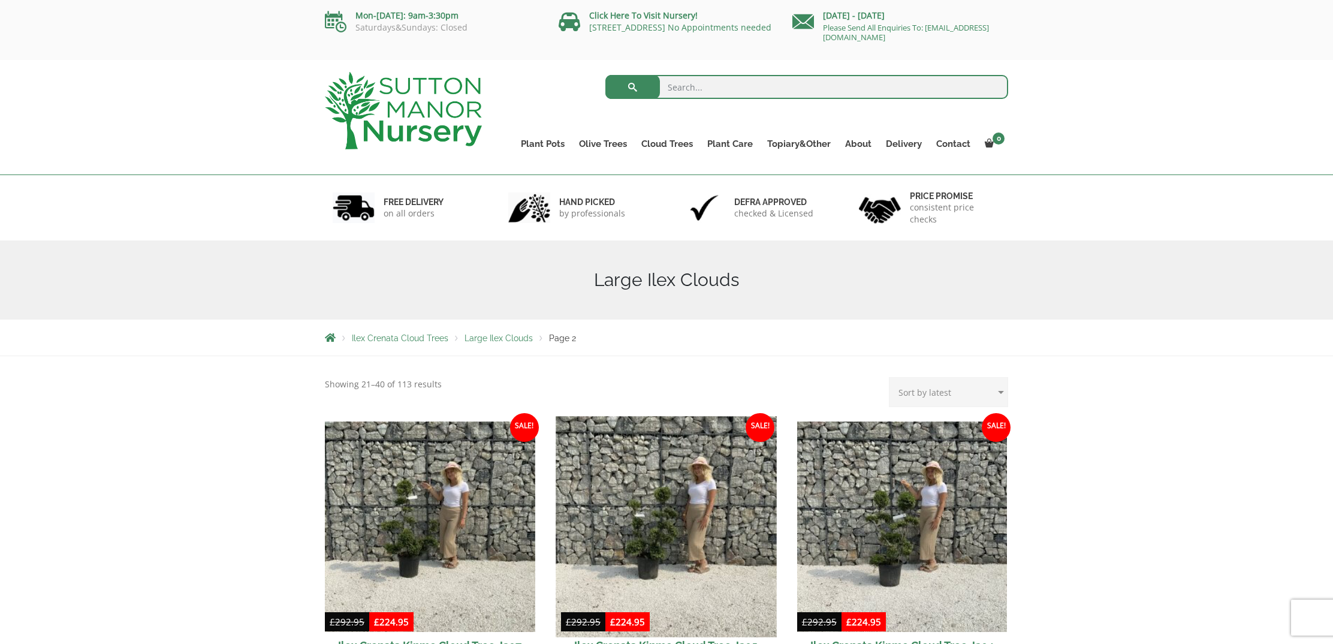
click at [681, 488] on img at bounding box center [666, 526] width 221 height 221
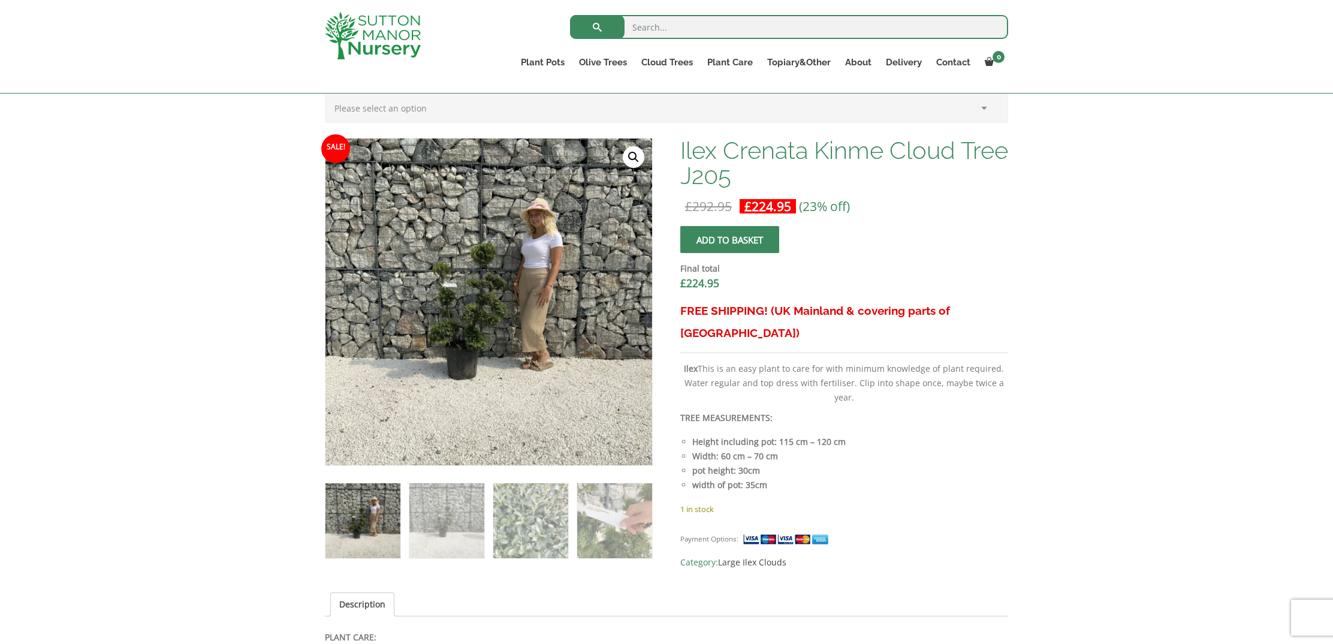
scroll to position [332, 0]
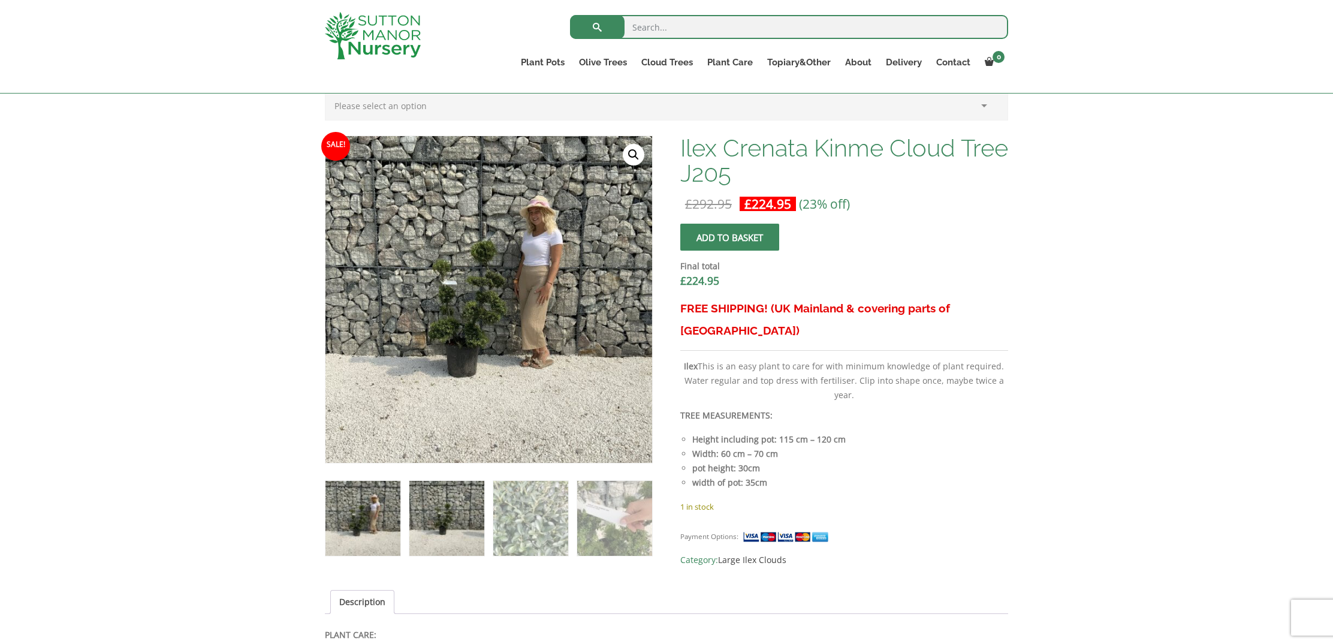
click at [451, 513] on img at bounding box center [447, 518] width 75 height 75
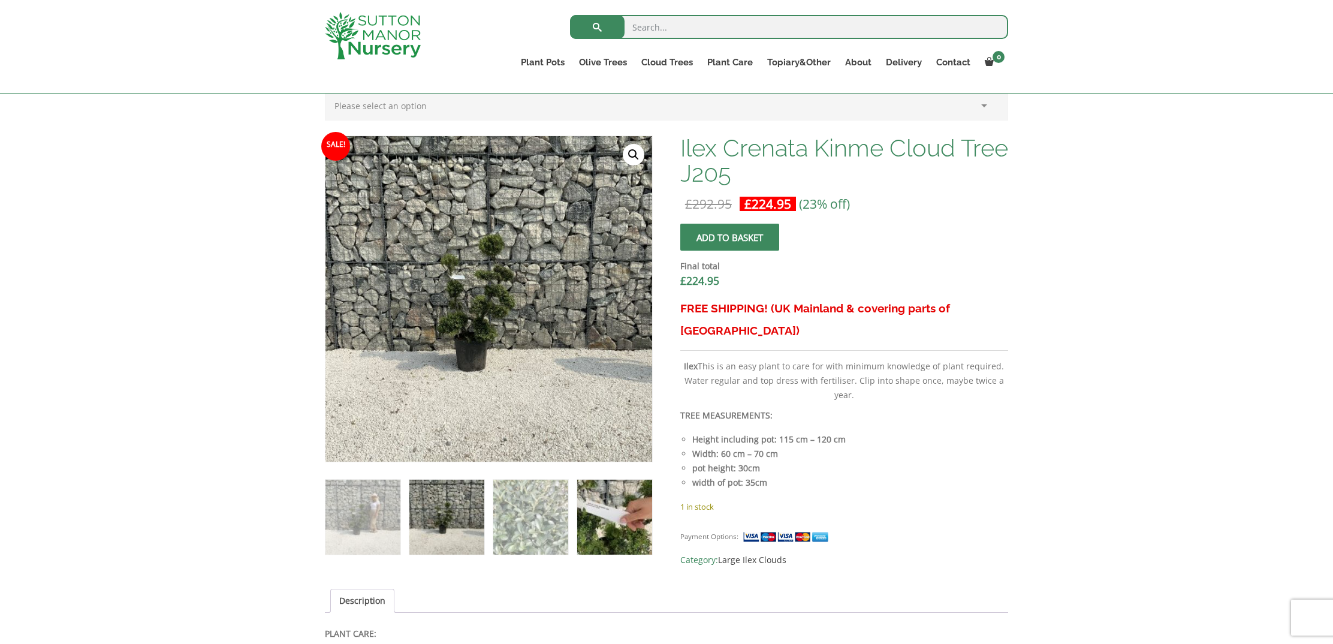
click at [600, 513] on img at bounding box center [614, 517] width 75 height 75
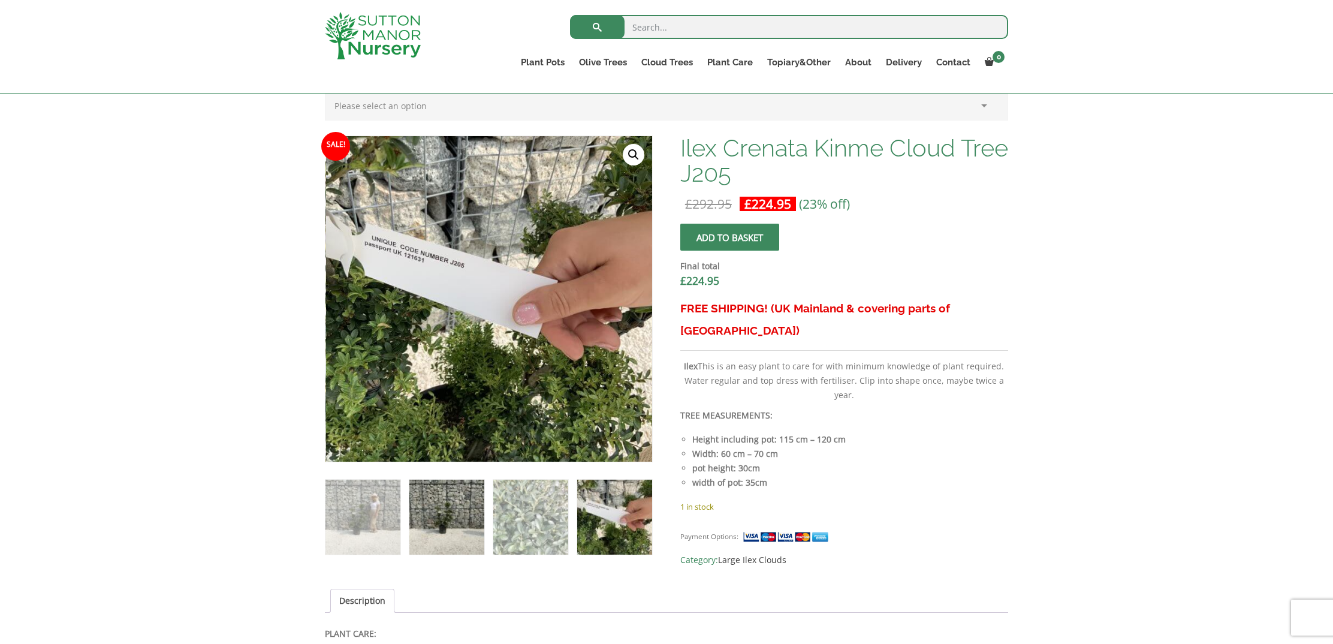
click at [442, 511] on img at bounding box center [447, 517] width 75 height 75
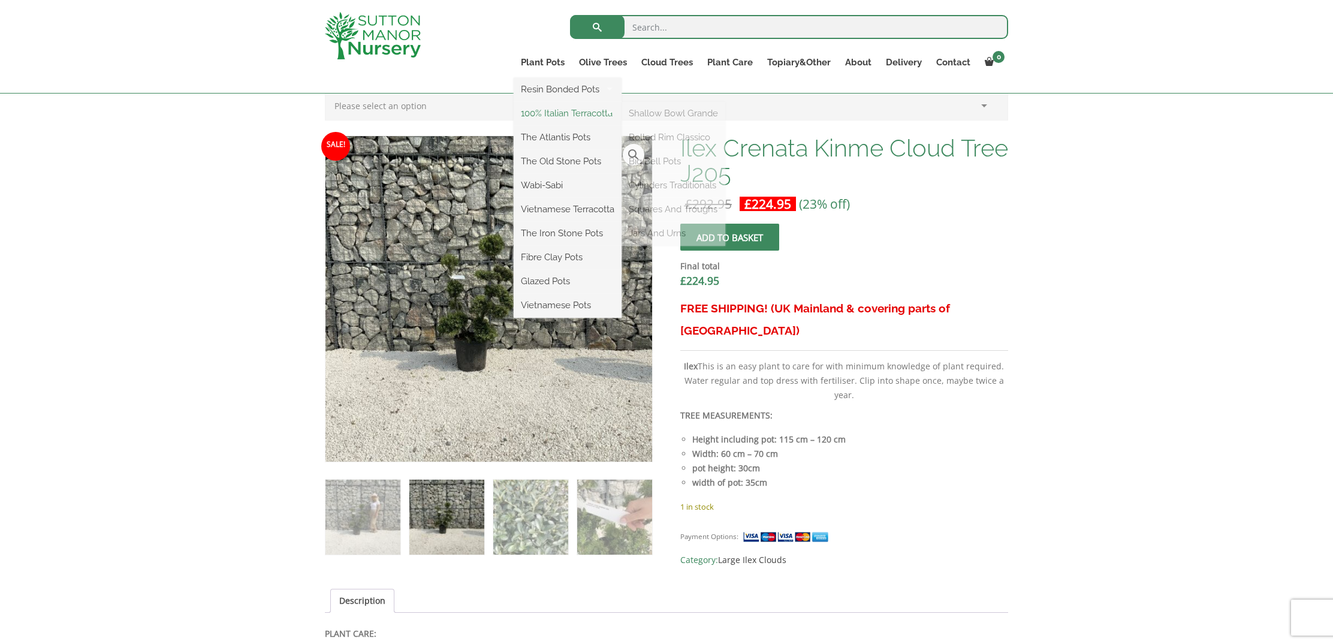
click at [553, 115] on link "100% Italian Terracotta" at bounding box center [568, 113] width 108 height 18
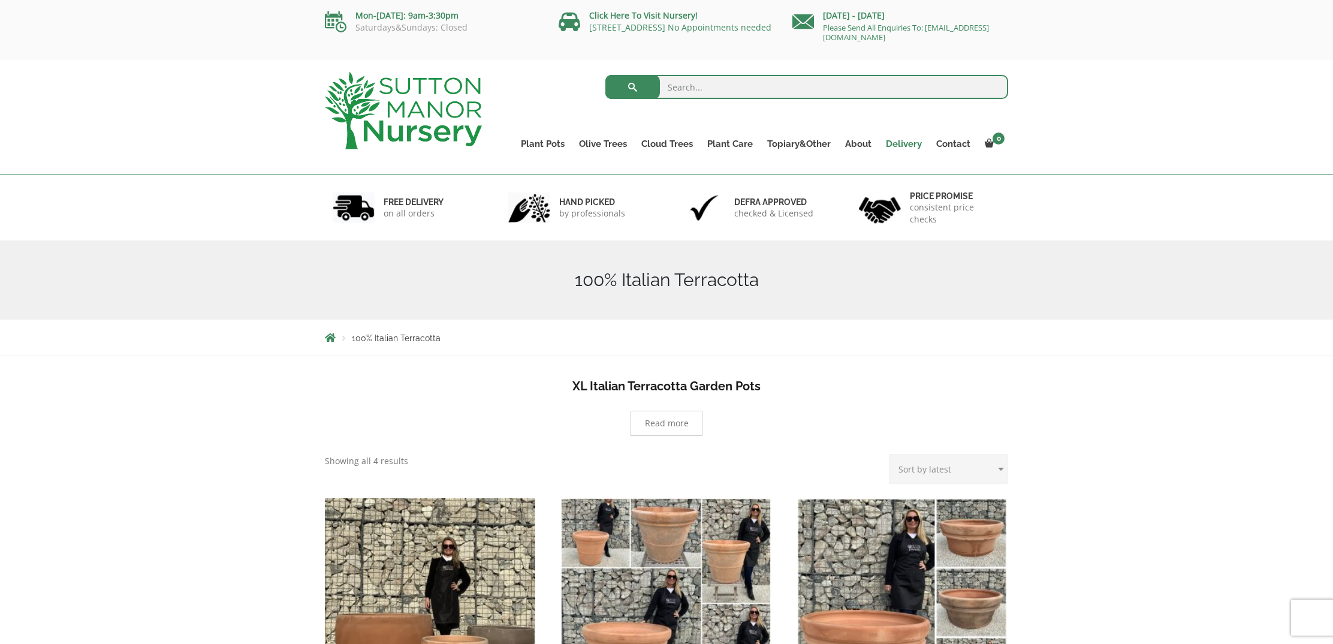
click at [908, 148] on link "Delivery" at bounding box center [904, 144] width 50 height 17
